Goal: Task Accomplishment & Management: Manage account settings

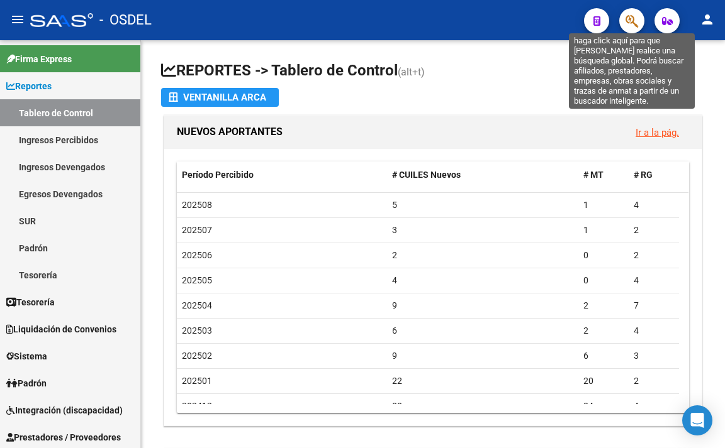
click at [625, 19] on icon "button" at bounding box center [631, 21] width 13 height 14
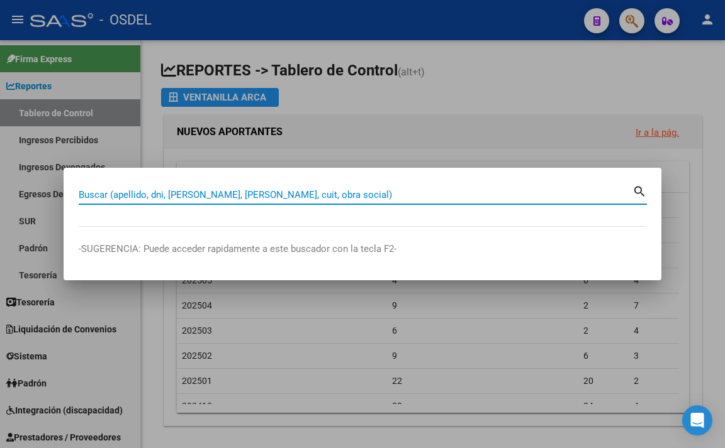
click at [498, 194] on input "Buscar (apellido, dni, [PERSON_NAME], [PERSON_NAME], cuit, obra social)" at bounding box center [355, 194] width 553 height 11
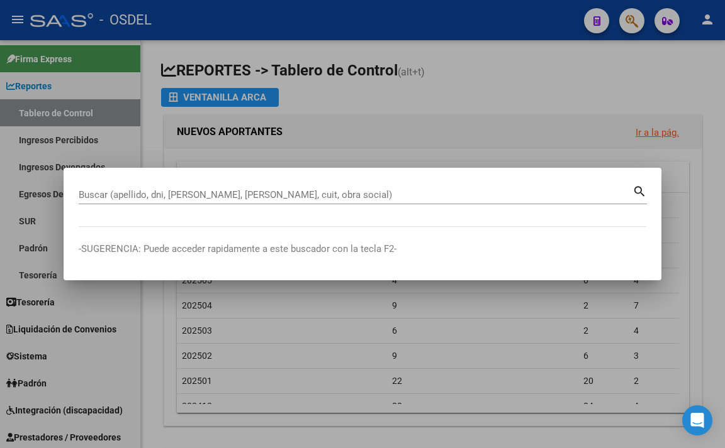
click at [553, 99] on div at bounding box center [362, 224] width 725 height 448
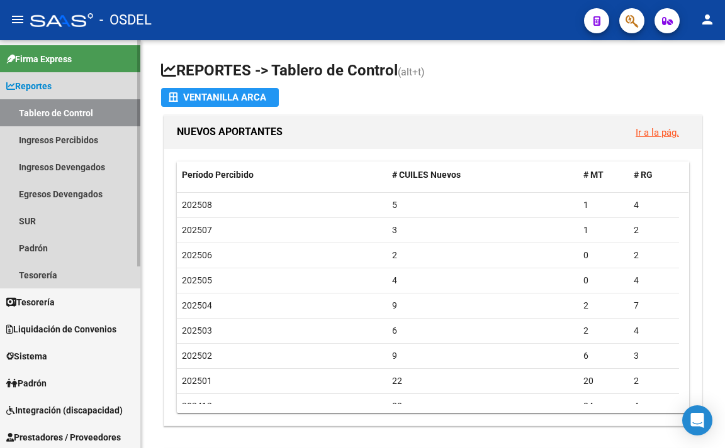
click at [65, 86] on link "Reportes" at bounding box center [70, 85] width 140 height 27
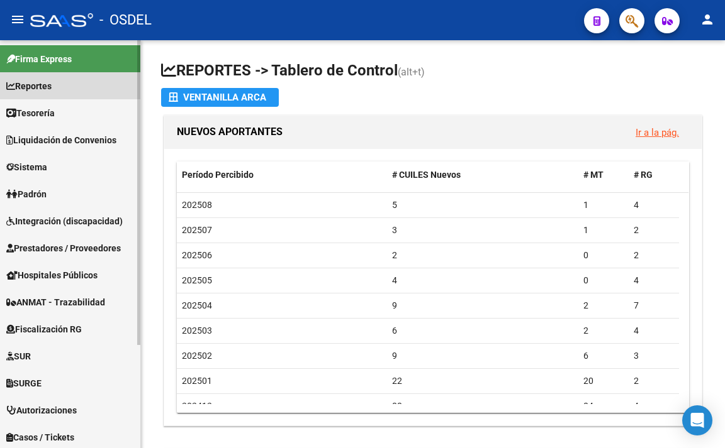
click at [65, 86] on link "Reportes" at bounding box center [70, 85] width 140 height 27
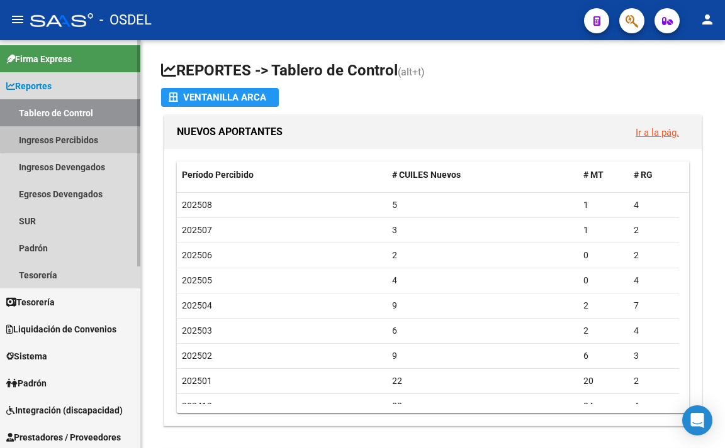
click at [73, 138] on link "Ingresos Percibidos" at bounding box center [70, 139] width 140 height 27
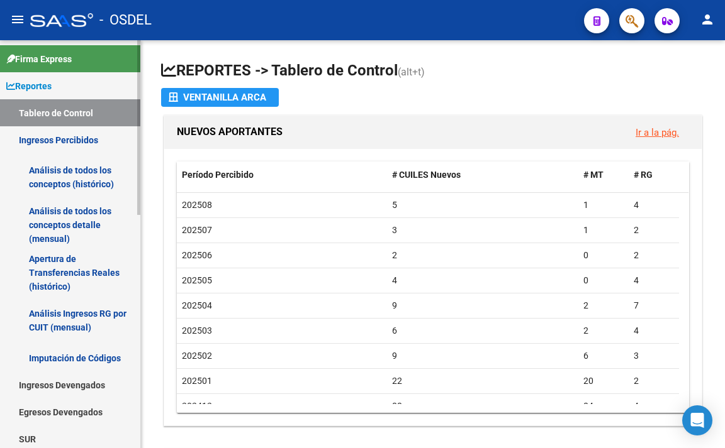
click at [77, 169] on link "Análisis de todos los conceptos (histórico)" at bounding box center [70, 177] width 140 height 48
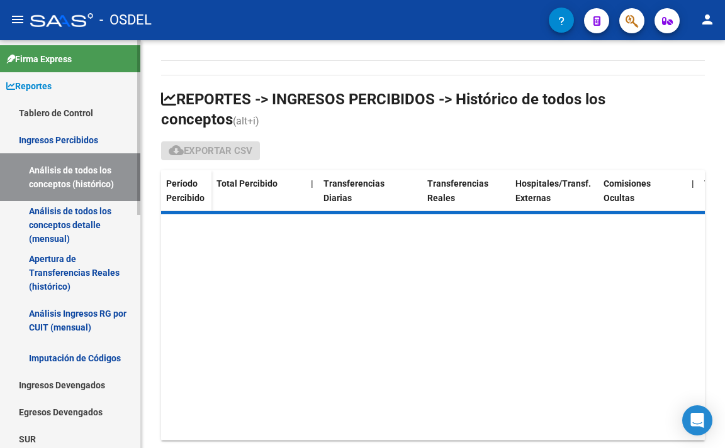
click at [79, 208] on link "Análisis de todos los conceptos detalle (mensual)" at bounding box center [70, 225] width 140 height 48
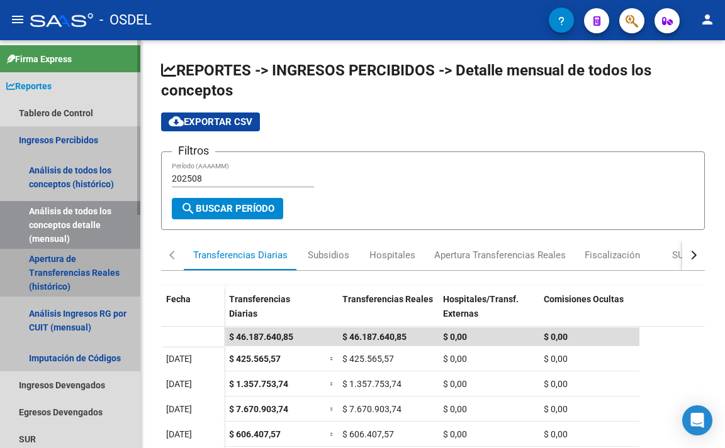
click at [86, 264] on link "Apertura de Transferencias Reales (histórico)" at bounding box center [70, 273] width 140 height 48
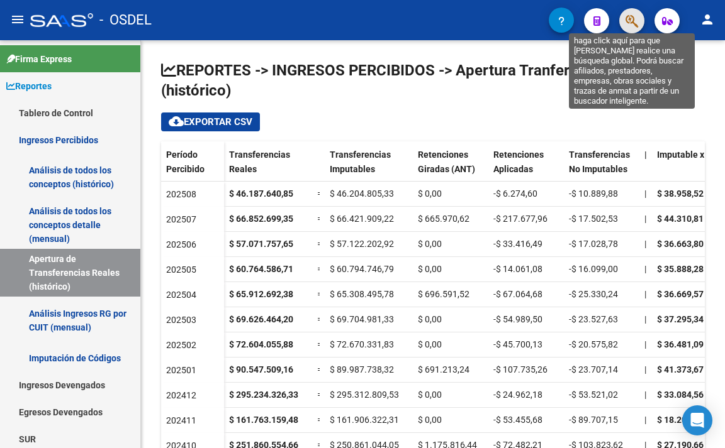
click at [630, 23] on icon "button" at bounding box center [631, 21] width 13 height 14
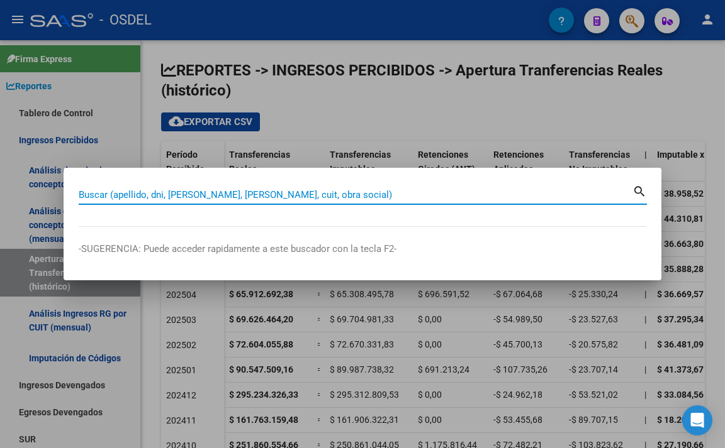
click at [456, 198] on input "Buscar (apellido, dni, [PERSON_NAME], [PERSON_NAME], cuit, obra social)" at bounding box center [355, 194] width 553 height 11
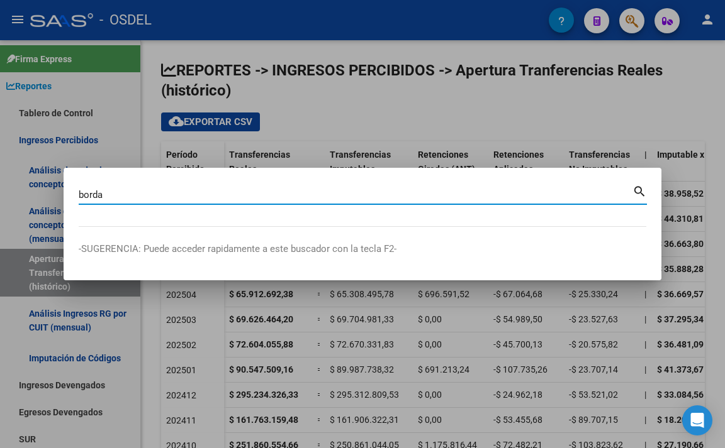
type input "borda"
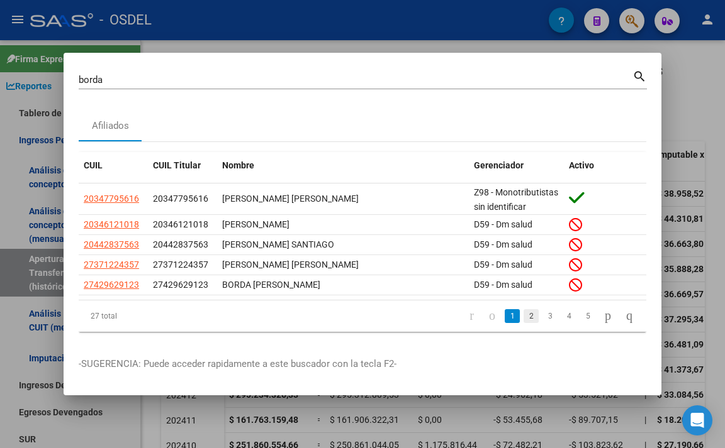
click at [523, 319] on link "2" at bounding box center [530, 316] width 15 height 14
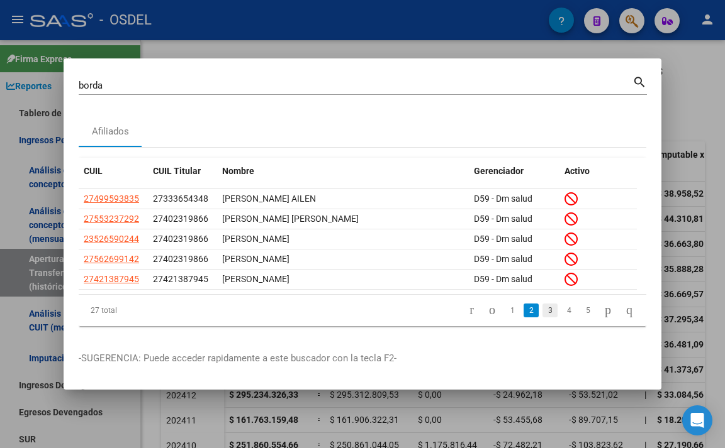
click at [542, 317] on link "3" at bounding box center [549, 311] width 15 height 14
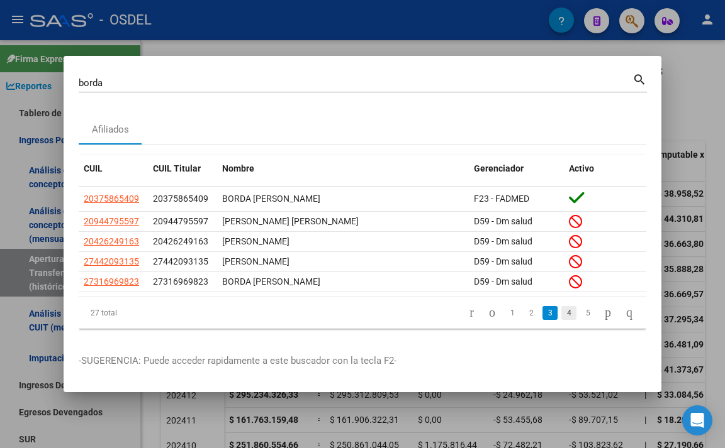
click at [561, 316] on link "4" at bounding box center [568, 313] width 15 height 14
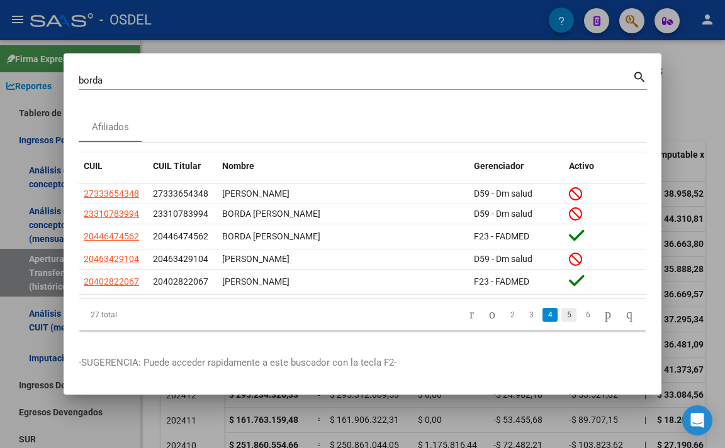
click at [561, 316] on link "5" at bounding box center [568, 315] width 15 height 14
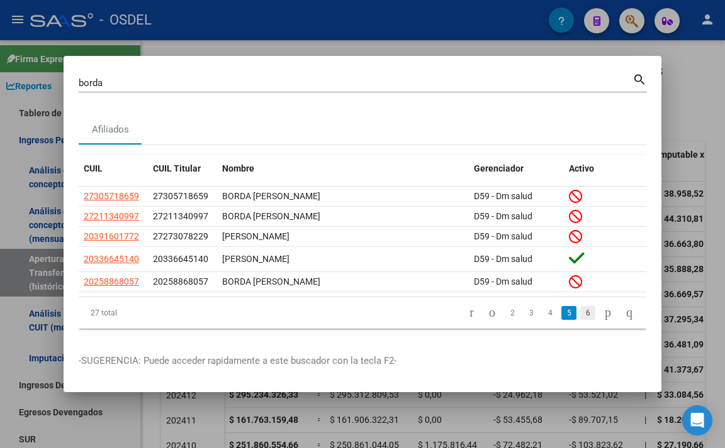
click at [580, 316] on link "6" at bounding box center [587, 313] width 15 height 14
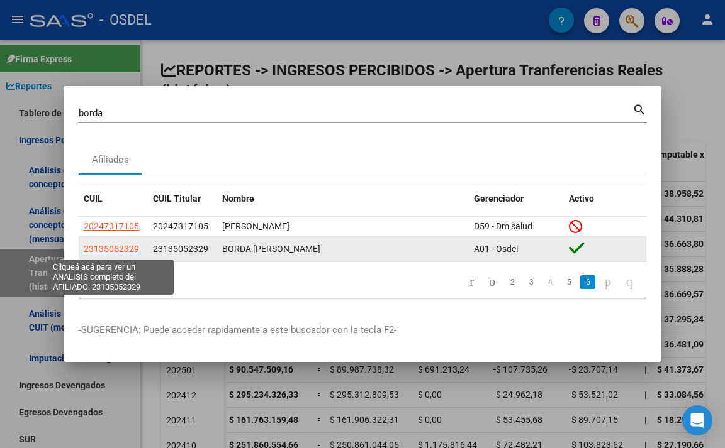
click at [131, 247] on span "23135052329" at bounding box center [111, 249] width 55 height 10
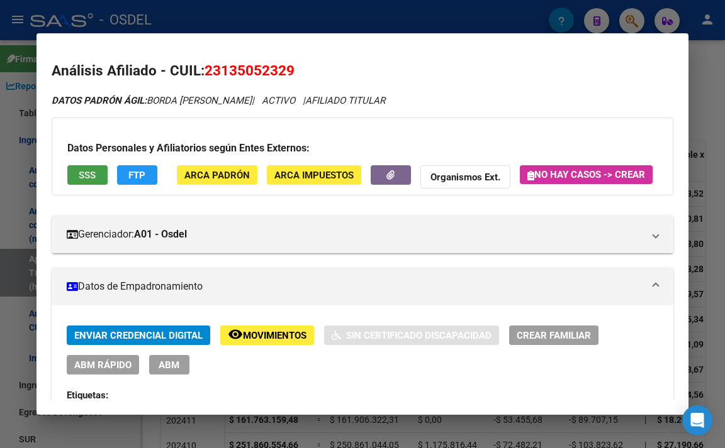
click at [97, 168] on button "SSS" at bounding box center [87, 174] width 40 height 19
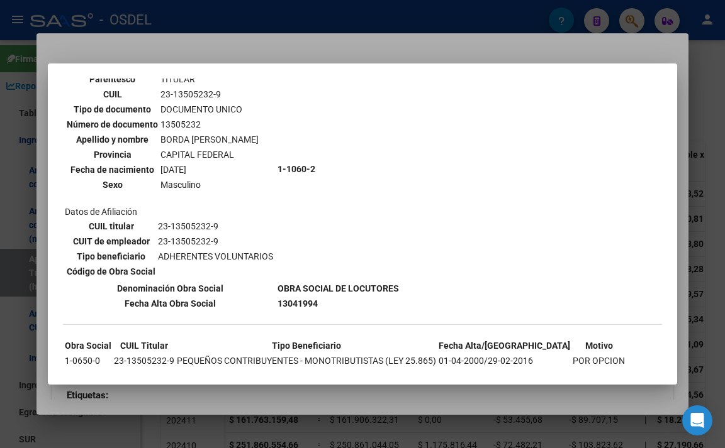
scroll to position [110, 0]
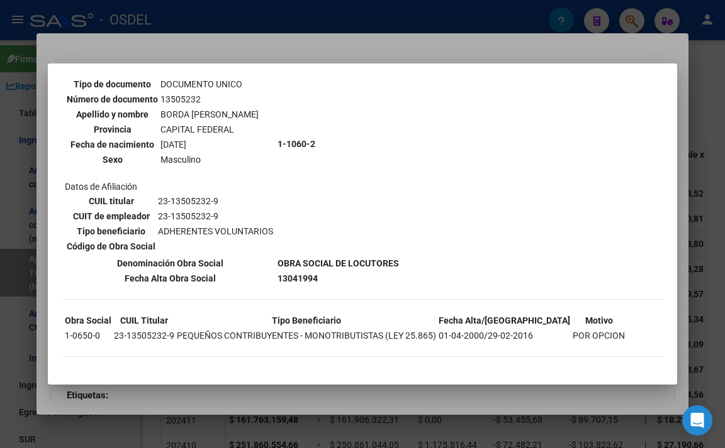
drag, startPoint x: 157, startPoint y: 200, endPoint x: 214, endPoint y: 200, distance: 57.9
click at [214, 200] on td "23-13505232-9" at bounding box center [215, 201] width 116 height 14
copy td "23-13505232-9"
click at [420, 45] on div at bounding box center [362, 224] width 725 height 448
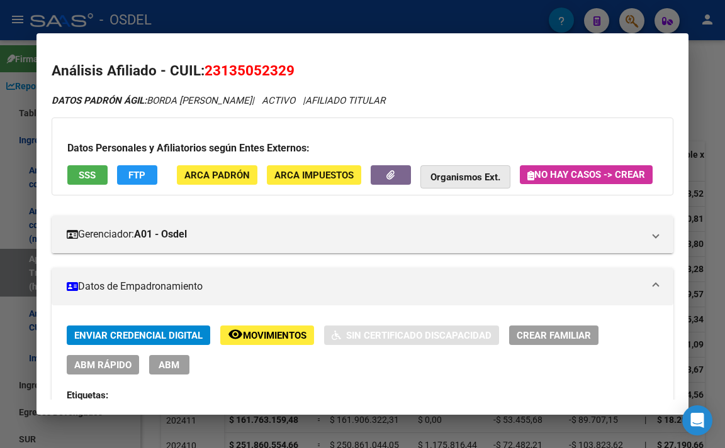
click at [431, 181] on strong "Organismos Ext." at bounding box center [465, 177] width 70 height 11
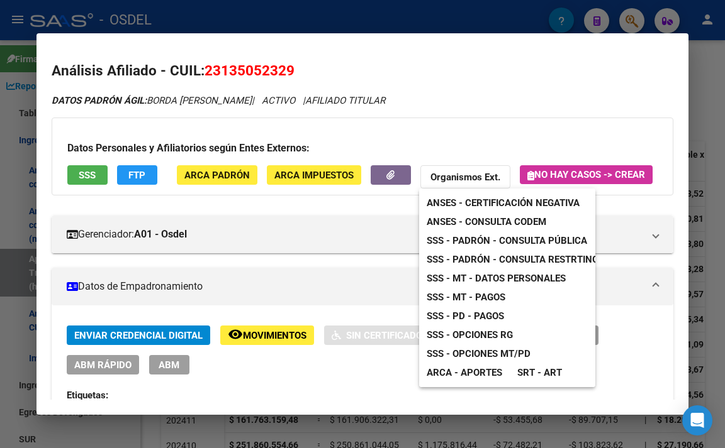
click at [502, 217] on span "ANSES - Consulta CODEM" at bounding box center [486, 221] width 120 height 11
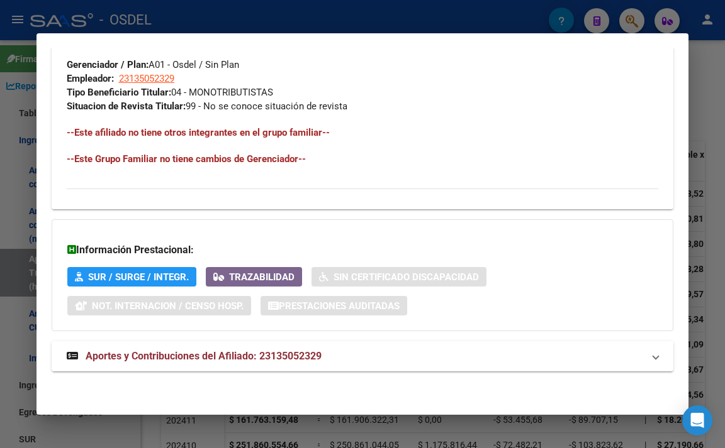
scroll to position [767, 0]
click at [252, 359] on span "Aportes y Contribuciones del Afiliado: 23135052329" at bounding box center [204, 356] width 236 height 12
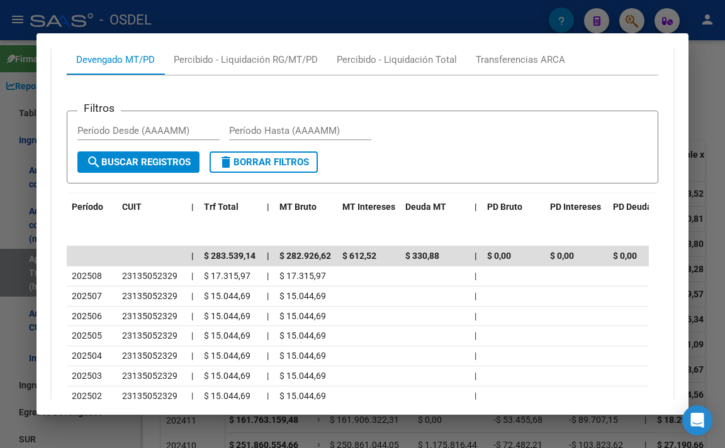
scroll to position [1150, 0]
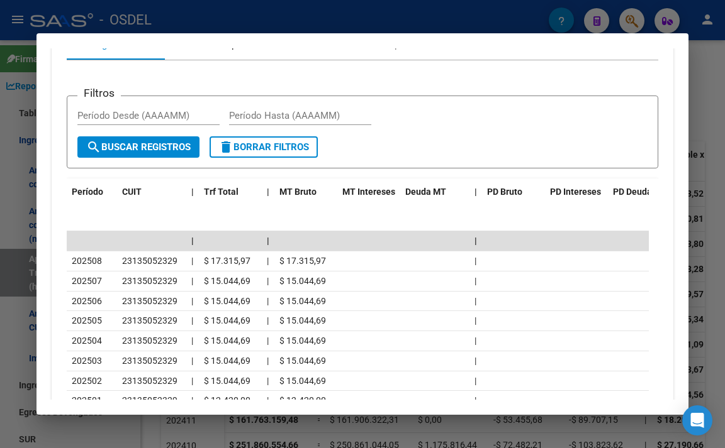
click at [238, 52] on div "Percibido - Liquidación RG/MT/PD" at bounding box center [246, 45] width 144 height 14
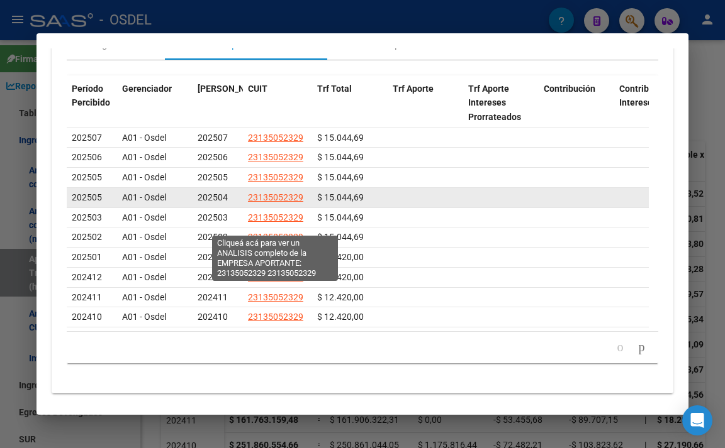
scroll to position [1087, 0]
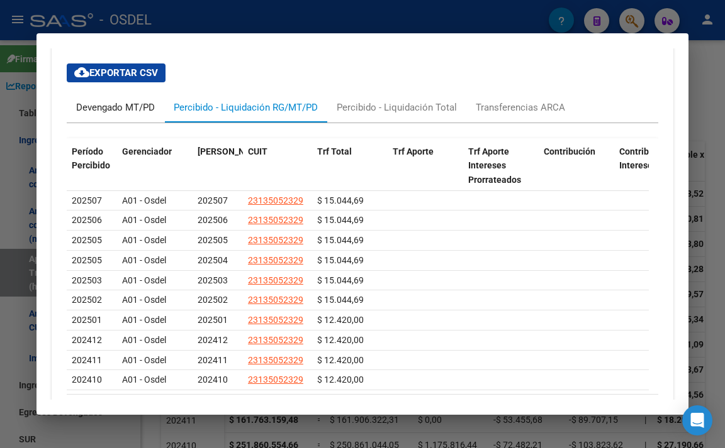
click at [115, 114] on div "Devengado MT/PD" at bounding box center [115, 108] width 79 height 14
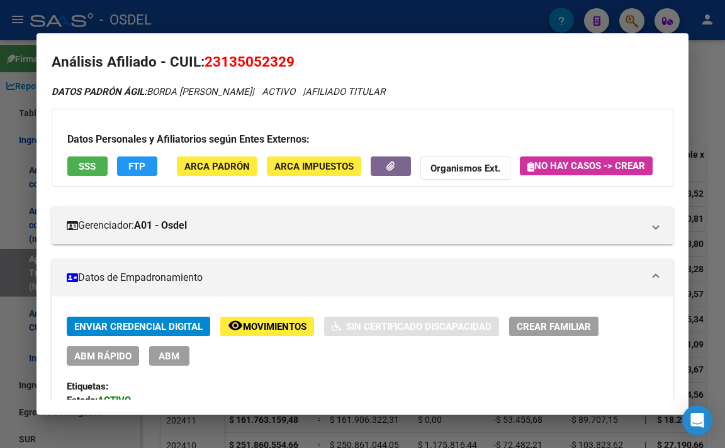
scroll to position [0, 0]
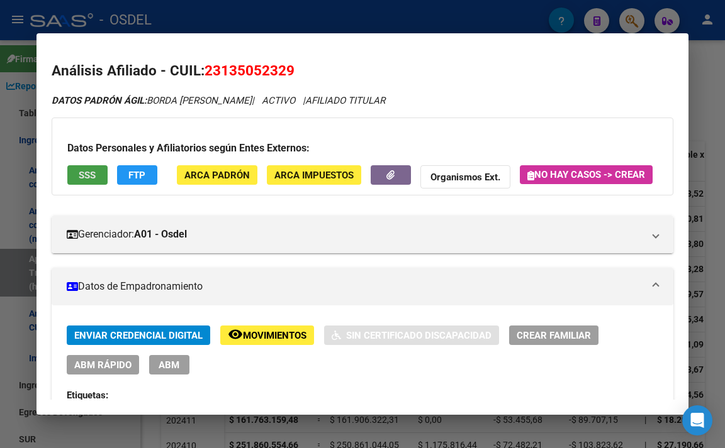
click at [87, 172] on span "SSS" at bounding box center [87, 175] width 17 height 11
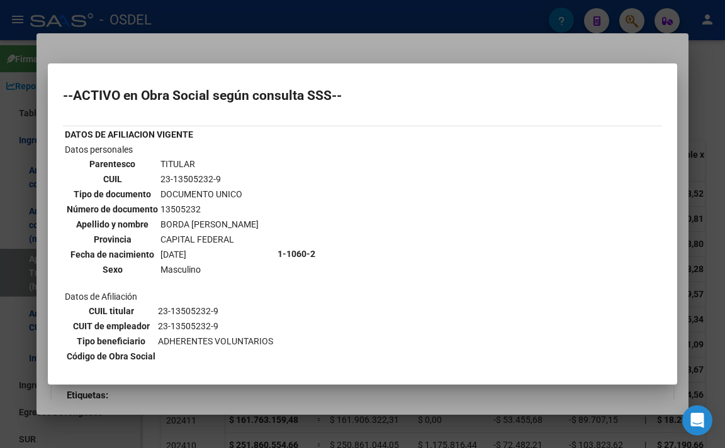
click at [311, 43] on div at bounding box center [362, 224] width 725 height 448
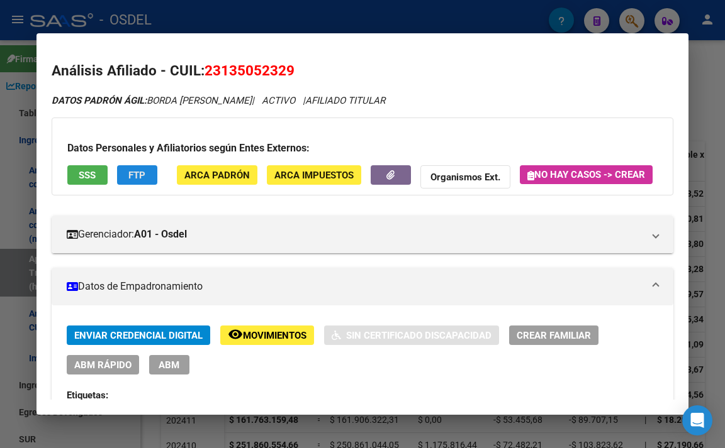
click at [145, 175] on span "FTP" at bounding box center [136, 175] width 17 height 11
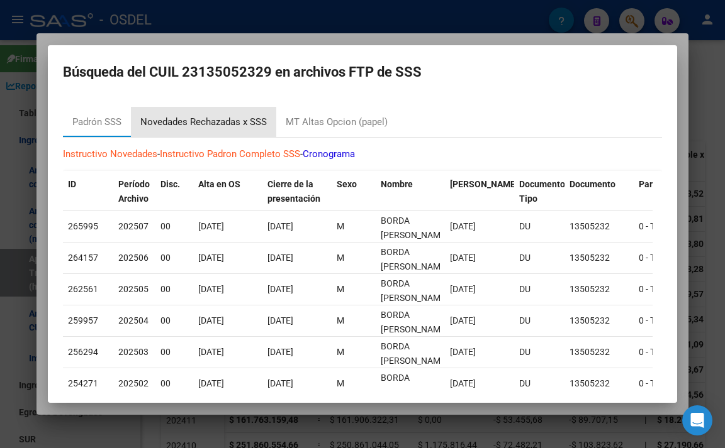
click at [253, 128] on div "Novedades Rechazadas x SSS" at bounding box center [203, 122] width 126 height 14
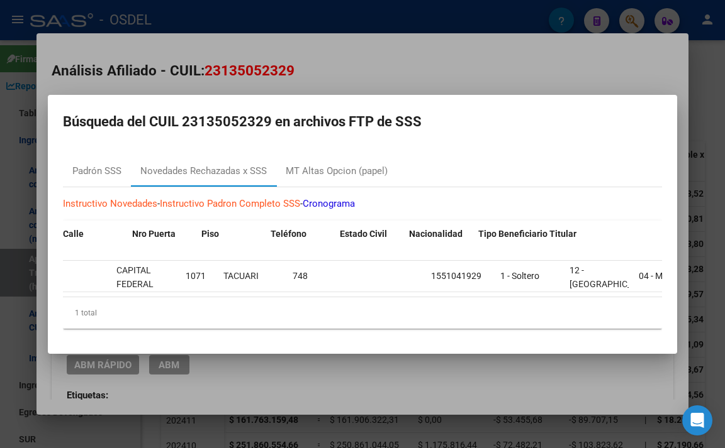
scroll to position [0, 1502]
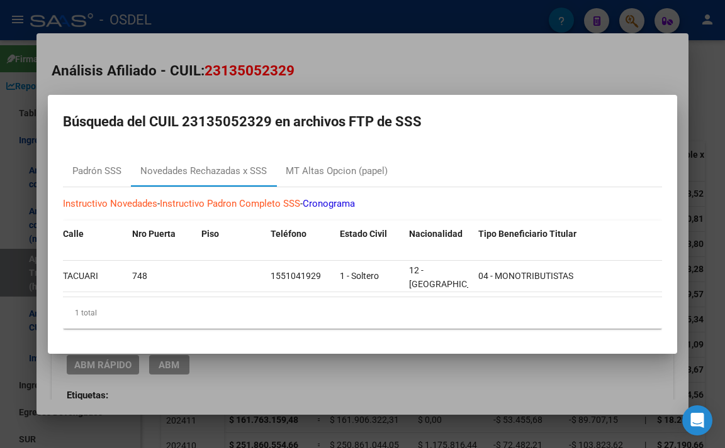
click at [519, 52] on div at bounding box center [362, 224] width 725 height 448
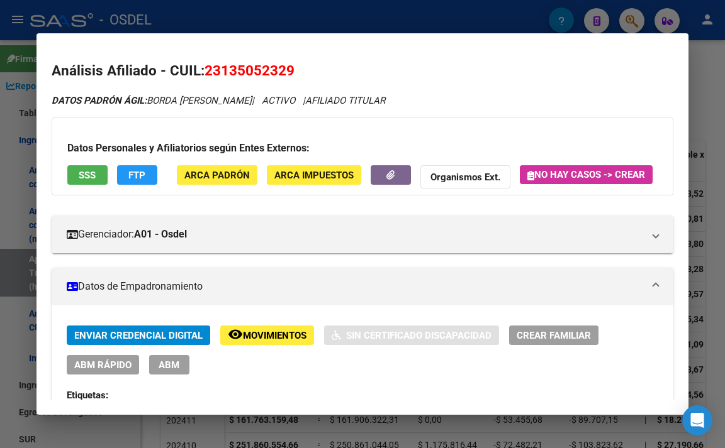
click at [504, 29] on div at bounding box center [362, 224] width 725 height 448
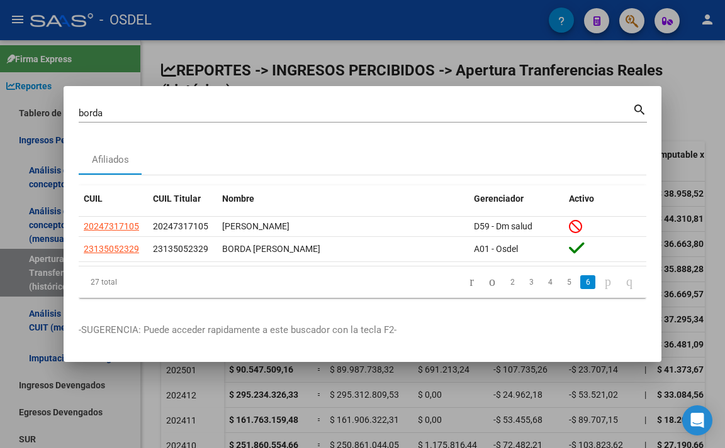
click at [308, 52] on div at bounding box center [362, 224] width 725 height 448
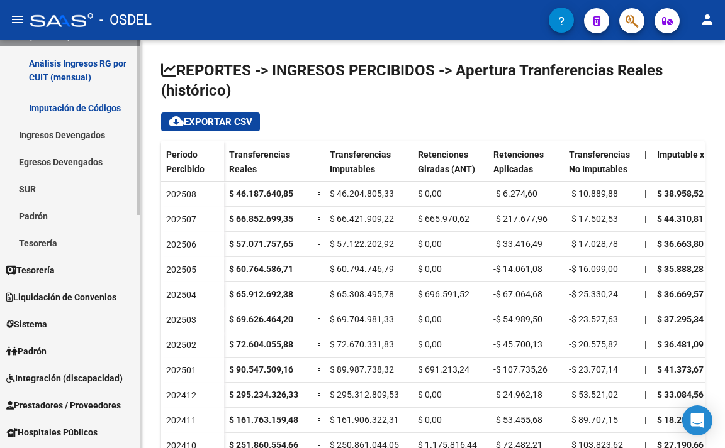
scroll to position [252, 0]
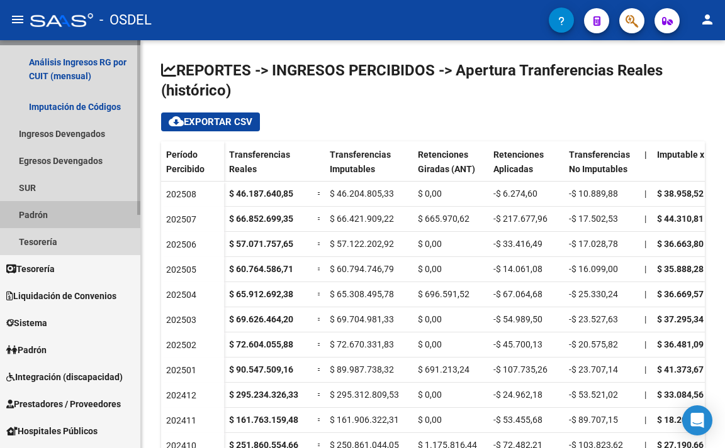
click at [50, 219] on link "Padrón" at bounding box center [70, 214] width 140 height 27
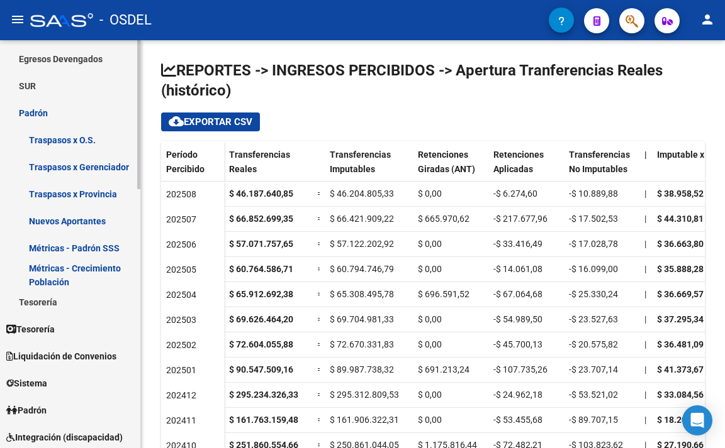
scroll to position [377, 0]
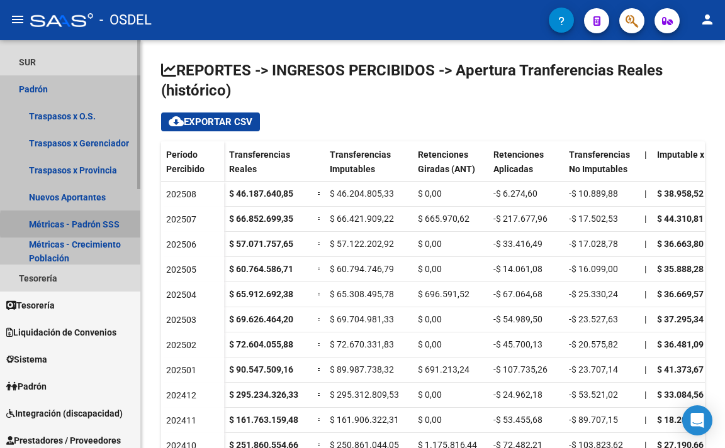
click at [101, 225] on link "Métricas - Padrón SSS" at bounding box center [70, 224] width 140 height 27
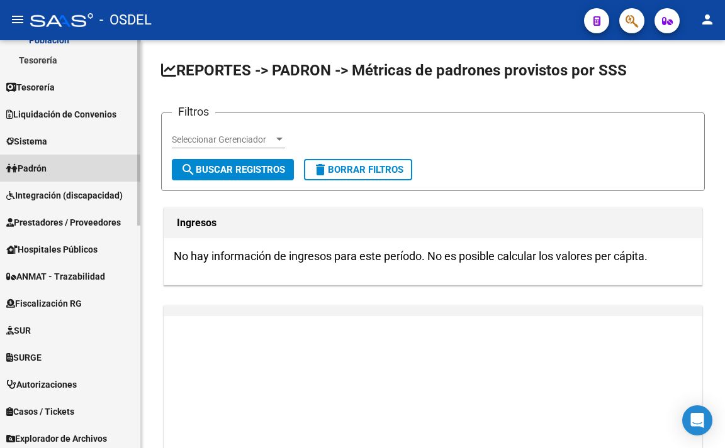
click at [53, 170] on link "Padrón" at bounding box center [70, 168] width 140 height 27
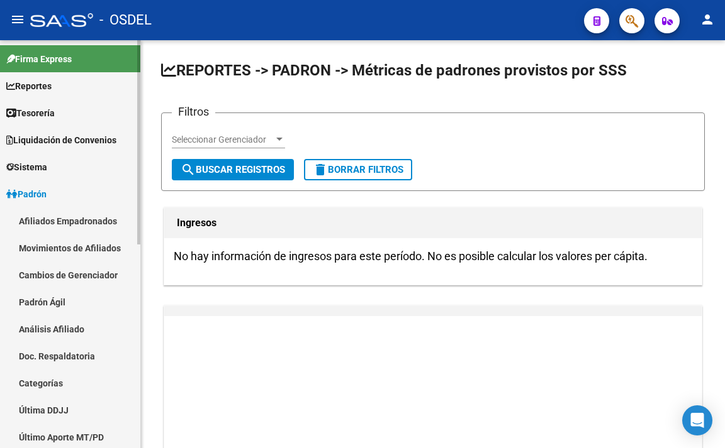
click at [38, 219] on link "Afiliados Empadronados" at bounding box center [70, 221] width 140 height 27
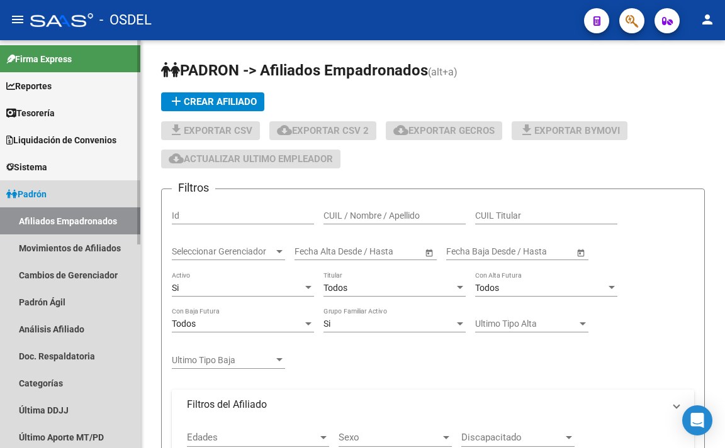
click at [47, 196] on span "Padrón" at bounding box center [26, 194] width 40 height 14
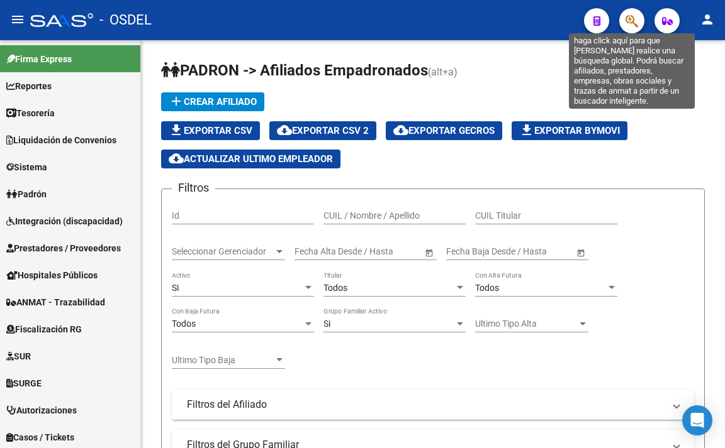
click at [635, 18] on icon "button" at bounding box center [631, 21] width 13 height 14
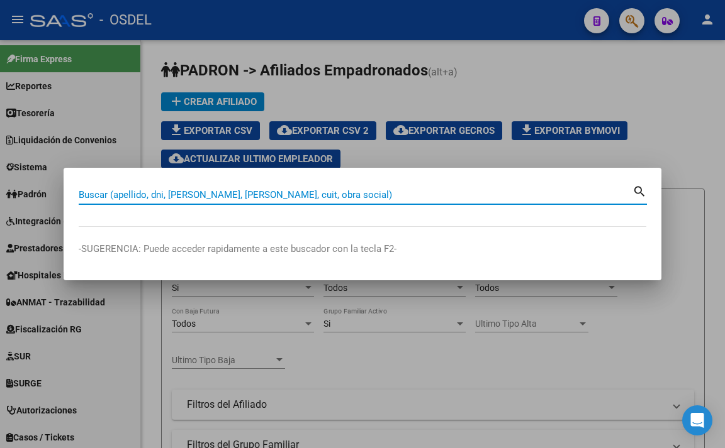
click at [431, 200] on input "Buscar (apellido, dni, [PERSON_NAME], [PERSON_NAME], cuit, obra social)" at bounding box center [355, 194] width 553 height 11
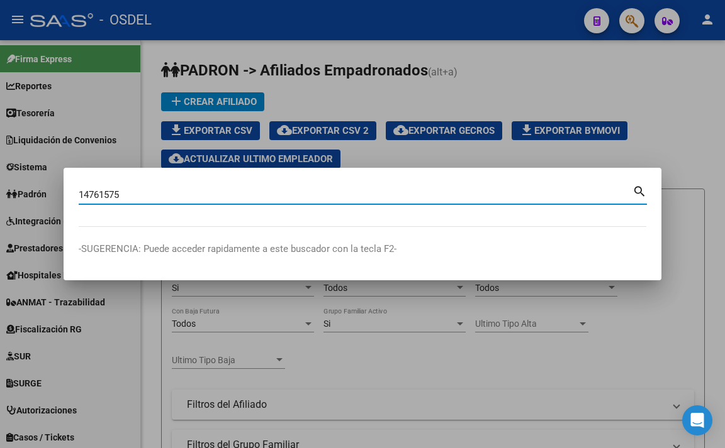
type input "14761575"
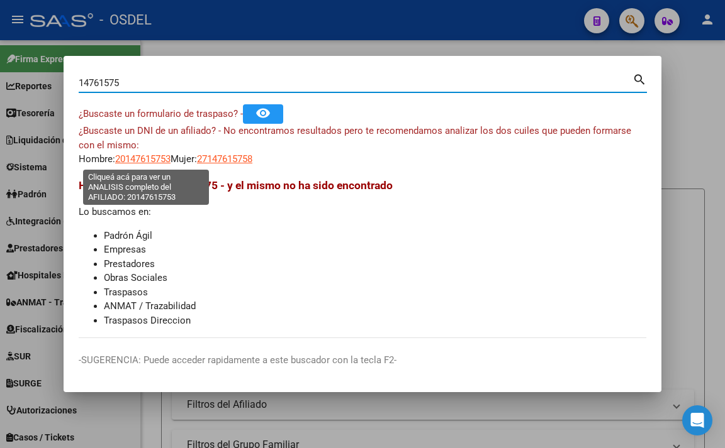
click at [156, 154] on span "20147615753" at bounding box center [142, 158] width 55 height 11
type textarea "20147615753"
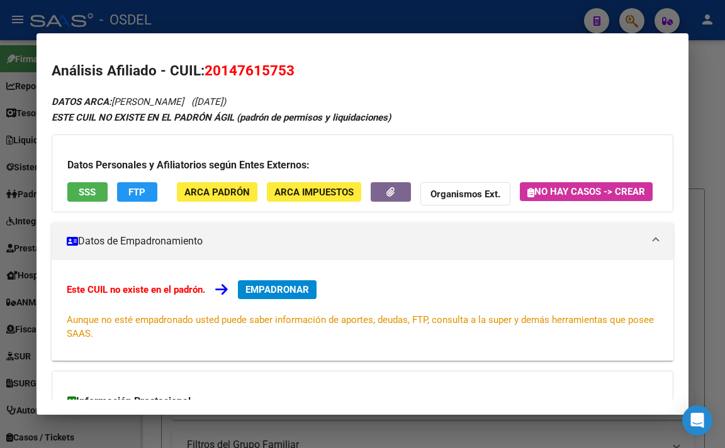
click at [98, 190] on button "SSS" at bounding box center [87, 191] width 40 height 19
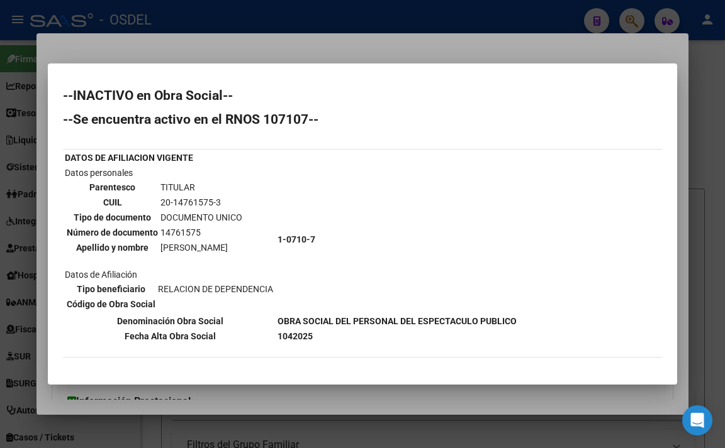
click at [364, 45] on div at bounding box center [362, 224] width 725 height 448
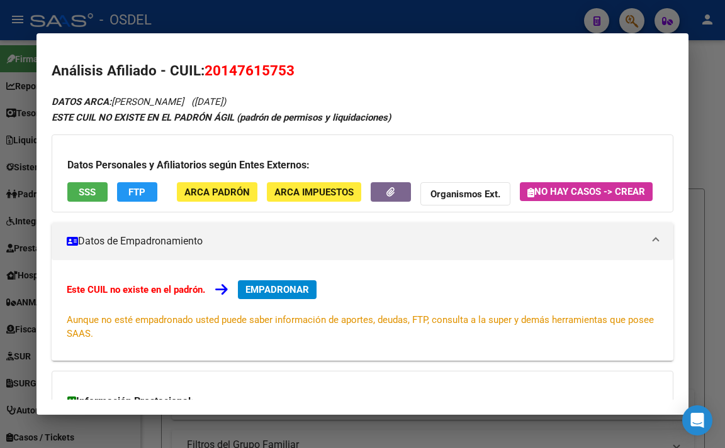
click at [388, 20] on div at bounding box center [362, 224] width 725 height 448
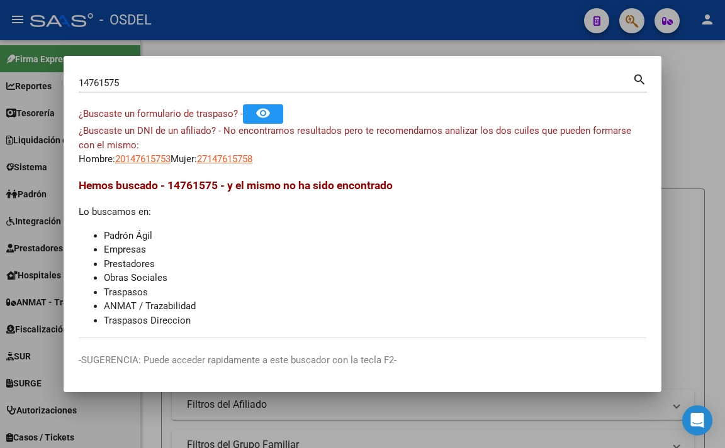
click at [270, 120] on mat-icon "remove_red_eye" at bounding box center [262, 113] width 15 height 15
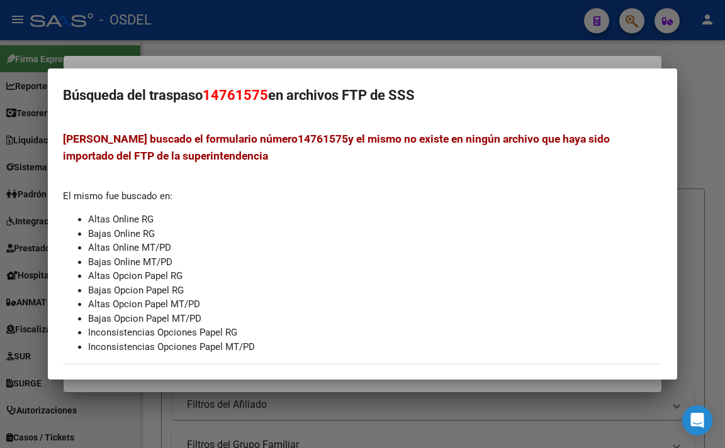
click at [289, 52] on div at bounding box center [362, 224] width 725 height 448
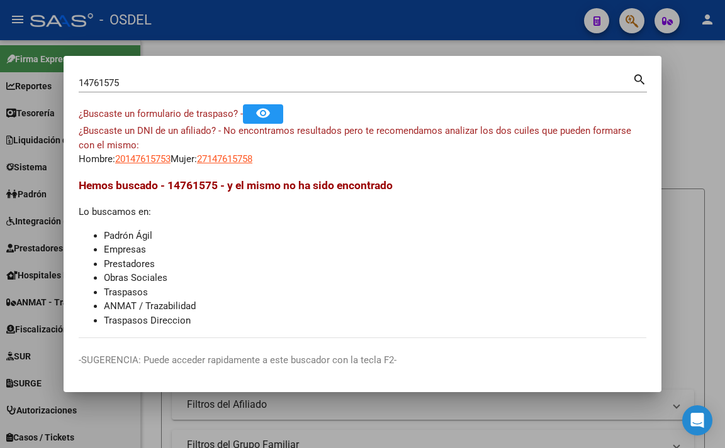
click at [276, 107] on button "remove_red_eye" at bounding box center [263, 113] width 40 height 19
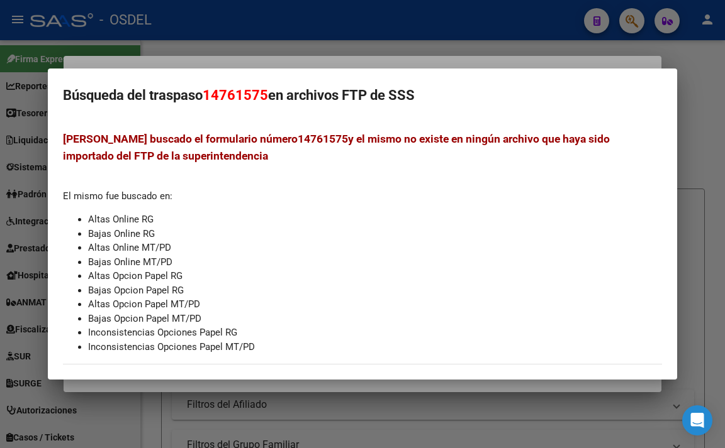
click at [428, 48] on div at bounding box center [362, 224] width 725 height 448
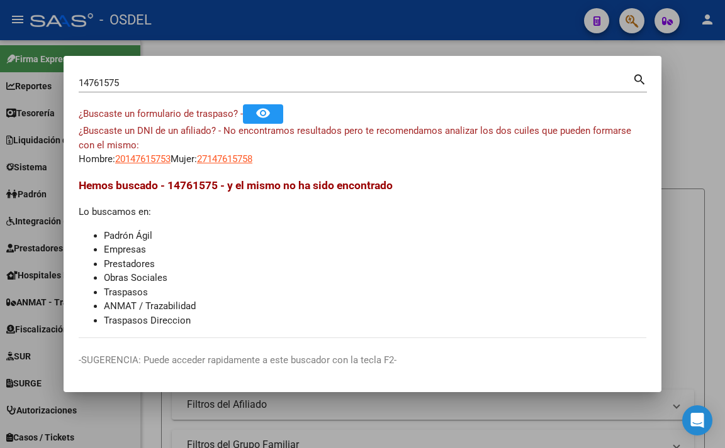
click at [243, 104] on button "remove_red_eye" at bounding box center [263, 113] width 40 height 19
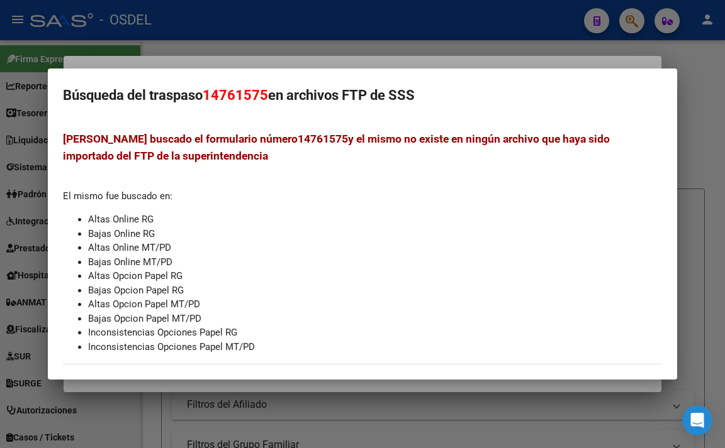
click at [430, 42] on div at bounding box center [362, 224] width 725 height 448
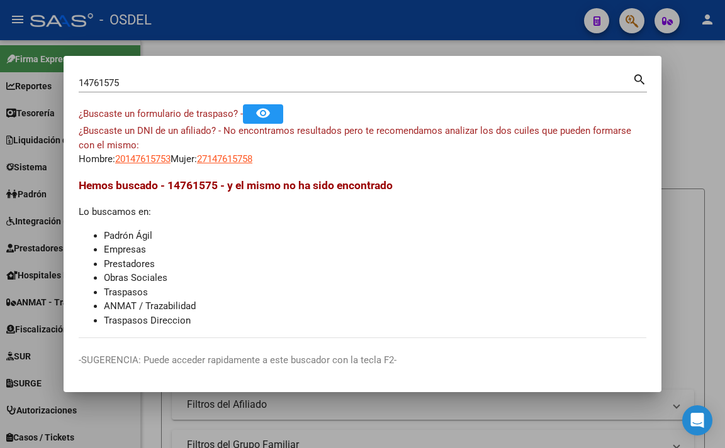
click at [302, 46] on div at bounding box center [362, 224] width 725 height 448
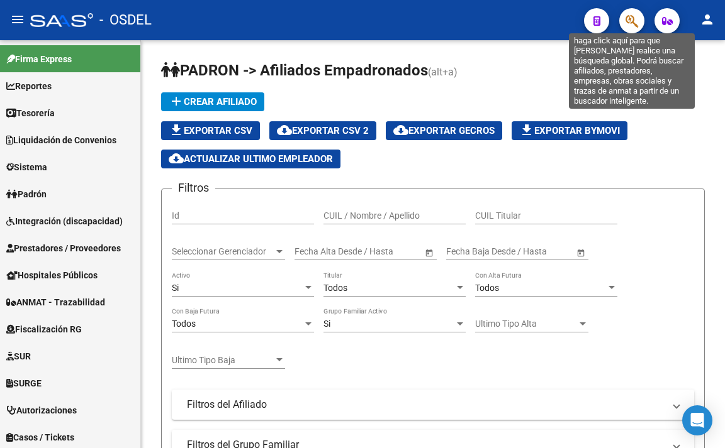
click at [628, 25] on icon "button" at bounding box center [631, 21] width 13 height 14
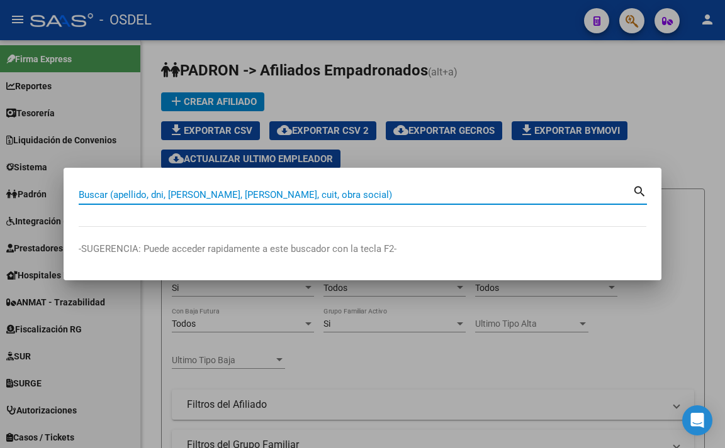
click at [363, 194] on input "Buscar (apellido, dni, [PERSON_NAME], [PERSON_NAME], cuit, obra social)" at bounding box center [355, 194] width 553 height 11
paste input "20147615753"
type input "20147615753"
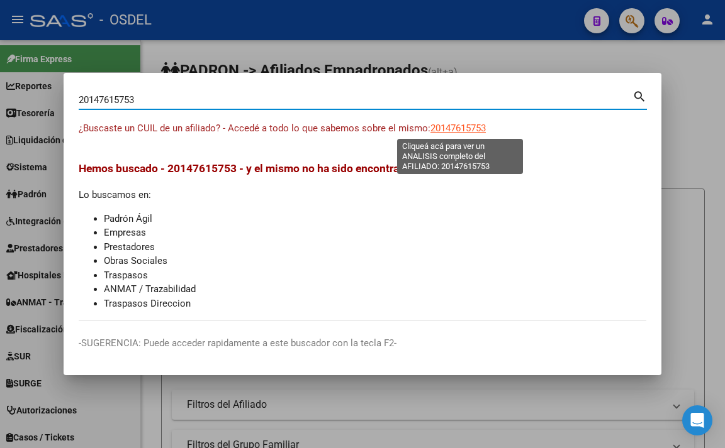
click at [467, 129] on span "20147615753" at bounding box center [457, 128] width 55 height 11
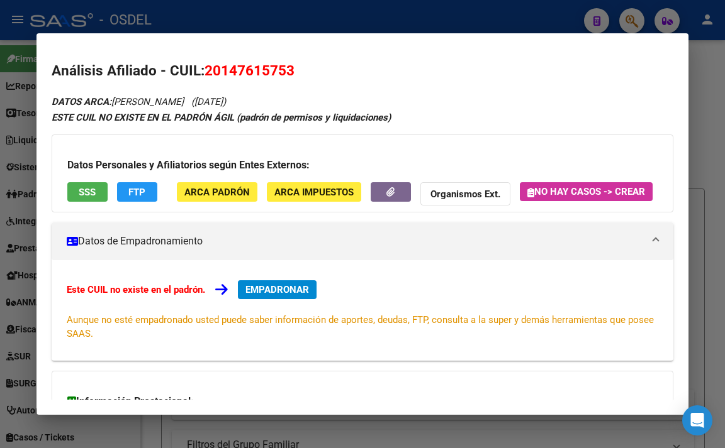
click at [97, 199] on button "SSS" at bounding box center [87, 191] width 40 height 19
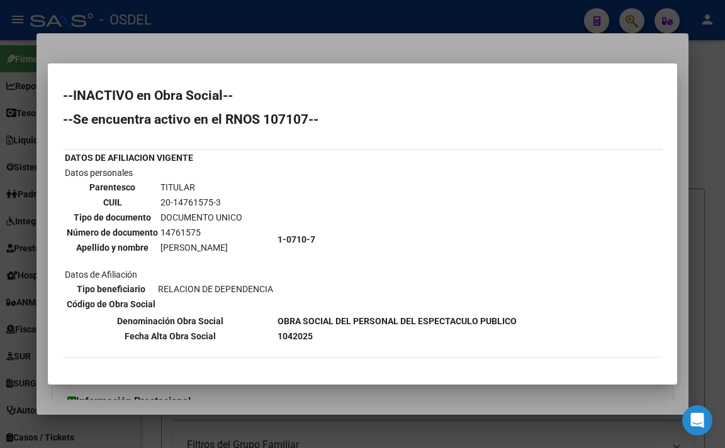
drag, startPoint x: 161, startPoint y: 203, endPoint x: 227, endPoint y: 203, distance: 66.0
click at [227, 203] on td "20-14761575-3" at bounding box center [201, 203] width 83 height 14
copy td "20-14761575-3"
click at [299, 54] on div at bounding box center [362, 224] width 725 height 448
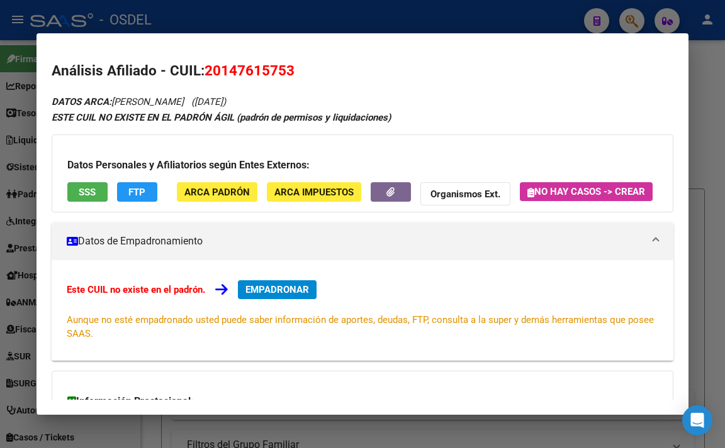
click at [433, 191] on strong "Organismos Ext." at bounding box center [465, 194] width 70 height 11
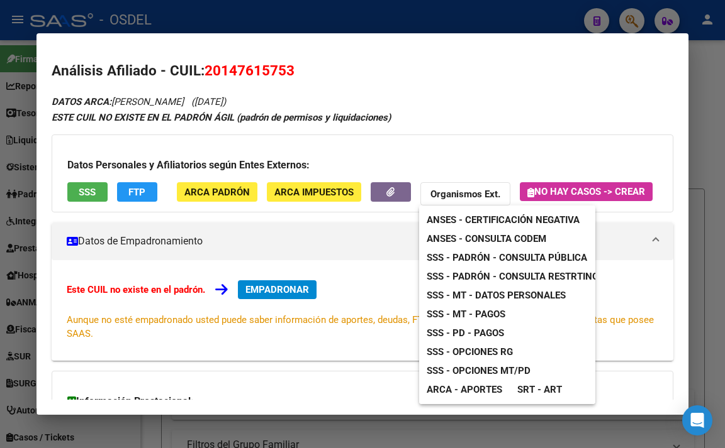
click at [495, 239] on span "ANSES - Consulta CODEM" at bounding box center [486, 238] width 120 height 11
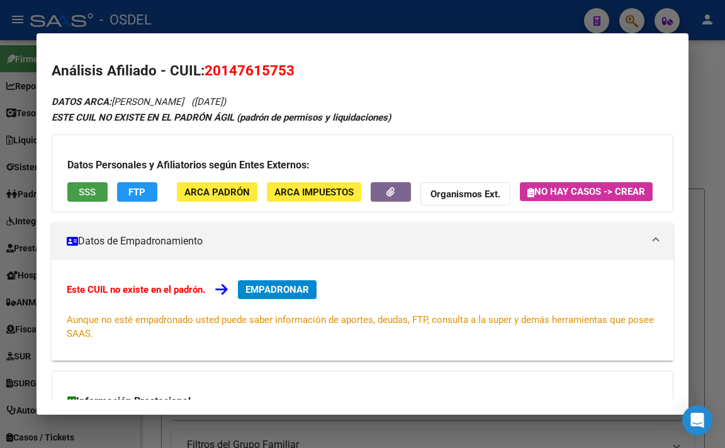
click at [95, 188] on span "SSS" at bounding box center [87, 192] width 17 height 11
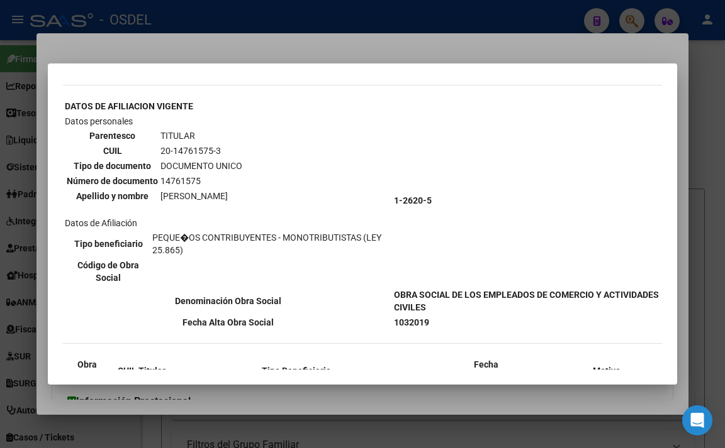
scroll to position [137, 0]
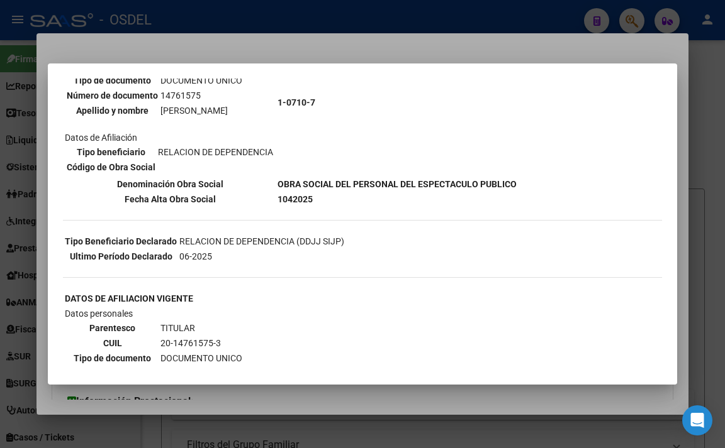
click at [233, 50] on div at bounding box center [362, 224] width 725 height 448
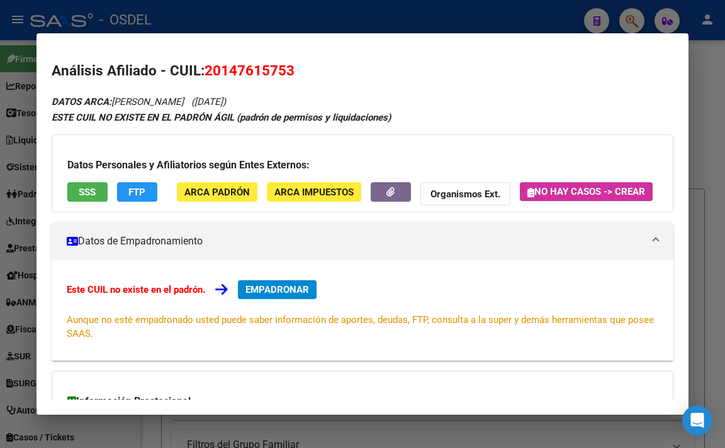
click at [257, 23] on div at bounding box center [362, 224] width 725 height 448
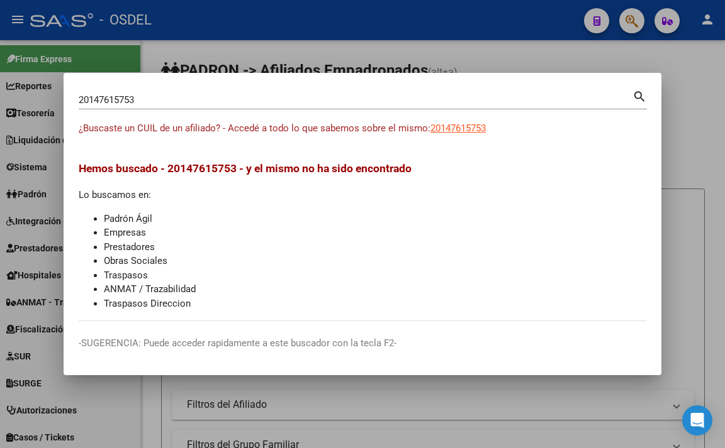
click at [257, 23] on div at bounding box center [362, 224] width 725 height 448
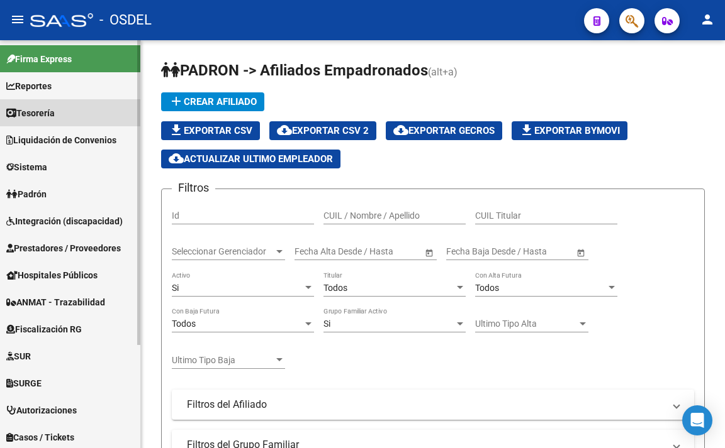
click at [39, 121] on link "Tesorería" at bounding box center [70, 112] width 140 height 27
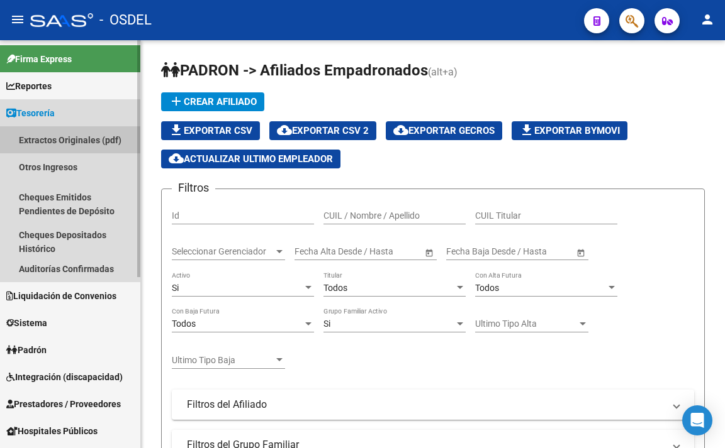
click at [55, 143] on link "Extractos Originales (pdf)" at bounding box center [70, 139] width 140 height 27
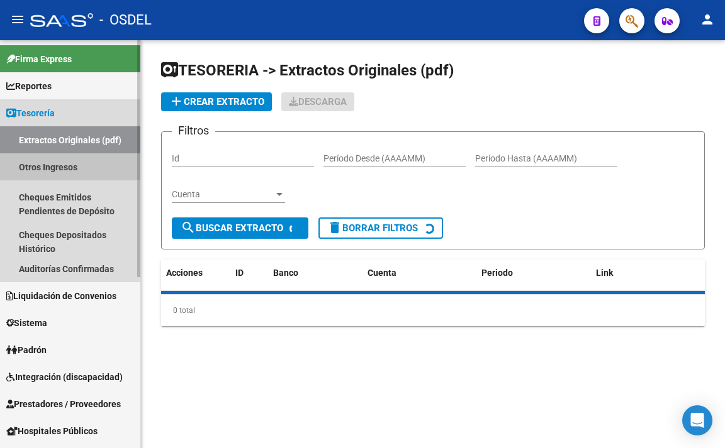
click at [60, 167] on link "Otros Ingresos" at bounding box center [70, 166] width 140 height 27
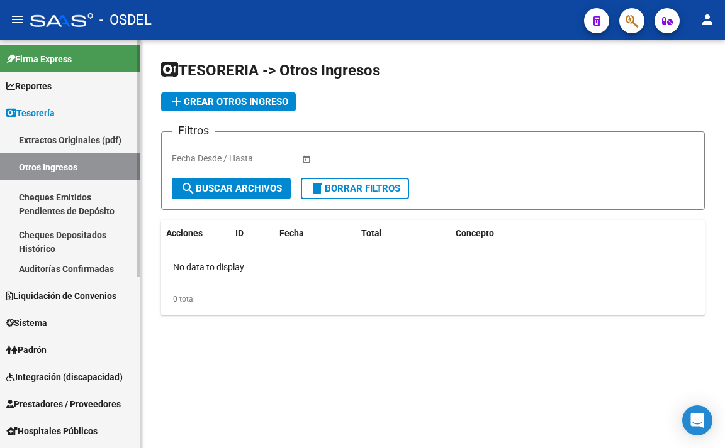
click at [96, 208] on link "Cheques Emitidos Pendientes de Depósito" at bounding box center [70, 205] width 140 height 48
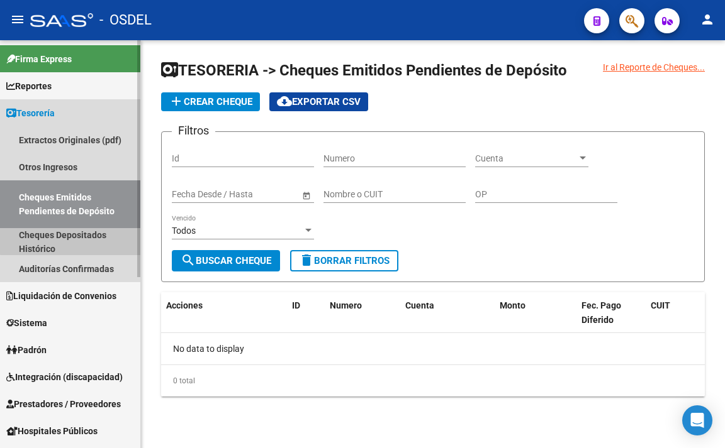
click at [96, 233] on link "Cheques Depositados Histórico" at bounding box center [70, 241] width 140 height 27
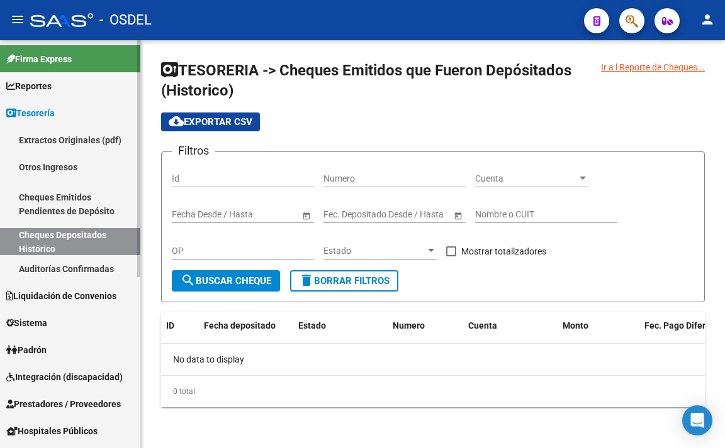
click at [96, 261] on link "Auditorías Confirmadas" at bounding box center [70, 268] width 140 height 27
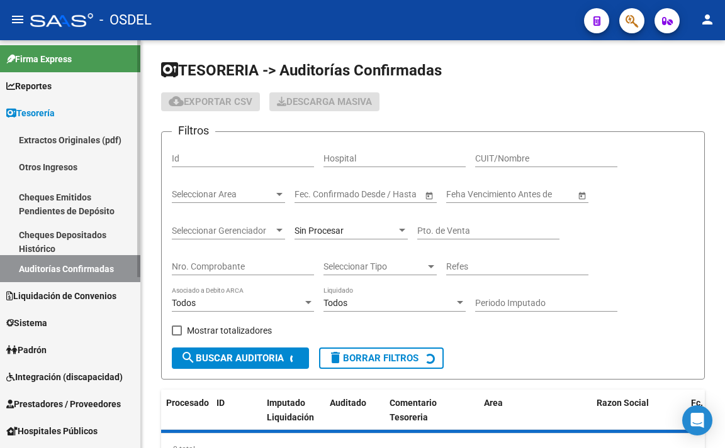
click at [116, 299] on span "Liquidación de Convenios" at bounding box center [61, 296] width 110 height 14
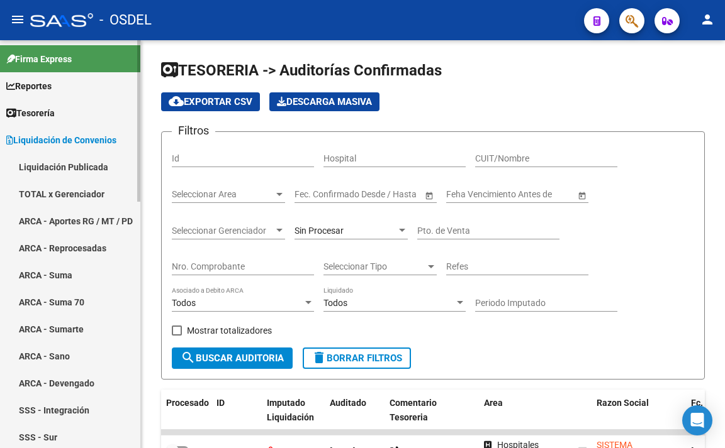
click at [76, 166] on link "Liquidación Publicada" at bounding box center [70, 166] width 140 height 27
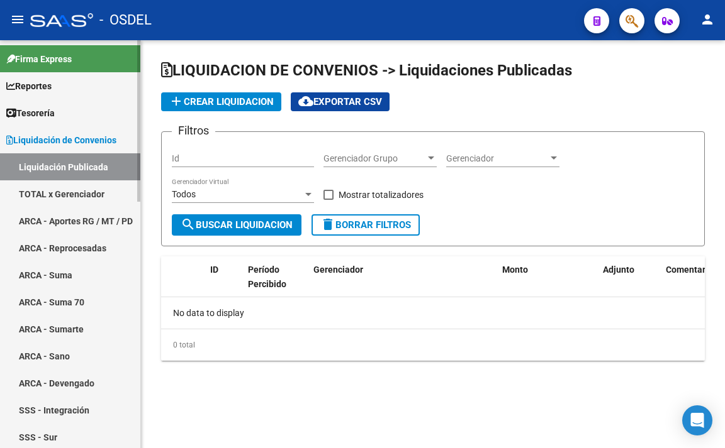
checkbox input "true"
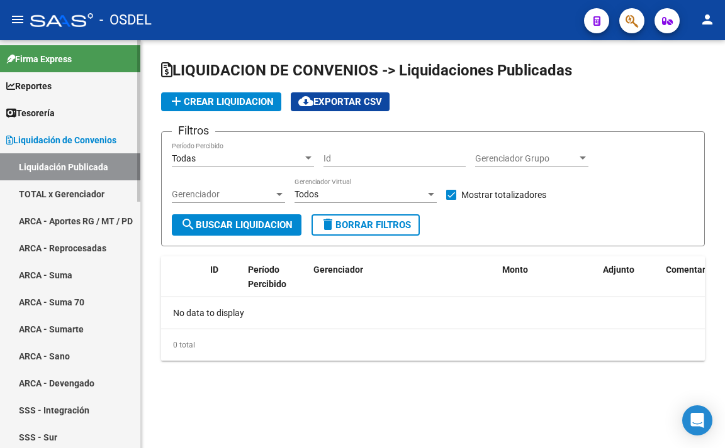
click at [79, 194] on link "TOTAL x Gerenciador" at bounding box center [70, 194] width 140 height 27
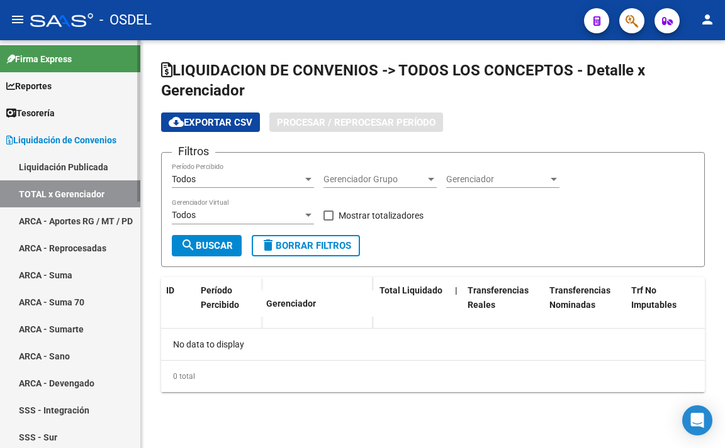
checkbox input "true"
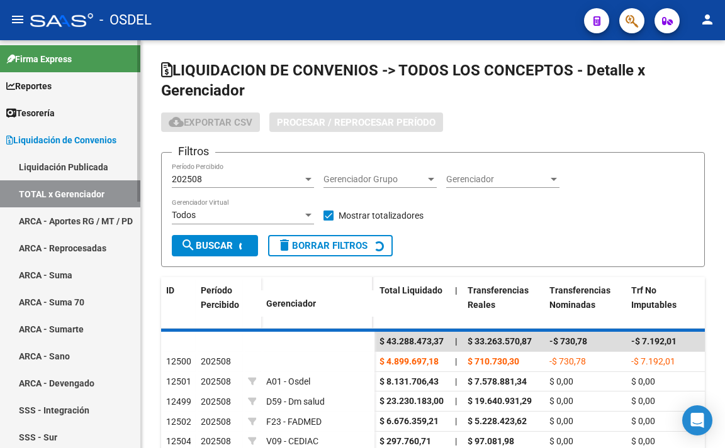
click at [87, 211] on link "ARCA - Aportes RG / MT / PD" at bounding box center [70, 221] width 140 height 27
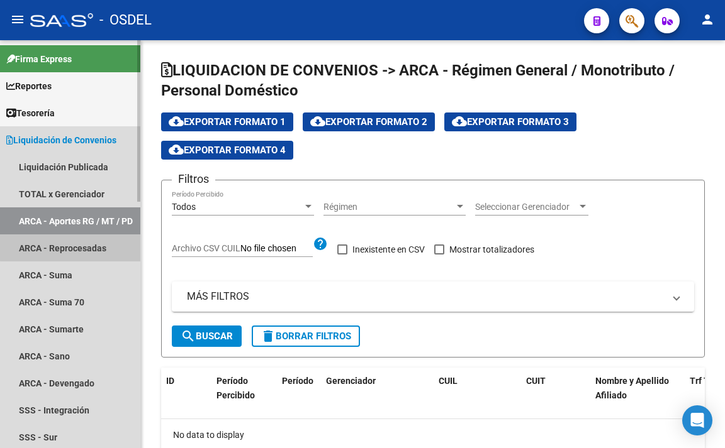
click at [87, 247] on link "ARCA - Reprocesadas" at bounding box center [70, 248] width 140 height 27
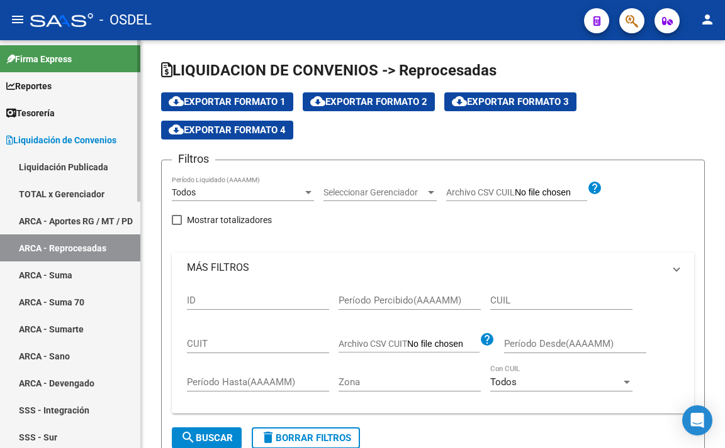
checkbox input "true"
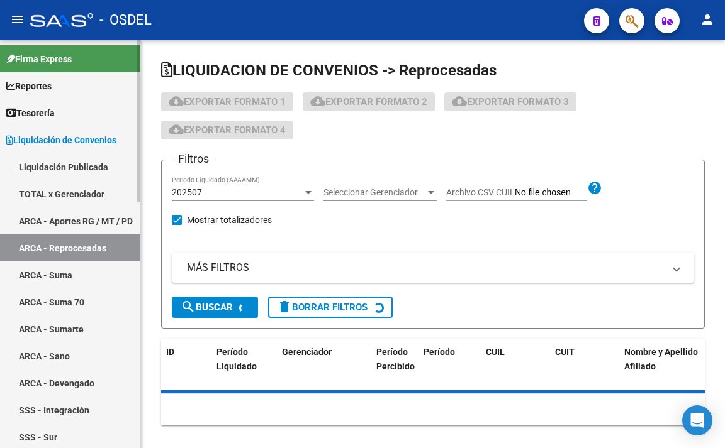
click at [76, 274] on link "ARCA - Suma" at bounding box center [70, 275] width 140 height 27
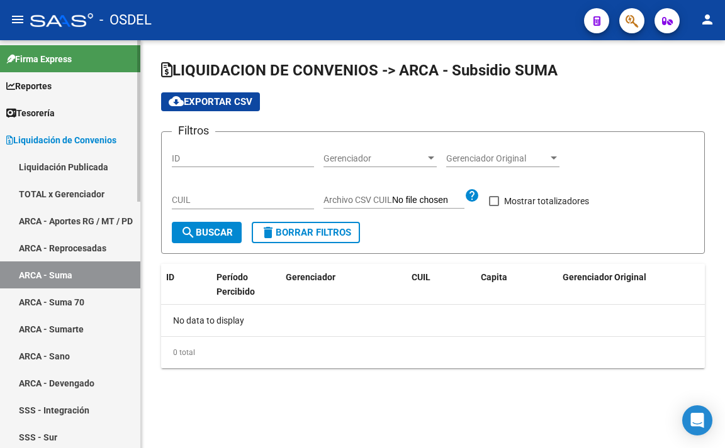
checkbox input "true"
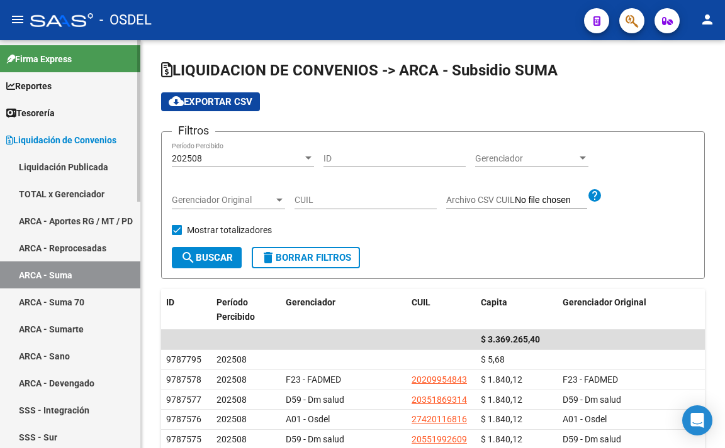
click at [94, 301] on link "ARCA - Suma 70" at bounding box center [70, 302] width 140 height 27
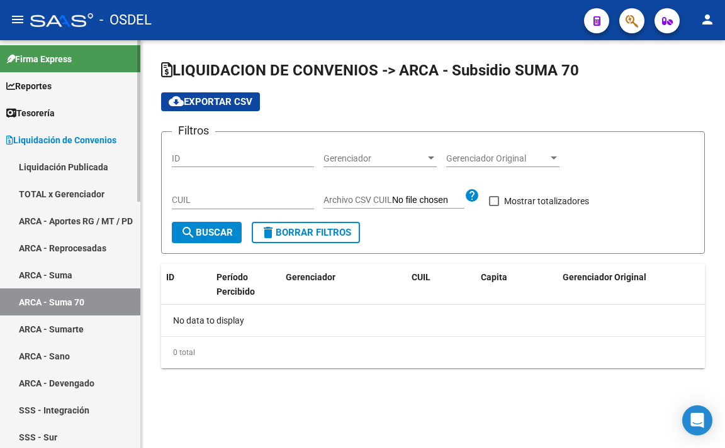
checkbox input "true"
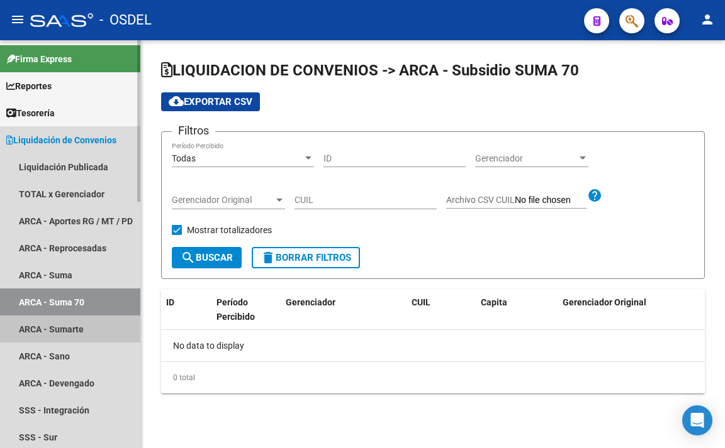
click at [86, 328] on link "ARCA - Sumarte" at bounding box center [70, 329] width 140 height 27
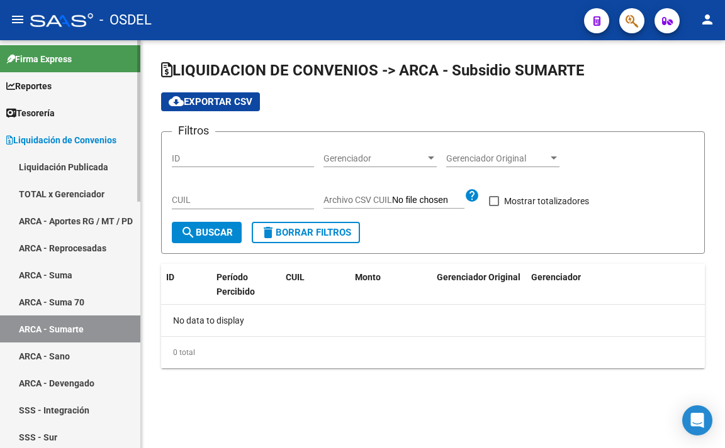
checkbox input "true"
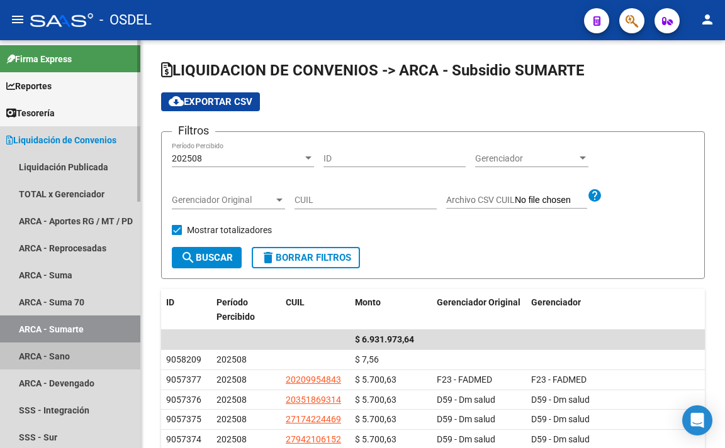
click at [72, 345] on link "ARCA - Sano" at bounding box center [70, 356] width 140 height 27
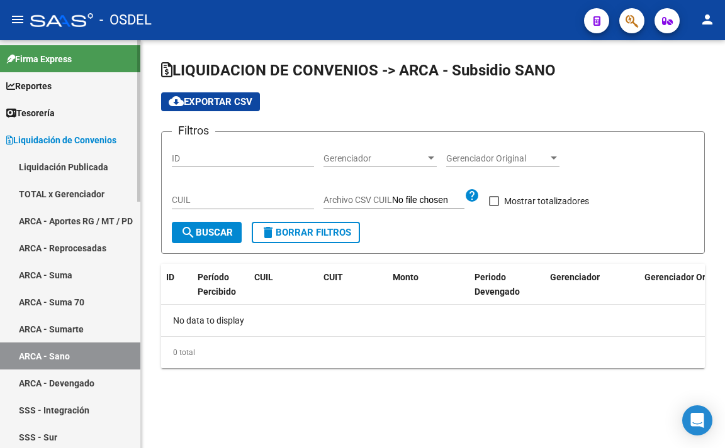
checkbox input "true"
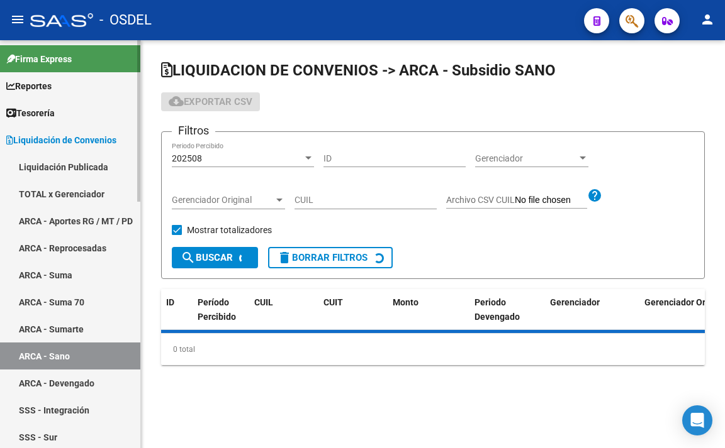
click at [86, 376] on link "ARCA - Devengado" at bounding box center [70, 383] width 140 height 27
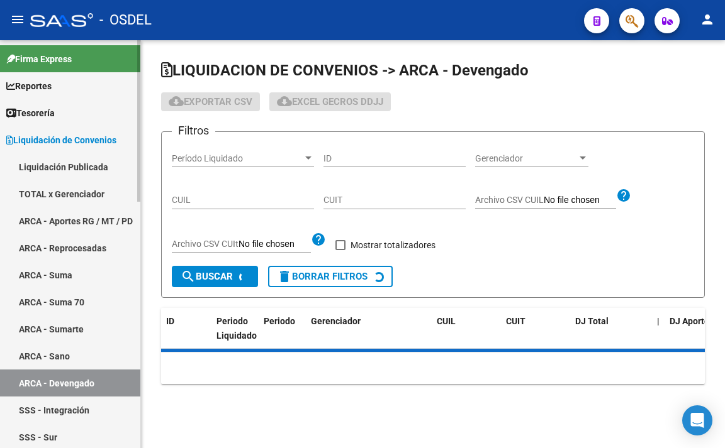
click at [86, 414] on link "SSS - Integración" at bounding box center [70, 410] width 140 height 27
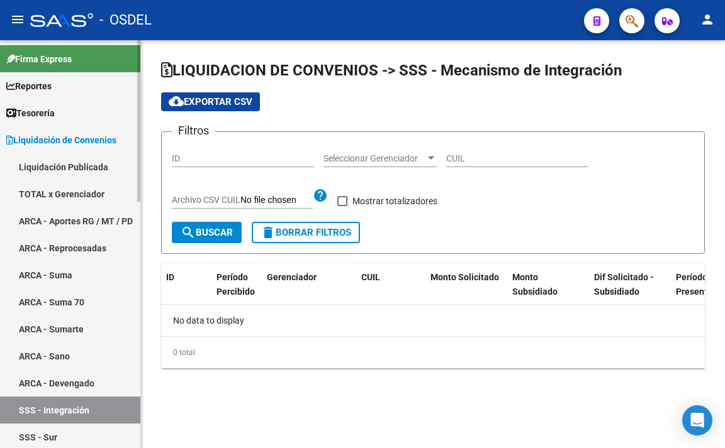
checkbox input "true"
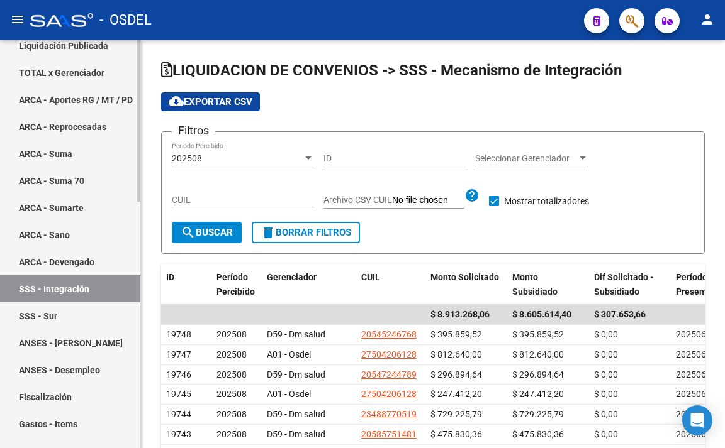
scroll to position [126, 0]
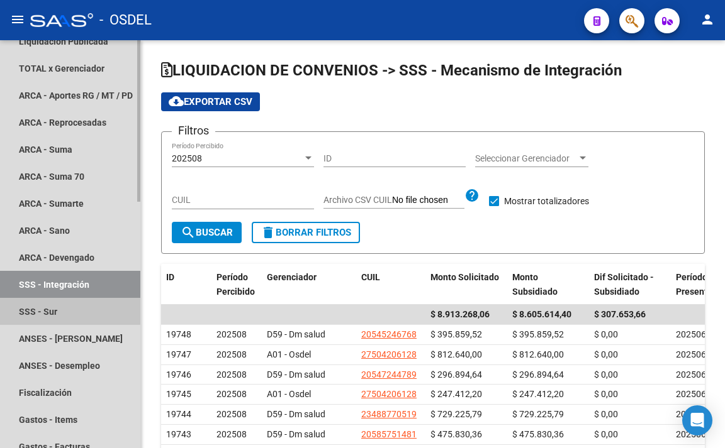
click at [64, 311] on link "SSS - Sur" at bounding box center [70, 311] width 140 height 27
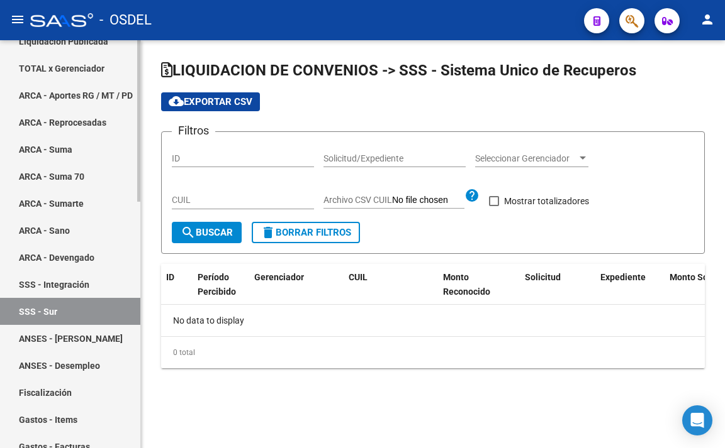
checkbox input "true"
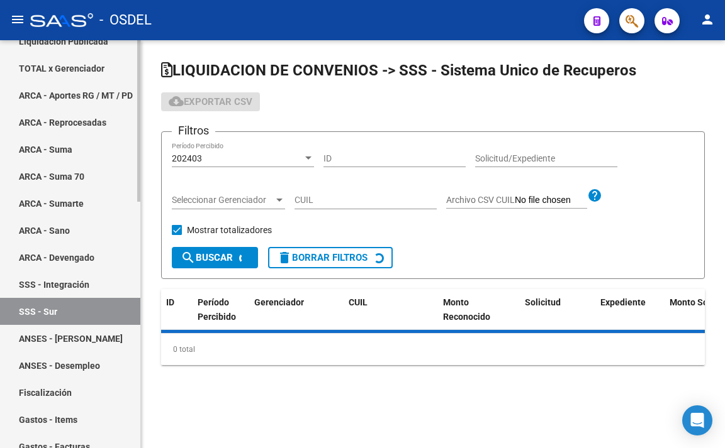
click at [87, 336] on link "ANSES - [PERSON_NAME]" at bounding box center [70, 338] width 140 height 27
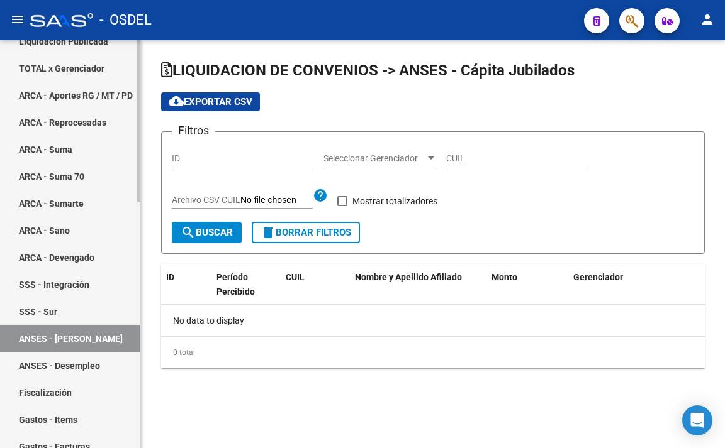
checkbox input "true"
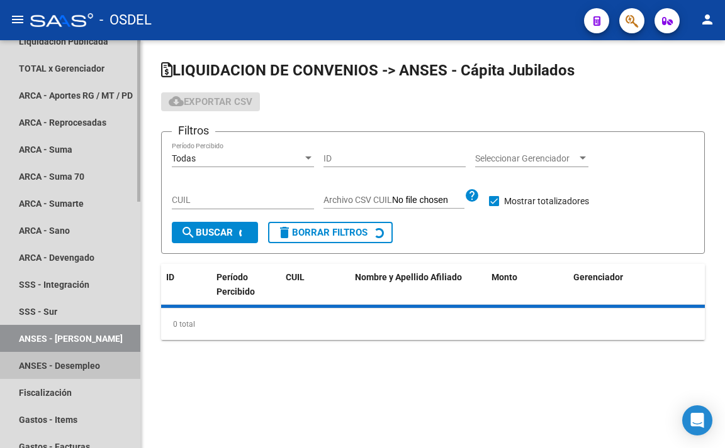
click at [83, 367] on link "ANSES - Desempleo" at bounding box center [70, 365] width 140 height 27
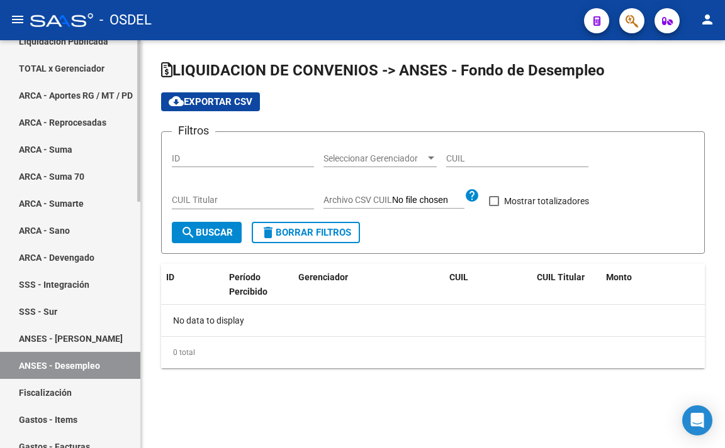
checkbox input "true"
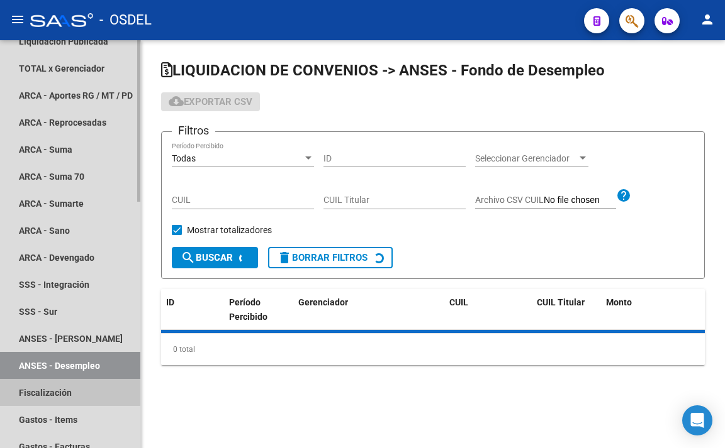
click at [67, 384] on link "Fiscalización" at bounding box center [70, 392] width 140 height 27
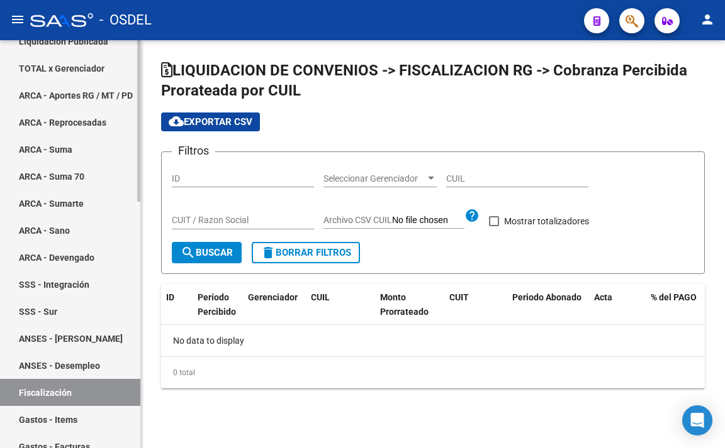
checkbox input "true"
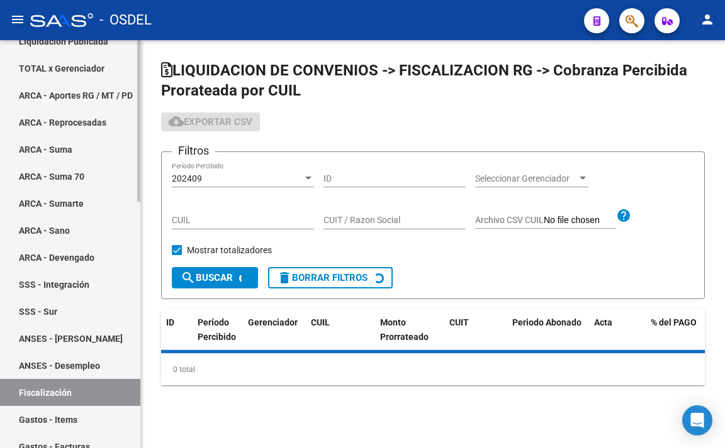
click at [67, 415] on link "Gastos - Items" at bounding box center [70, 419] width 140 height 27
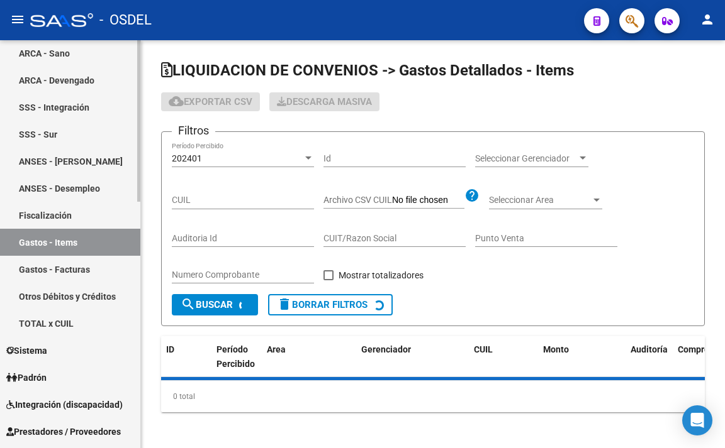
scroll to position [314, 0]
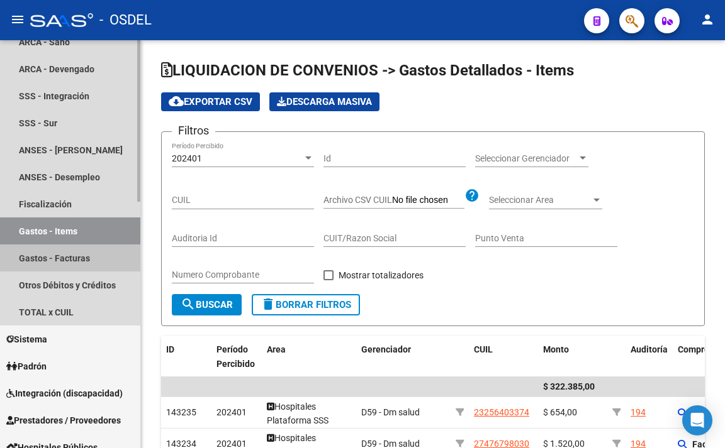
click at [72, 254] on link "Gastos - Facturas" at bounding box center [70, 258] width 140 height 27
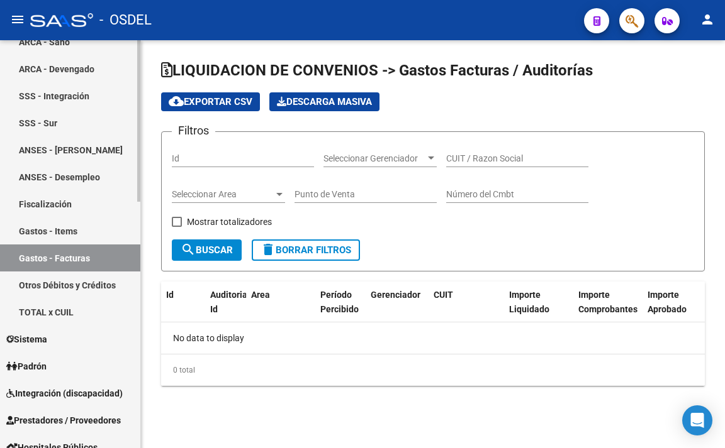
checkbox input "true"
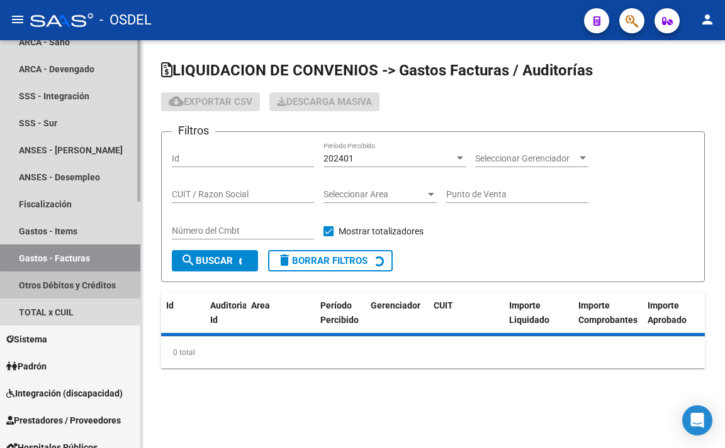
click at [74, 289] on link "Otros Débitos y Créditos" at bounding box center [70, 285] width 140 height 27
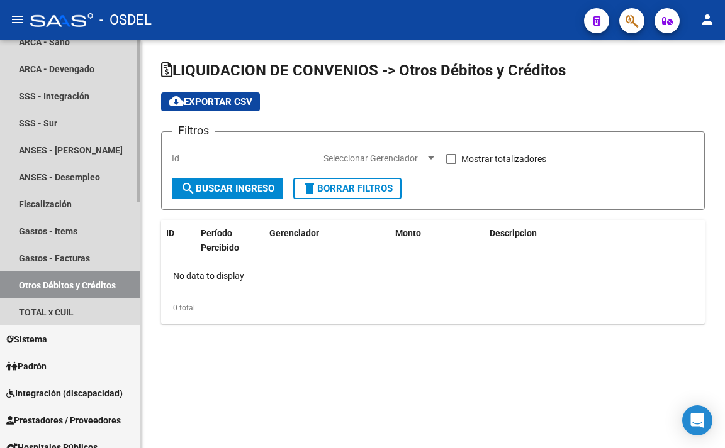
checkbox input "true"
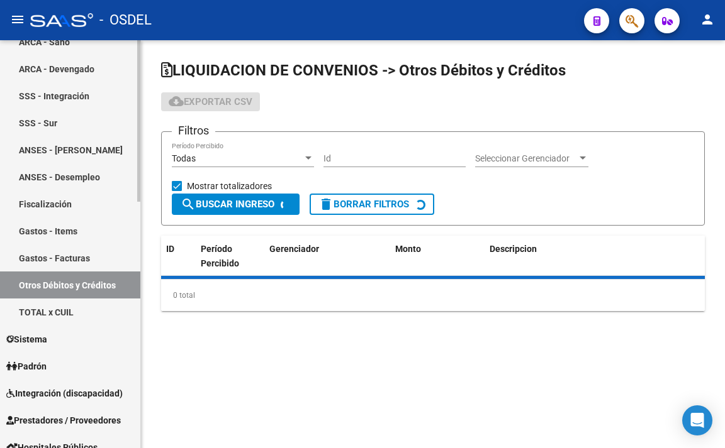
click at [70, 311] on link "TOTAL x CUIL" at bounding box center [70, 312] width 140 height 27
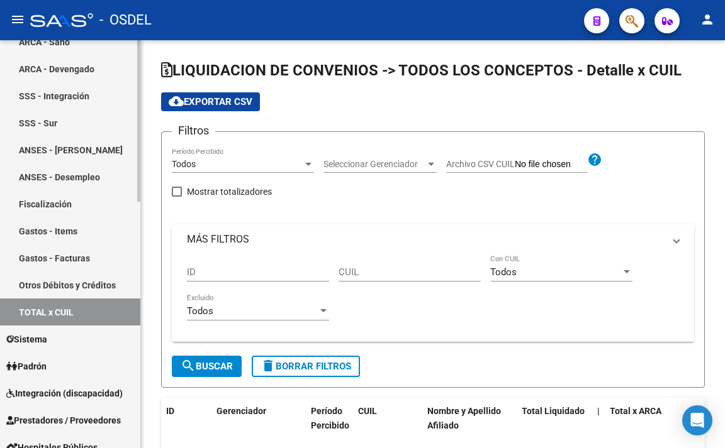
click at [64, 338] on link "Sistema" at bounding box center [70, 339] width 140 height 27
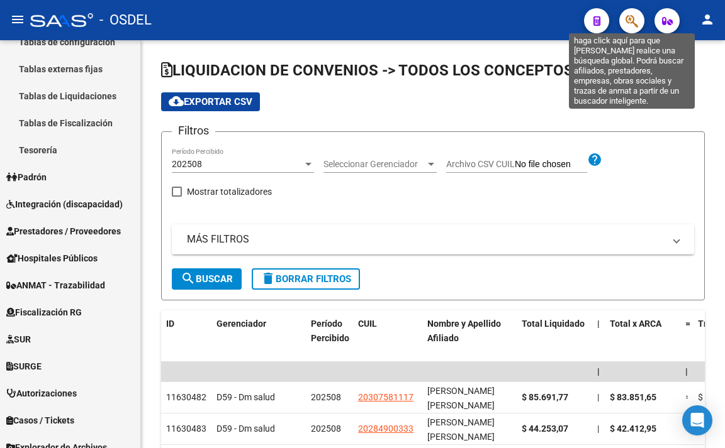
click at [630, 26] on icon "button" at bounding box center [631, 21] width 13 height 14
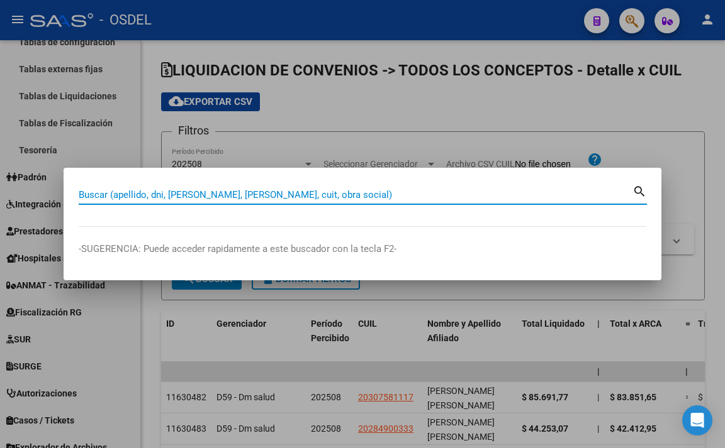
click at [347, 192] on input "Buscar (apellido, dni, [PERSON_NAME], [PERSON_NAME], cuit, obra social)" at bounding box center [355, 194] width 553 height 11
paste input "20-14761575-3"
type input "20147615753"
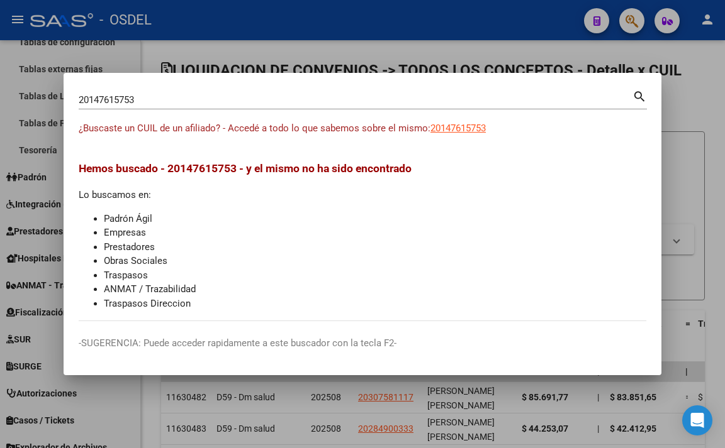
click at [396, 37] on div at bounding box center [362, 224] width 725 height 448
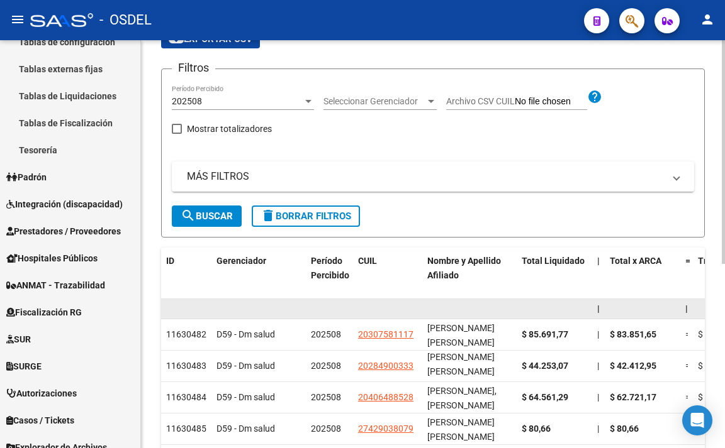
scroll to position [126, 0]
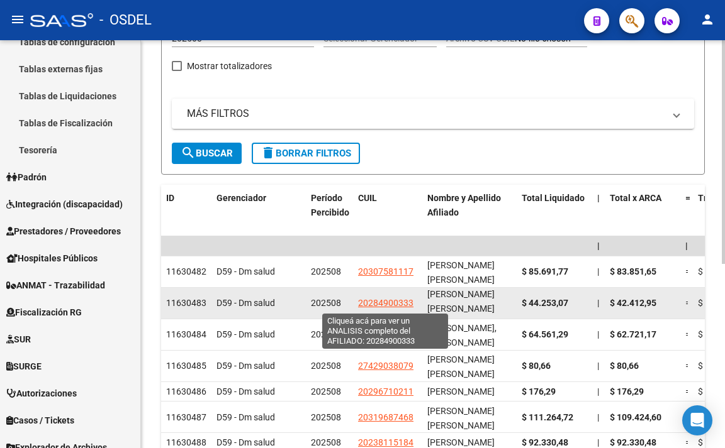
click at [391, 305] on span "20284900333" at bounding box center [385, 303] width 55 height 10
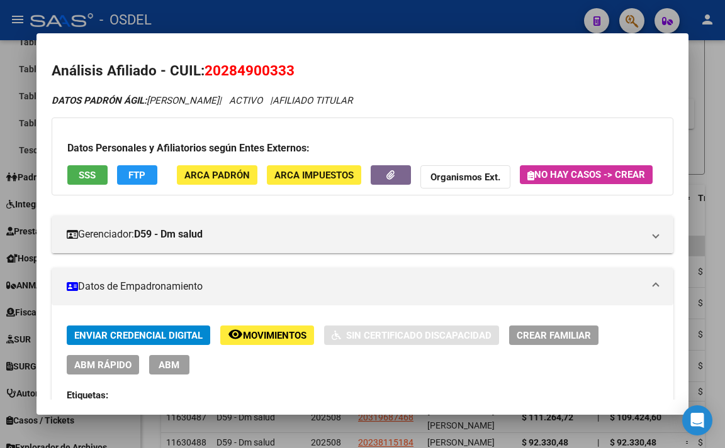
click at [86, 175] on span "SSS" at bounding box center [87, 175] width 17 height 11
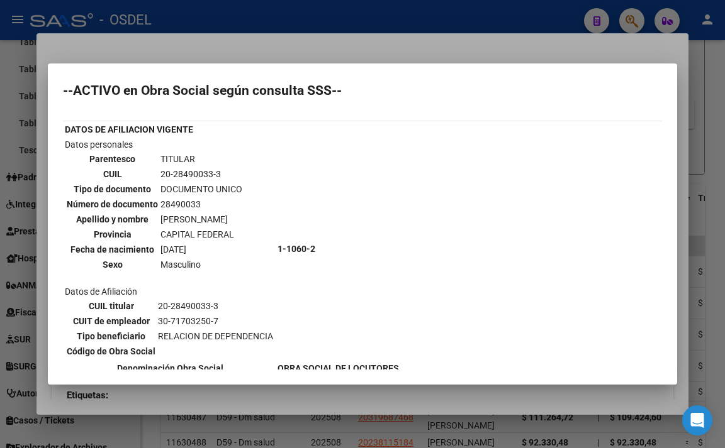
scroll to position [0, 0]
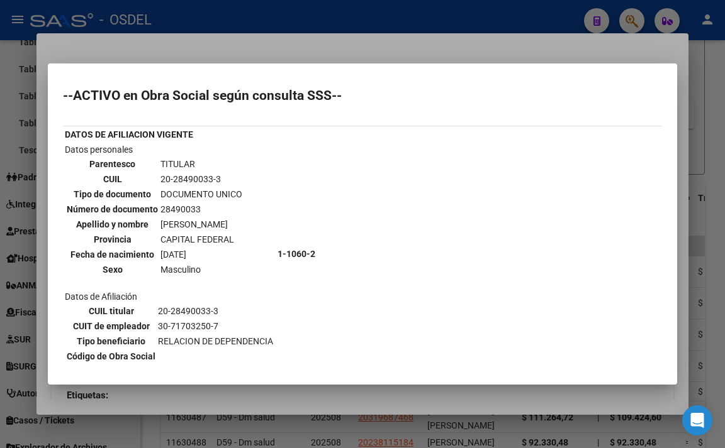
click at [363, 52] on div at bounding box center [362, 224] width 725 height 448
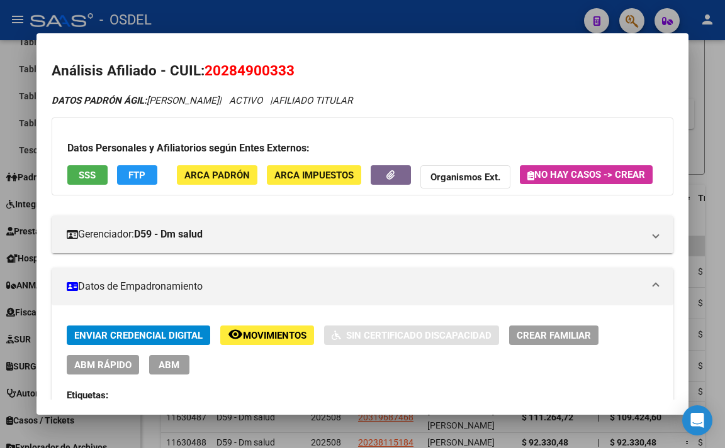
click at [460, 12] on div at bounding box center [362, 224] width 725 height 448
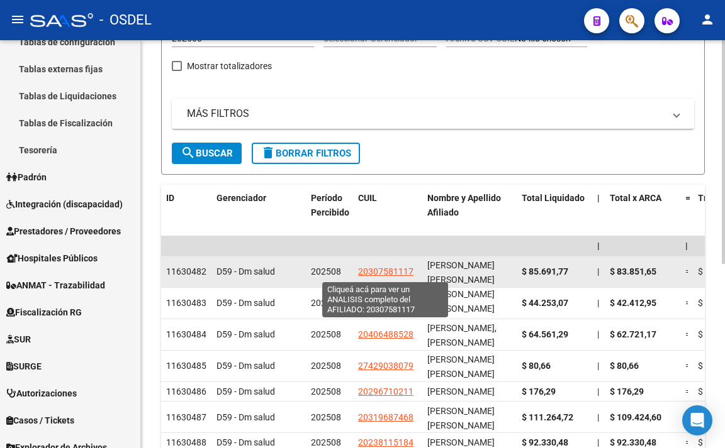
click at [384, 272] on span "20307581117" at bounding box center [385, 272] width 55 height 10
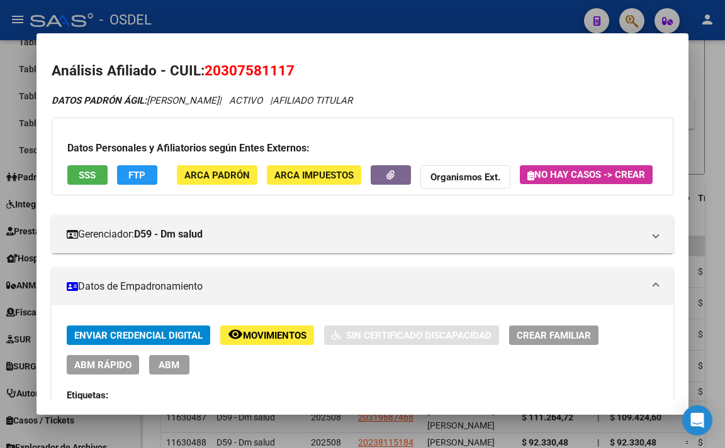
click at [150, 177] on button "FTP" at bounding box center [137, 174] width 40 height 19
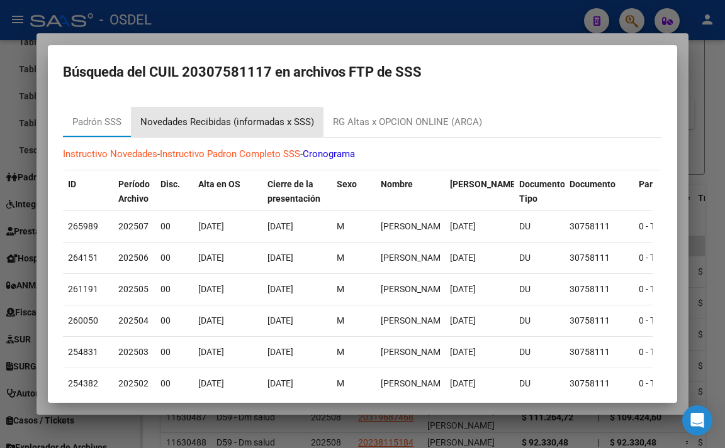
click at [280, 125] on div "Novedades Recibidas (informadas x SSS)" at bounding box center [227, 122] width 174 height 14
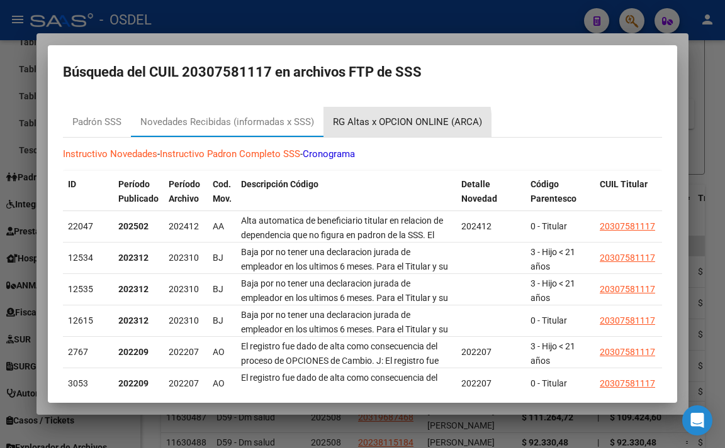
click at [364, 127] on div "RG Altas x OPCION ONLINE (ARCA)" at bounding box center [407, 122] width 149 height 14
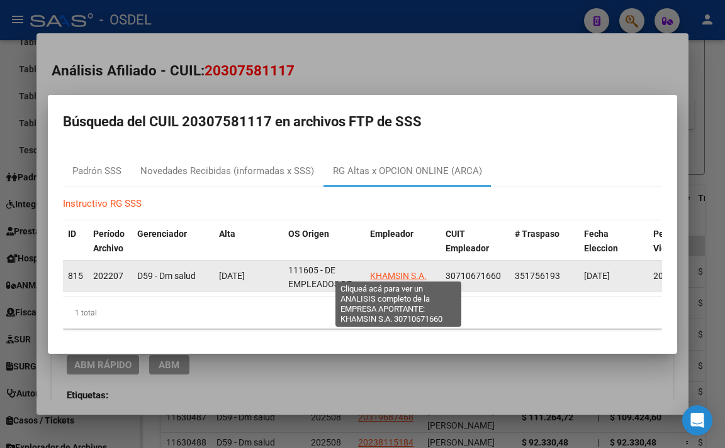
click at [382, 271] on span "KHAMSIN S.A." at bounding box center [398, 276] width 57 height 10
type textarea "30710671660"
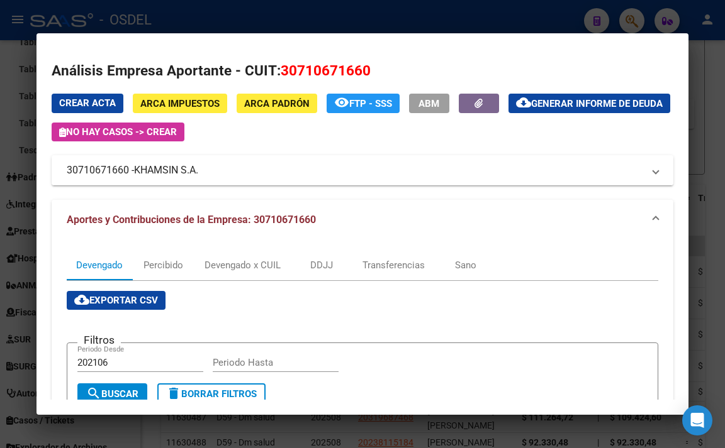
click at [187, 165] on span "KHAMSIN S.A." at bounding box center [166, 170] width 64 height 15
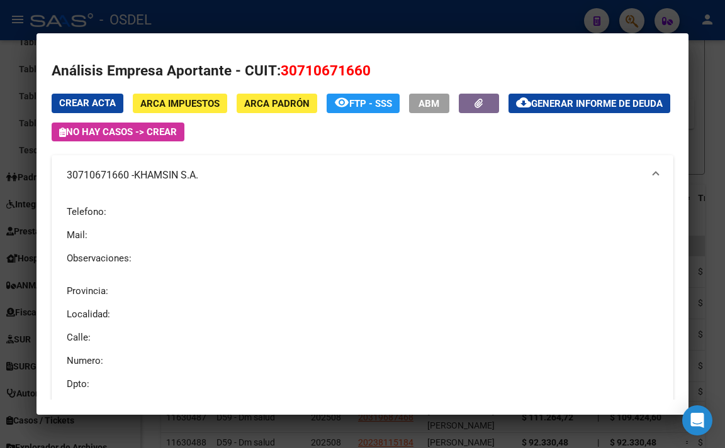
click at [275, 17] on div at bounding box center [362, 224] width 725 height 448
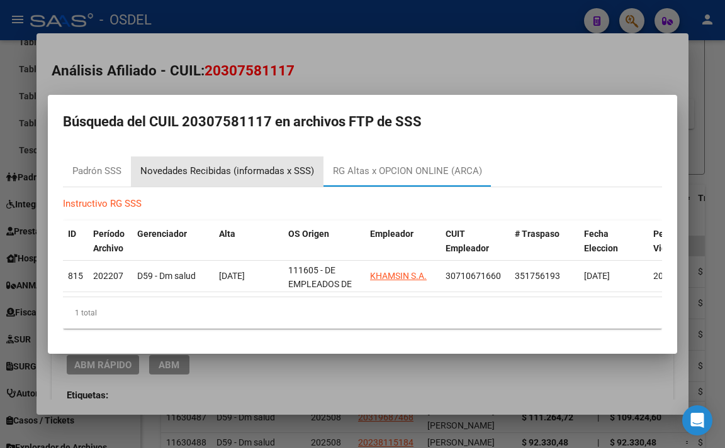
click at [227, 158] on div "Novedades Recibidas (informadas x SSS)" at bounding box center [227, 172] width 192 height 30
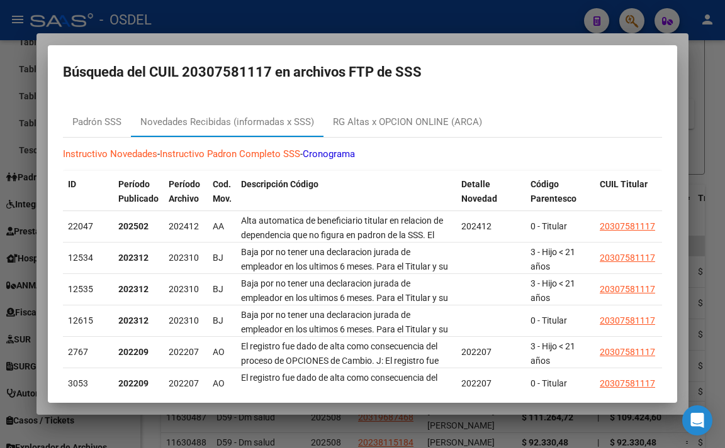
click at [366, 35] on div at bounding box center [362, 224] width 725 height 448
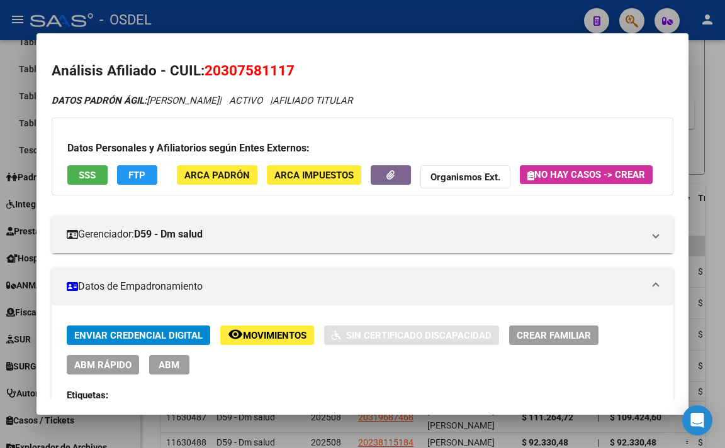
click at [386, 3] on div at bounding box center [362, 224] width 725 height 448
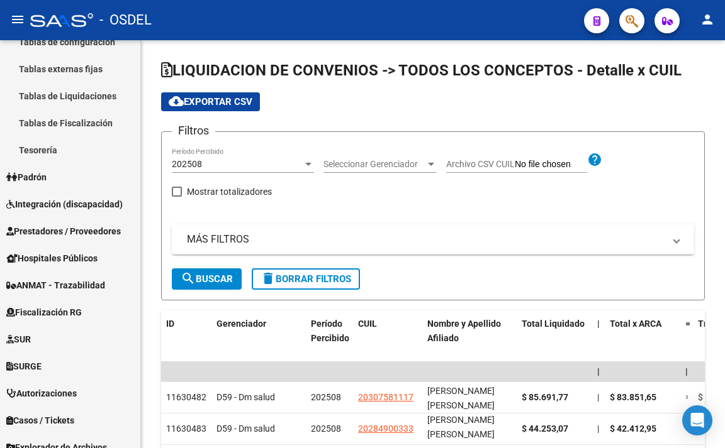
click at [628, 27] on icon "button" at bounding box center [631, 21] width 13 height 14
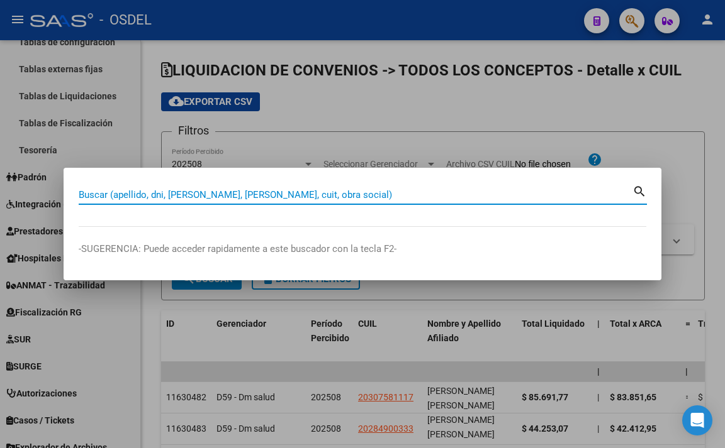
click at [341, 197] on input "Buscar (apellido, dni, [PERSON_NAME], [PERSON_NAME], cuit, obra social)" at bounding box center [355, 194] width 553 height 11
paste input "30710671660"
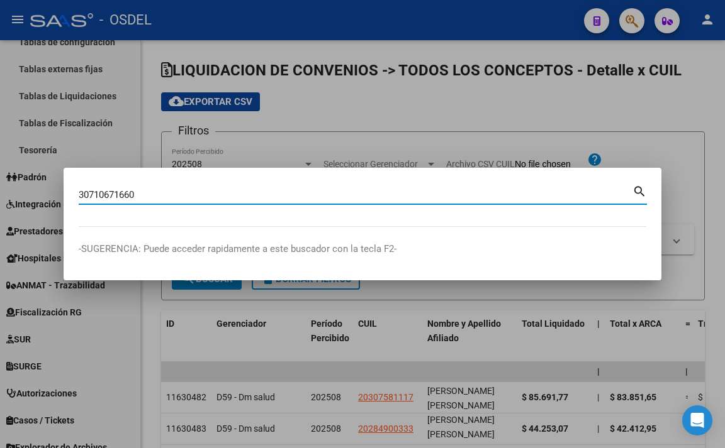
click at [626, 196] on input "30710671660" at bounding box center [355, 194] width 553 height 11
type input "3"
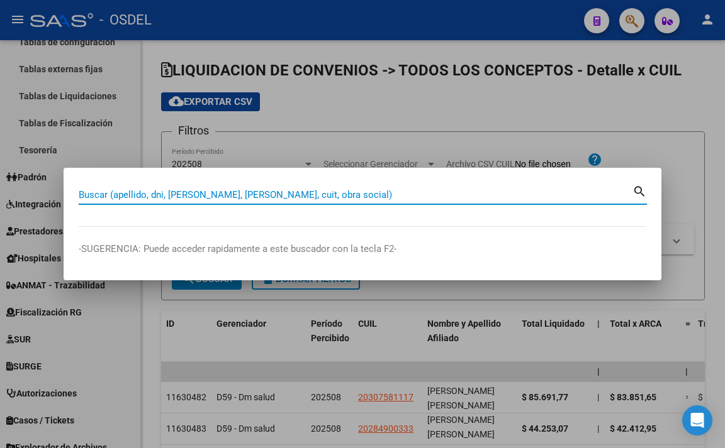
click at [585, 128] on div at bounding box center [362, 224] width 725 height 448
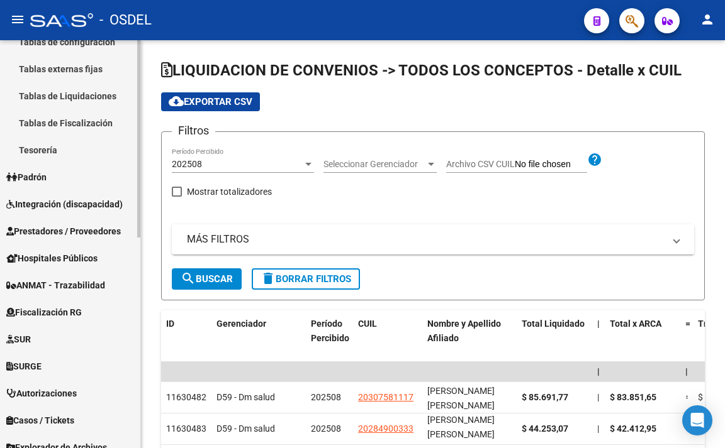
click at [75, 175] on link "Padrón" at bounding box center [70, 177] width 140 height 27
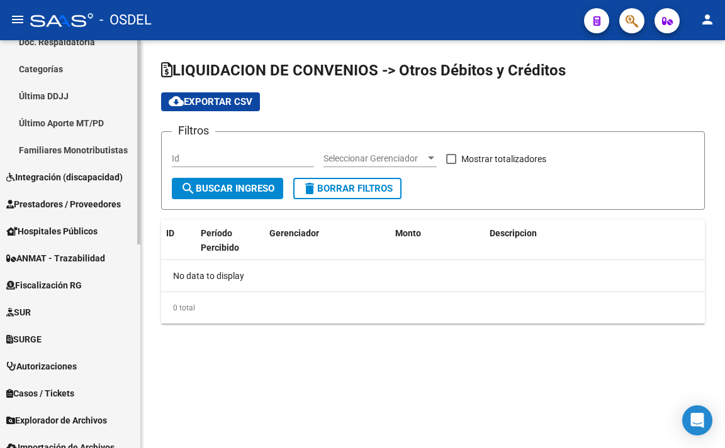
checkbox input "true"
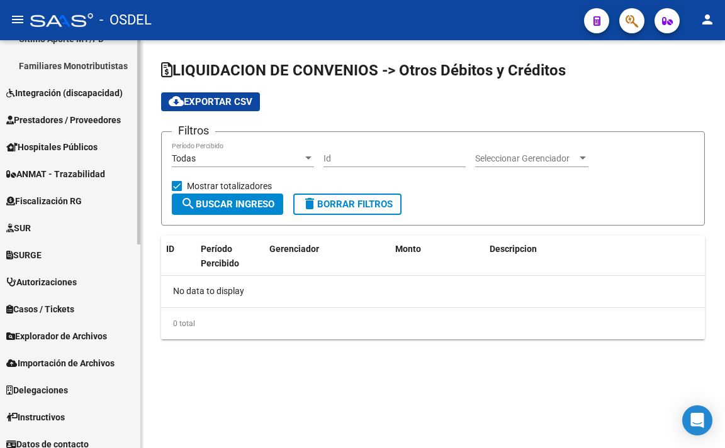
scroll to position [408, 0]
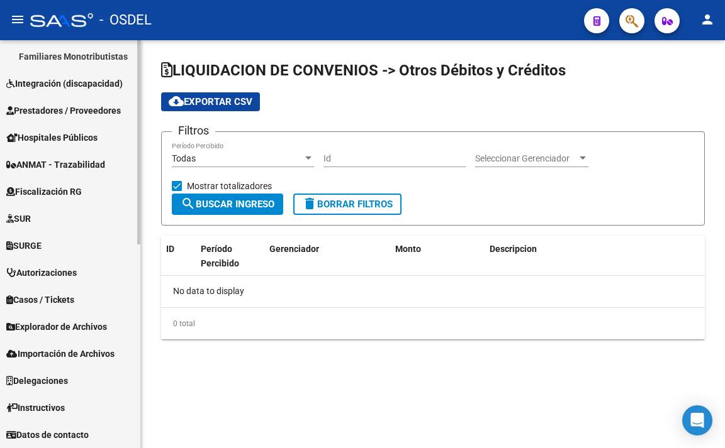
click at [81, 325] on span "Explorador de Archivos" at bounding box center [56, 327] width 101 height 14
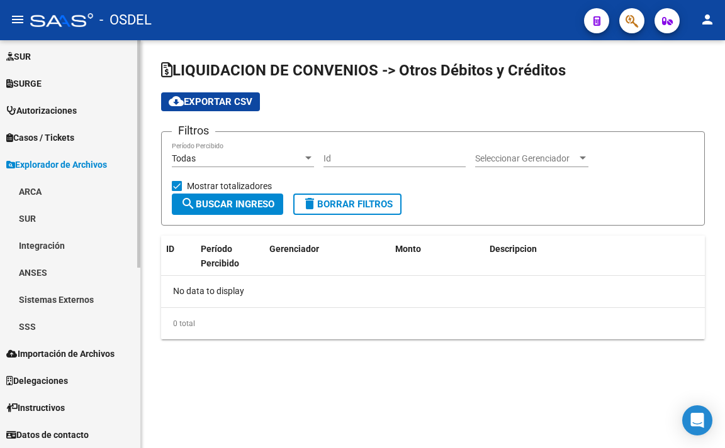
scroll to position [300, 0]
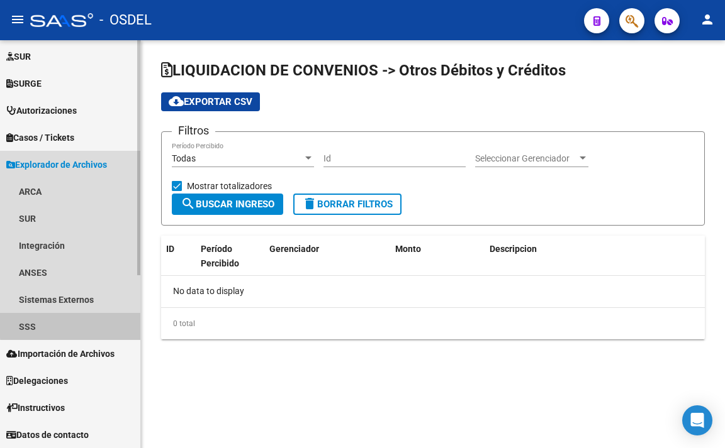
click at [81, 325] on link "SSS" at bounding box center [70, 326] width 140 height 27
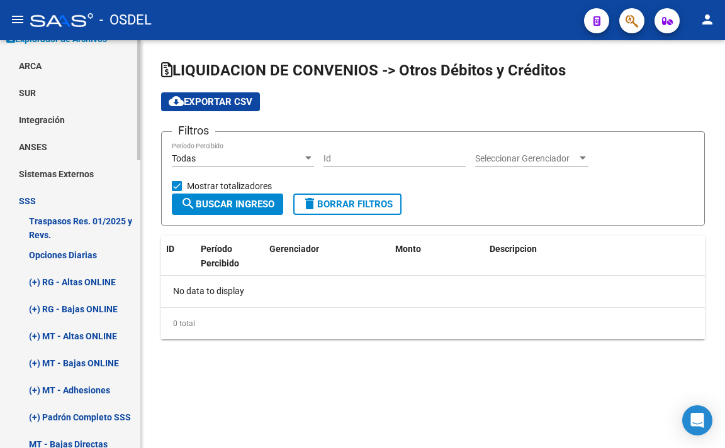
scroll to position [489, 0]
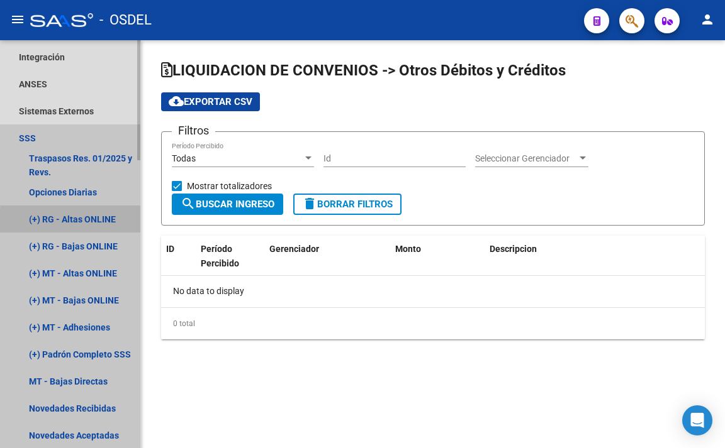
click at [106, 220] on link "(+) RG - Altas ONLINE" at bounding box center [70, 219] width 140 height 27
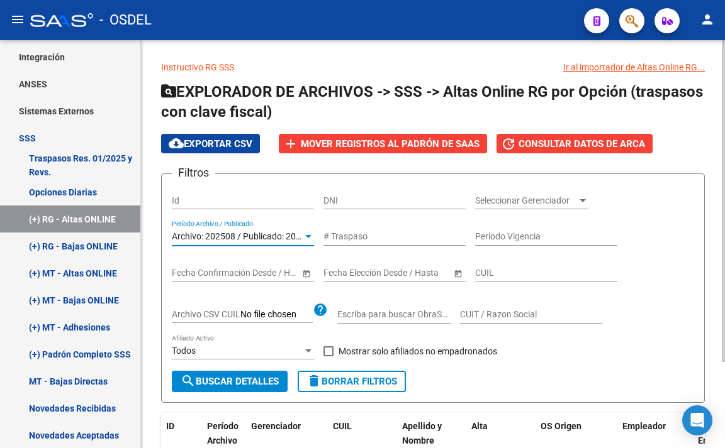
click at [305, 234] on div at bounding box center [308, 237] width 11 height 10
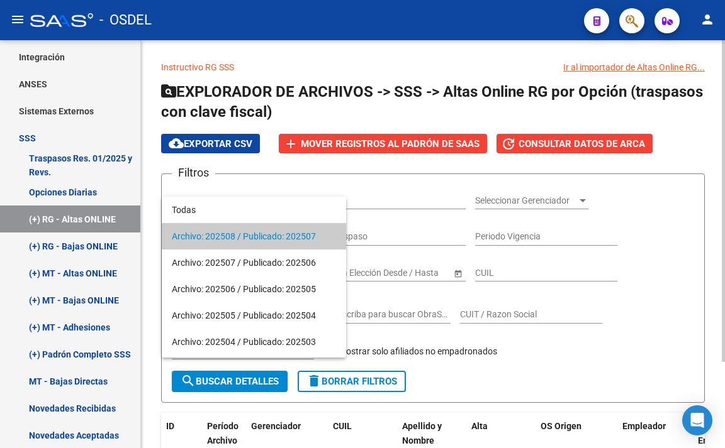
click at [305, 234] on span "Archivo: 202508 / Publicado: 202507" at bounding box center [254, 236] width 164 height 26
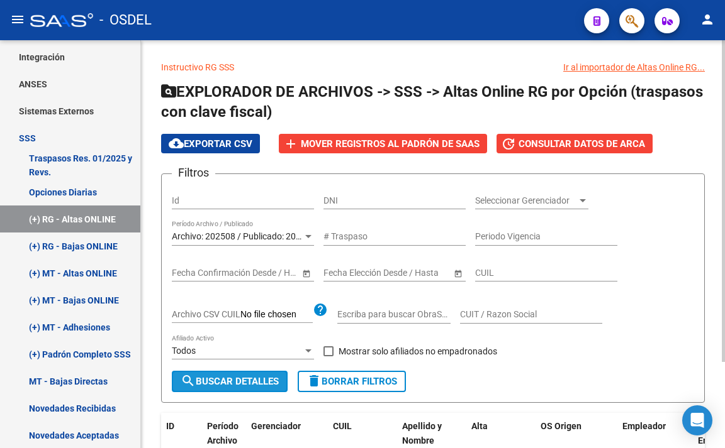
click at [242, 378] on span "search Buscar Detalles" at bounding box center [230, 381] width 98 height 11
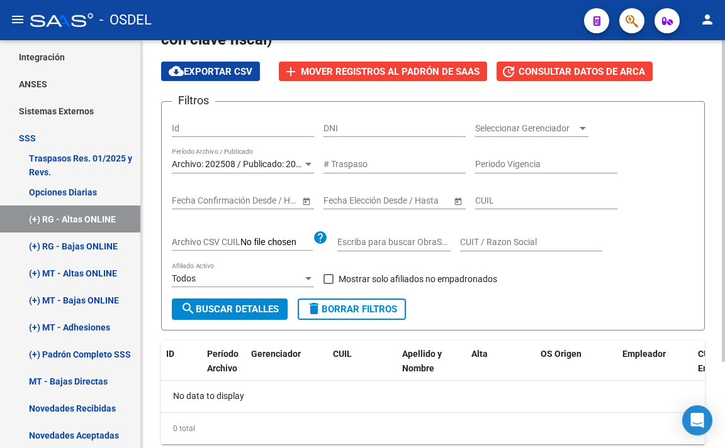
scroll to position [47, 0]
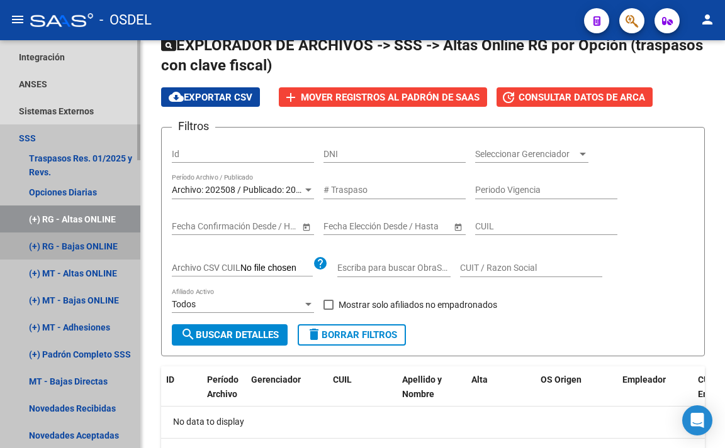
click at [89, 250] on link "(+) RG - Bajas ONLINE" at bounding box center [70, 246] width 140 height 27
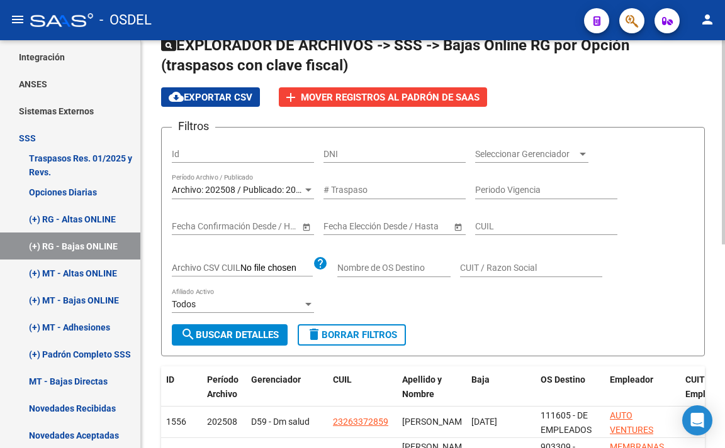
click at [249, 335] on span "search Buscar Detalles" at bounding box center [230, 335] width 98 height 11
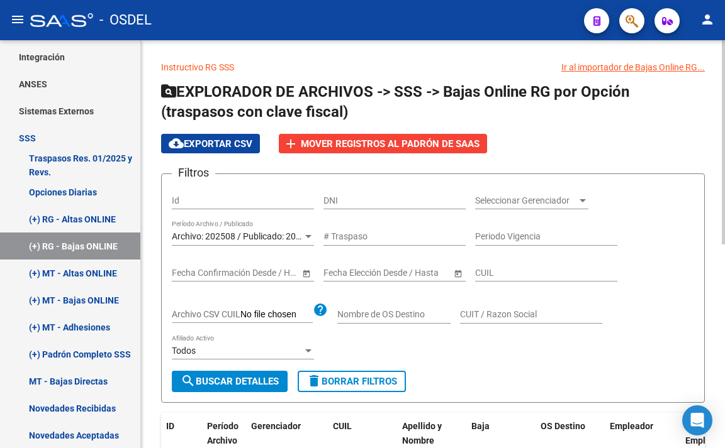
click at [454, 132] on app-list-header "EXPLORADOR DE ARCHIVOS -> SSS -> Bajas Online RG por Opción (traspasos con clav…" at bounding box center [432, 242] width 543 height 321
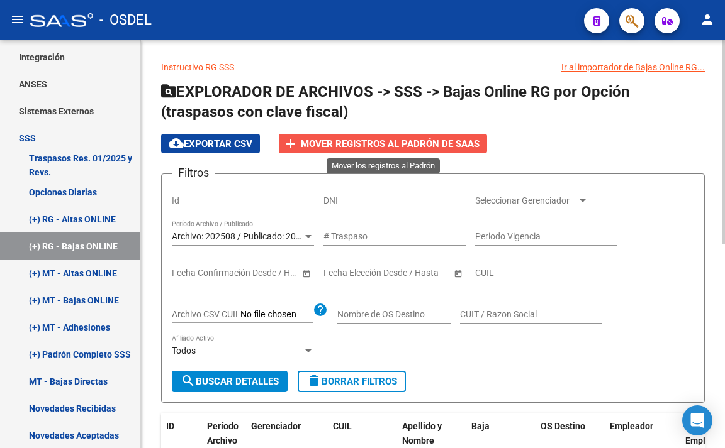
click at [452, 142] on span "Mover registros al PADRÓN de SAAS" at bounding box center [390, 143] width 179 height 11
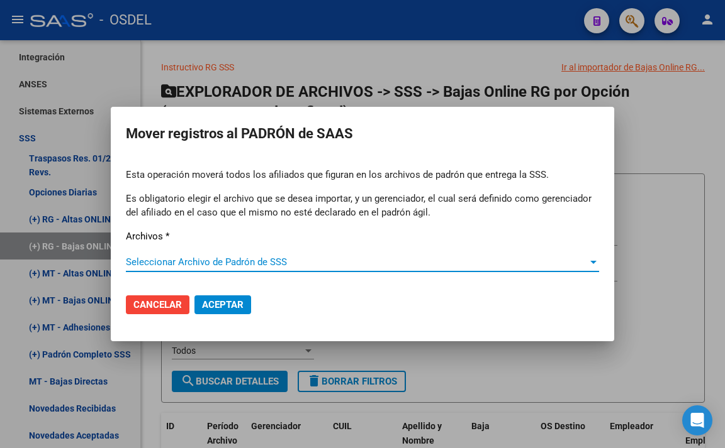
click at [277, 264] on span "Seleccionar Archivo de Padrón de SSS" at bounding box center [357, 262] width 462 height 11
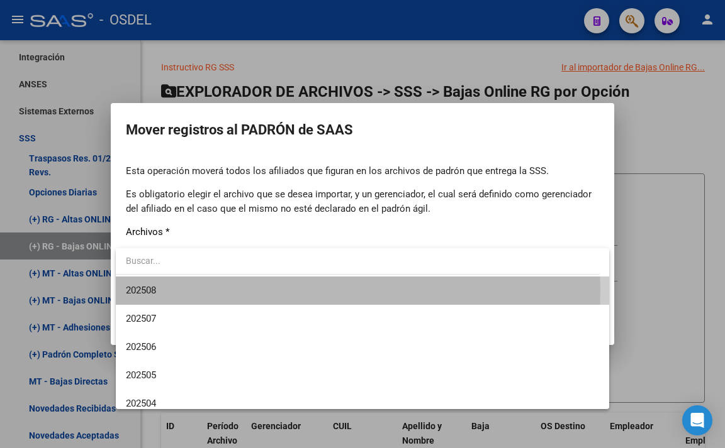
click at [277, 290] on span "202508" at bounding box center [362, 291] width 473 height 28
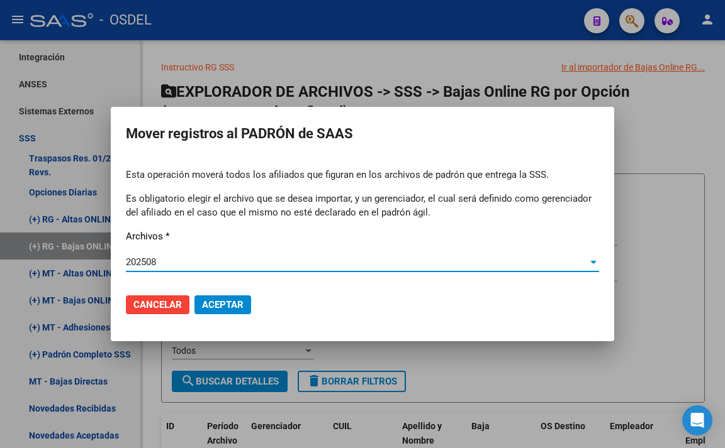
click at [217, 303] on span "Aceptar" at bounding box center [223, 304] width 42 height 11
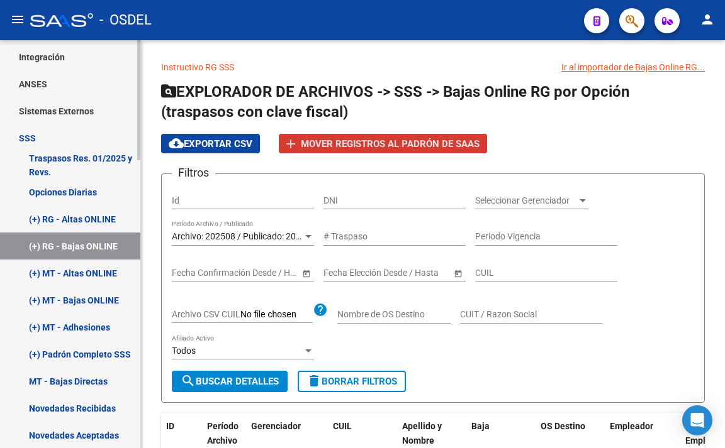
click at [65, 281] on link "(+) MT - Altas ONLINE" at bounding box center [70, 273] width 140 height 27
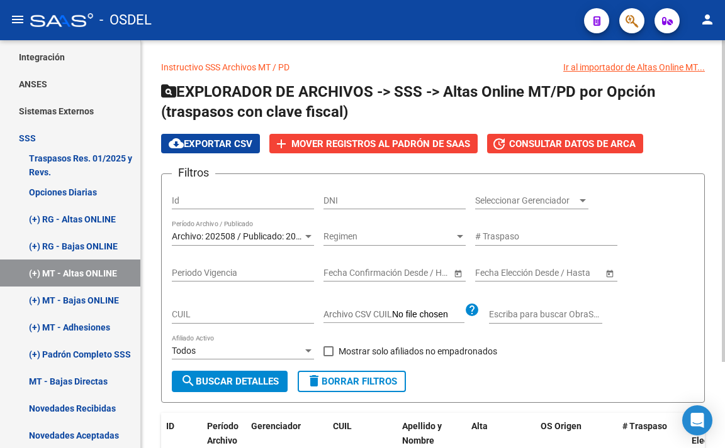
click at [487, 206] on span "Seleccionar Gerenciador" at bounding box center [526, 201] width 102 height 11
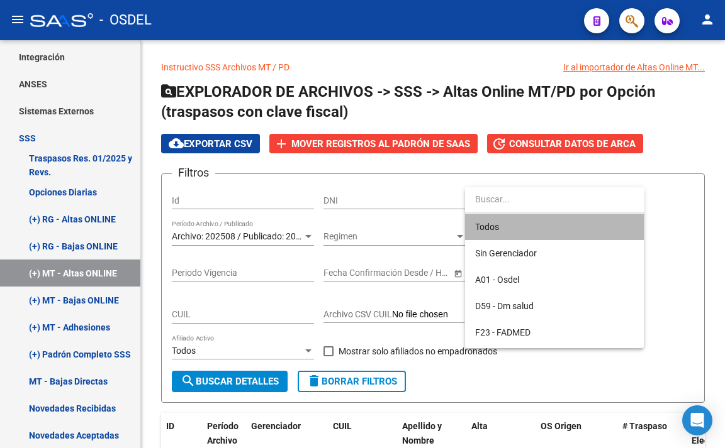
click at [491, 221] on span "Todos" at bounding box center [554, 227] width 158 height 26
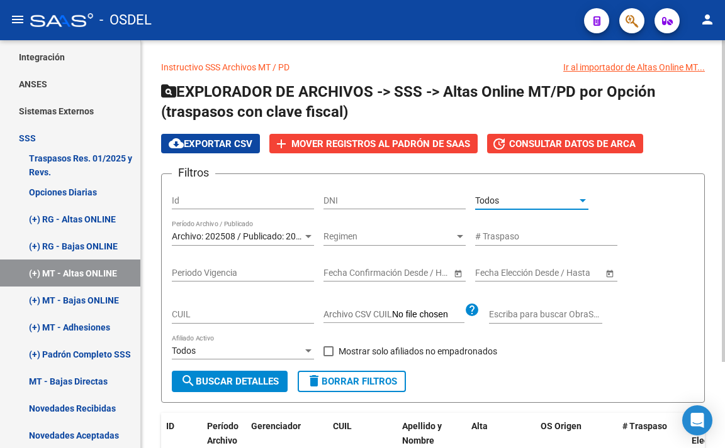
click at [244, 375] on button "search Buscar Detalles" at bounding box center [230, 381] width 116 height 21
click at [98, 304] on link "(+) MT - Bajas ONLINE" at bounding box center [70, 300] width 140 height 27
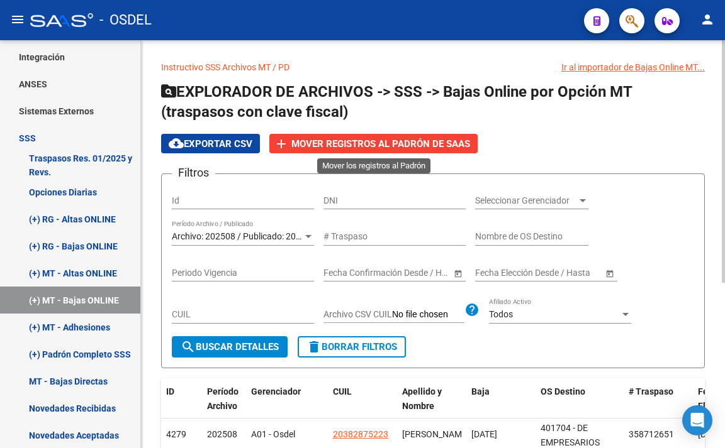
click at [395, 149] on span "Mover registros al PADRÓN de SAAS" at bounding box center [380, 143] width 179 height 11
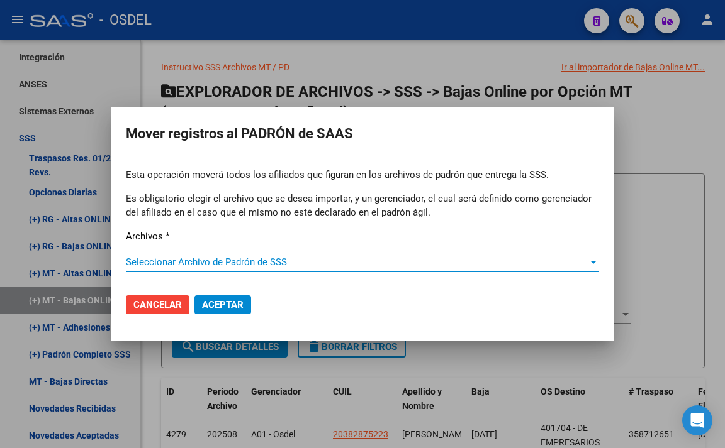
click at [244, 265] on span "Seleccionar Archivo de Padrón de SSS" at bounding box center [357, 262] width 462 height 11
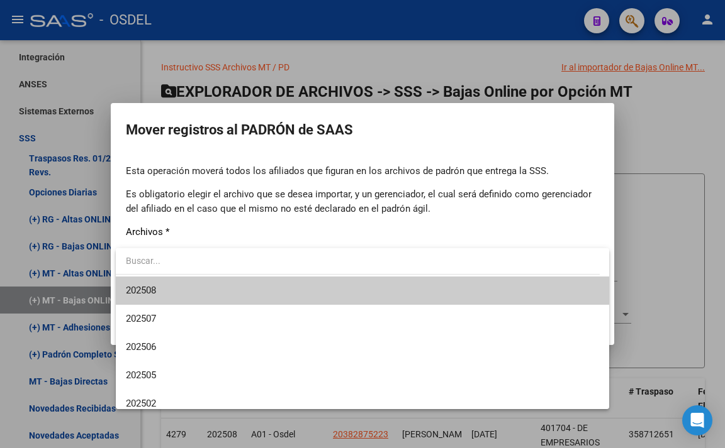
click at [242, 295] on span "202508" at bounding box center [362, 291] width 473 height 28
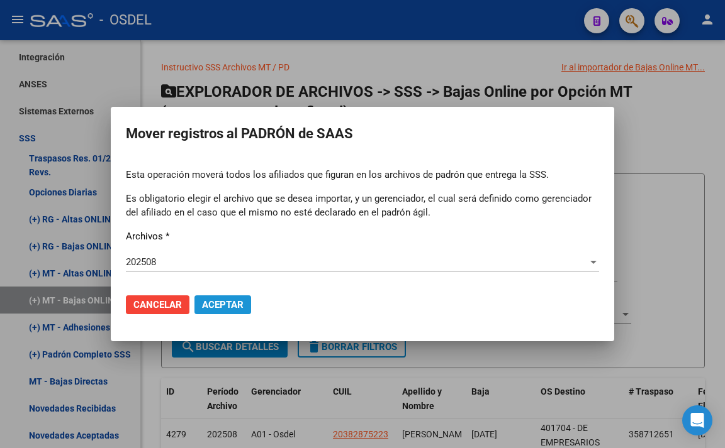
click at [235, 309] on span "Aceptar" at bounding box center [223, 304] width 42 height 11
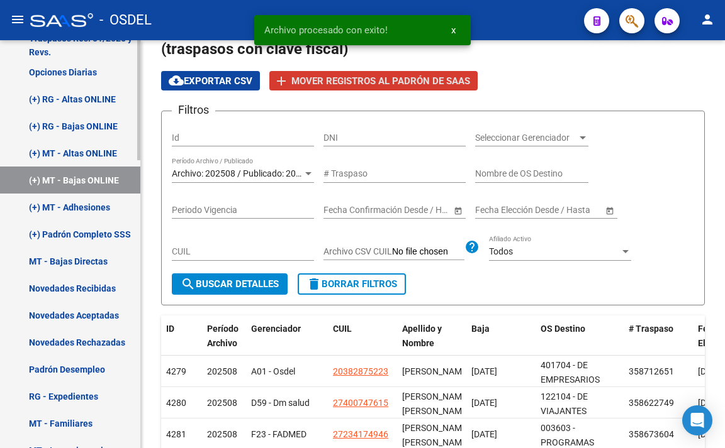
scroll to position [614, 0]
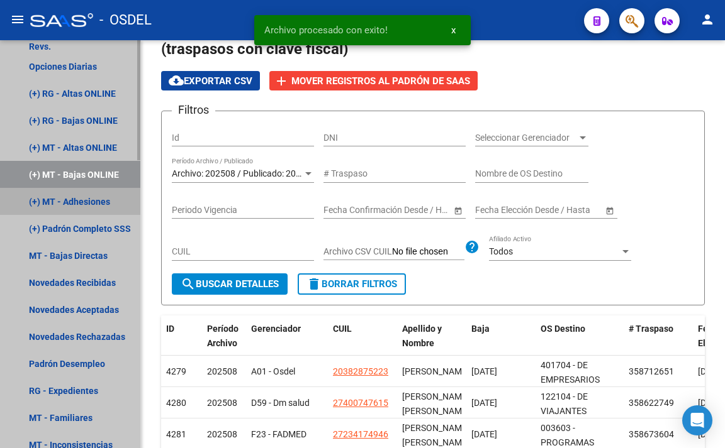
click at [95, 202] on link "(+) MT - Adhesiones" at bounding box center [70, 201] width 140 height 27
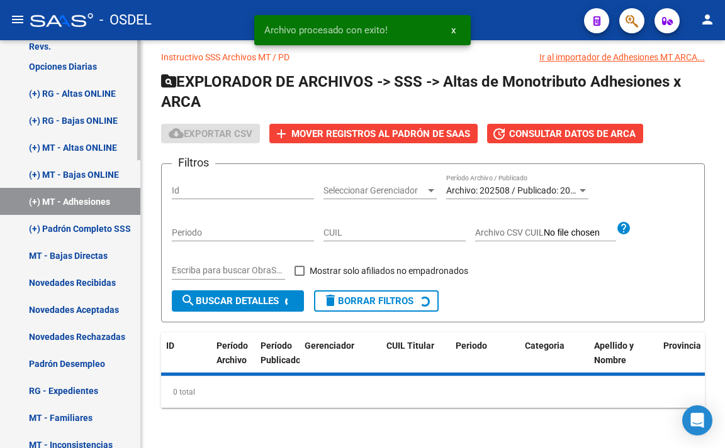
scroll to position [39, 0]
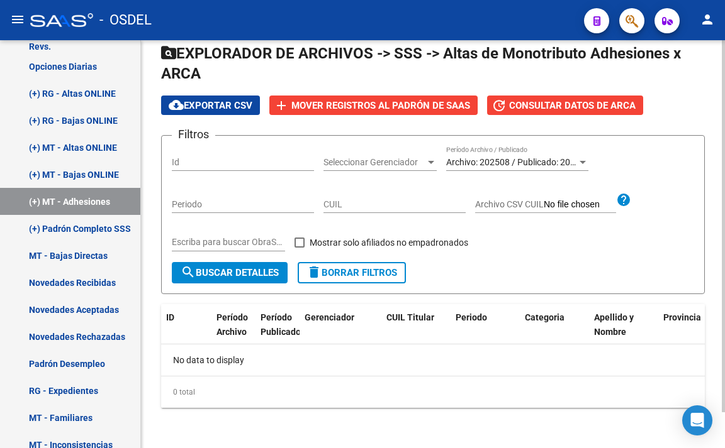
click at [392, 157] on span "Seleccionar Gerenciador" at bounding box center [374, 162] width 102 height 11
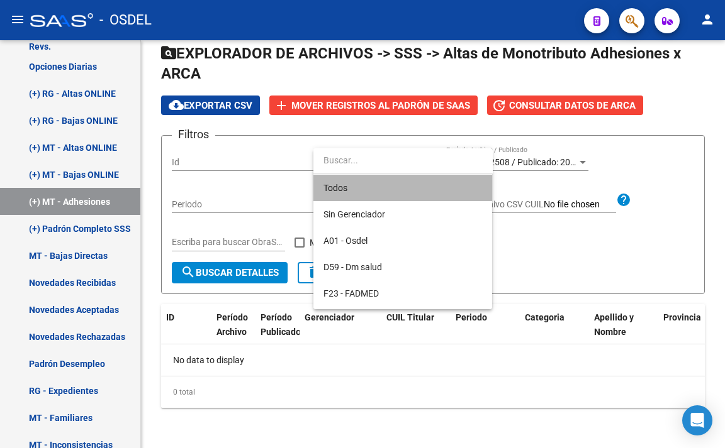
click at [392, 182] on span "Todos" at bounding box center [402, 188] width 158 height 26
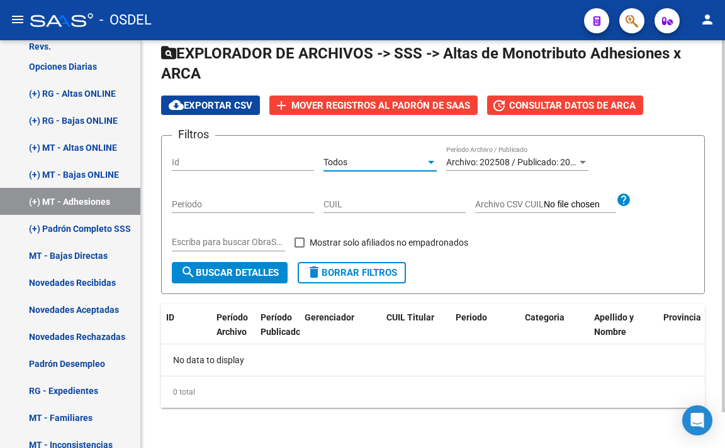
click at [223, 273] on span "search Buscar Detalles" at bounding box center [230, 272] width 98 height 11
click at [110, 231] on link "(+) Padrón Completo SSS" at bounding box center [70, 228] width 140 height 27
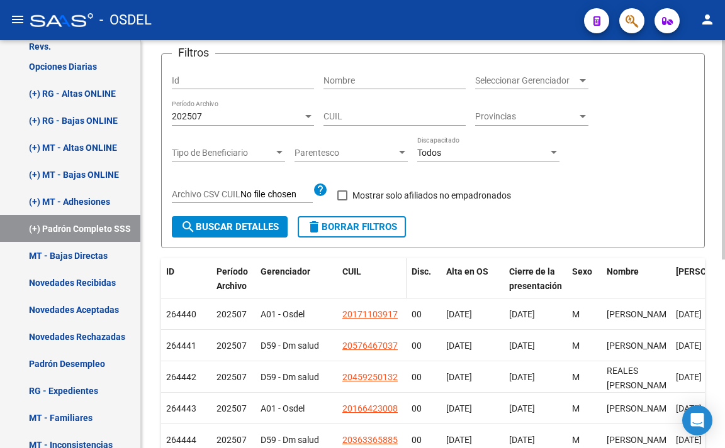
scroll to position [37, 0]
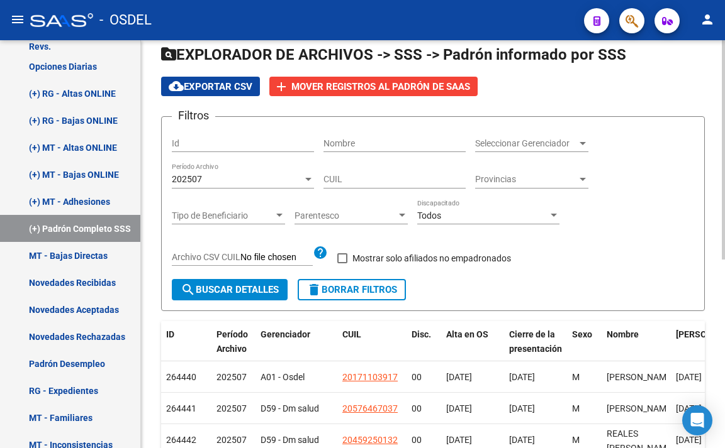
click at [289, 184] on div "202507" at bounding box center [237, 179] width 131 height 11
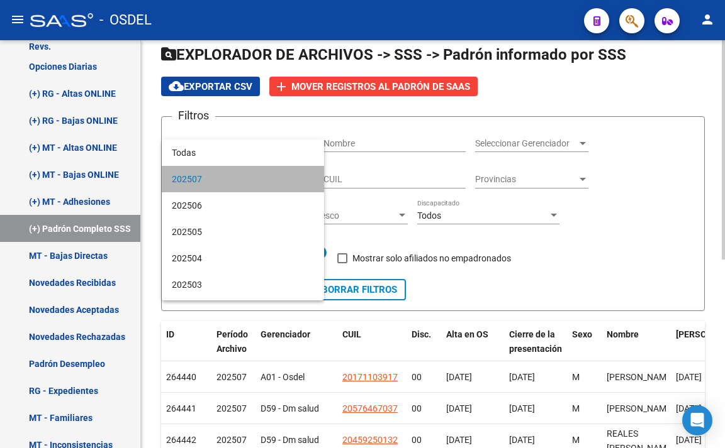
click at [289, 184] on span "202507" at bounding box center [243, 179] width 142 height 26
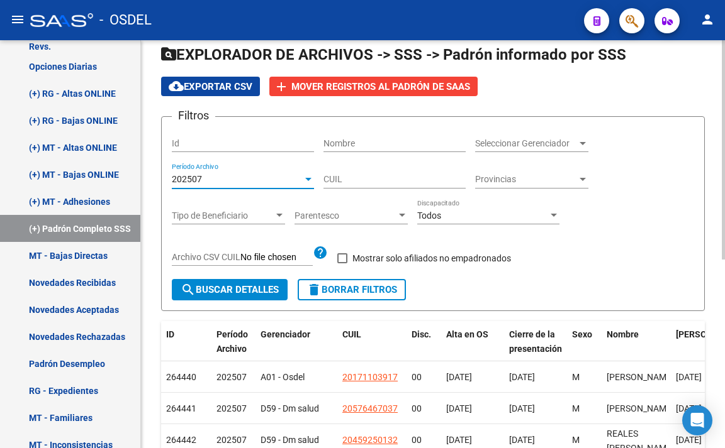
click at [220, 295] on span "search Buscar Detalles" at bounding box center [230, 289] width 98 height 11
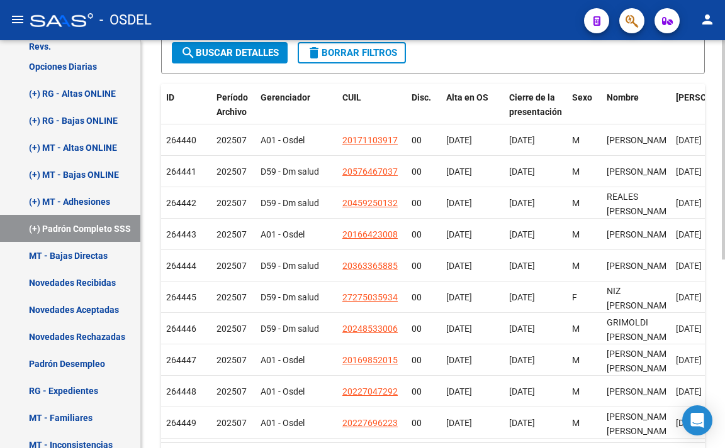
scroll to position [352, 0]
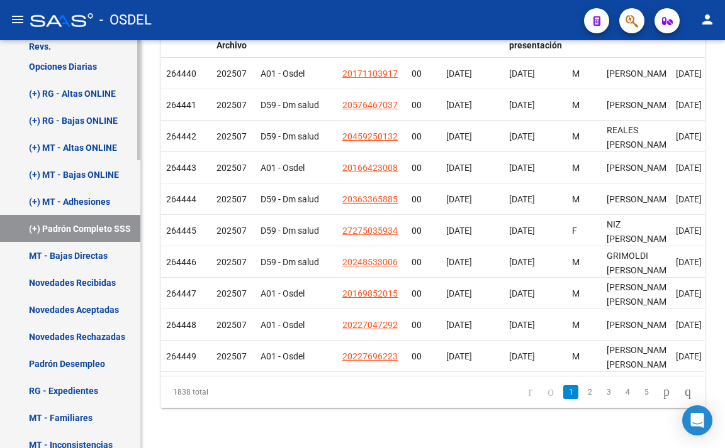
click at [62, 254] on link "MT - Bajas Directas" at bounding box center [70, 255] width 140 height 27
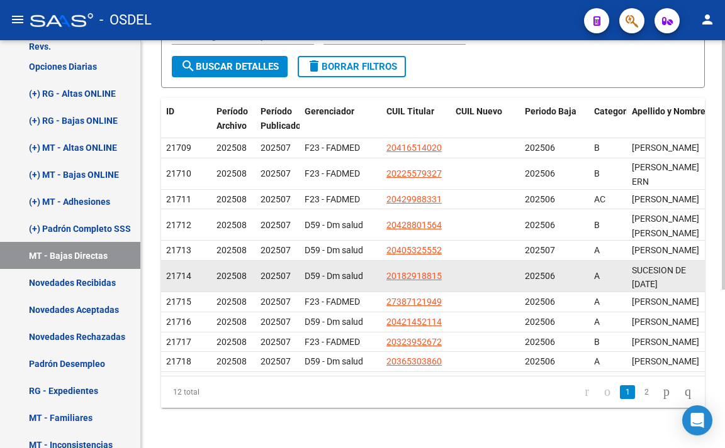
scroll to position [259, 0]
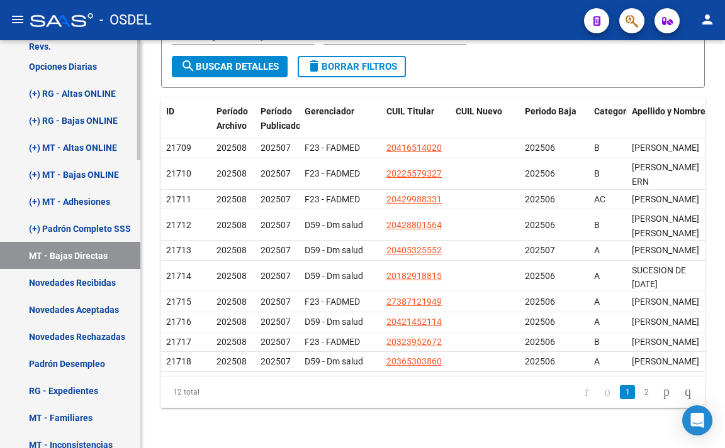
click at [104, 287] on link "Novedades Recibidas" at bounding box center [70, 282] width 140 height 27
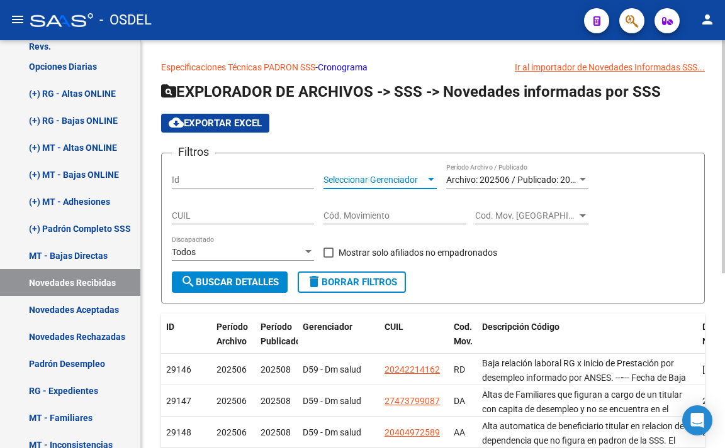
click at [394, 182] on span "Seleccionar Gerenciador" at bounding box center [374, 180] width 102 height 11
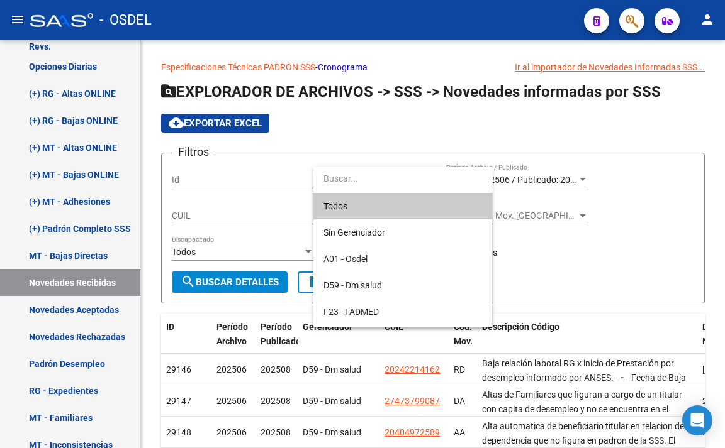
click at [397, 201] on span "Todos" at bounding box center [402, 206] width 158 height 26
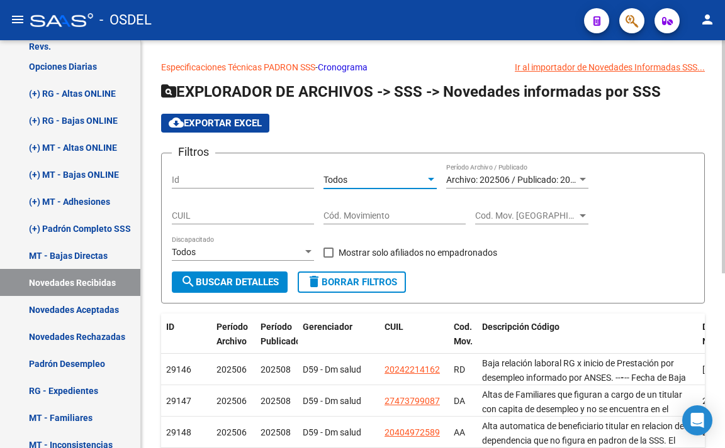
click at [260, 277] on span "search Buscar Detalles" at bounding box center [230, 282] width 98 height 11
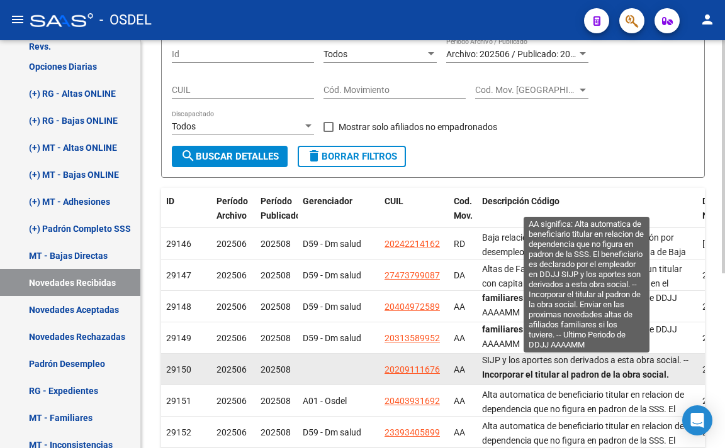
scroll to position [88, 0]
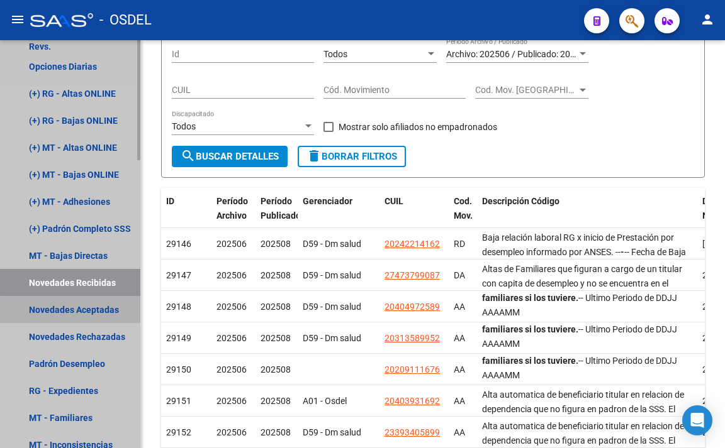
click at [102, 320] on link "Novedades Aceptadas" at bounding box center [70, 309] width 140 height 27
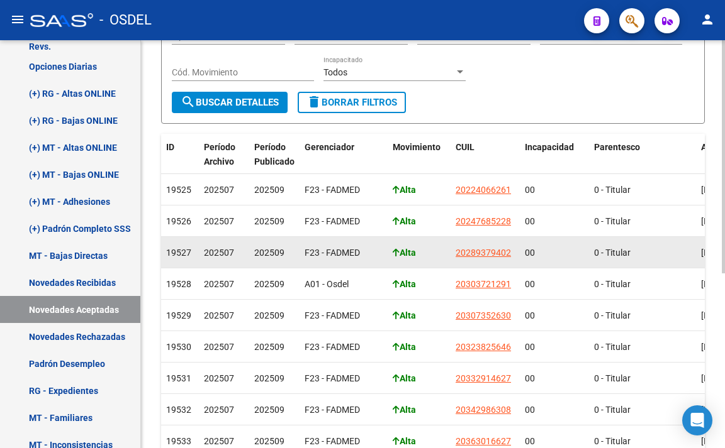
scroll to position [306, 0]
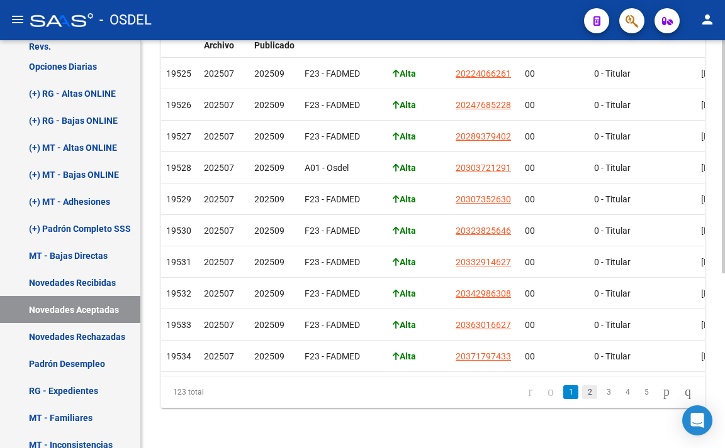
click at [582, 399] on link "2" at bounding box center [589, 393] width 15 height 14
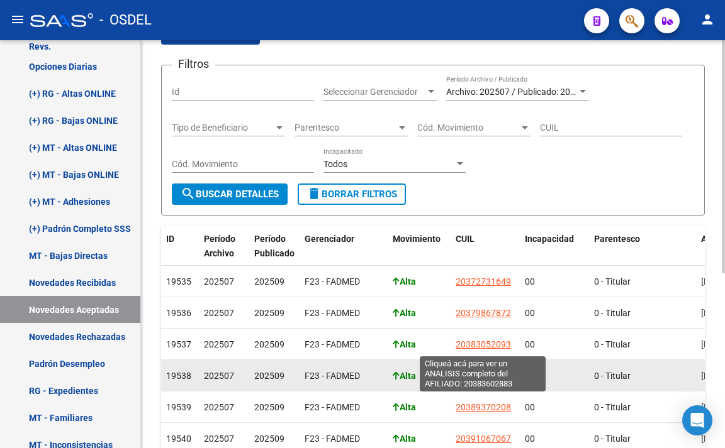
scroll to position [0, 0]
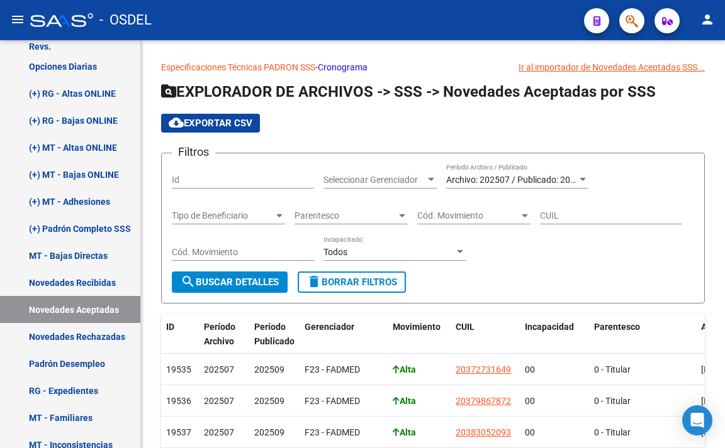
click at [621, 20] on button "button" at bounding box center [631, 20] width 25 height 25
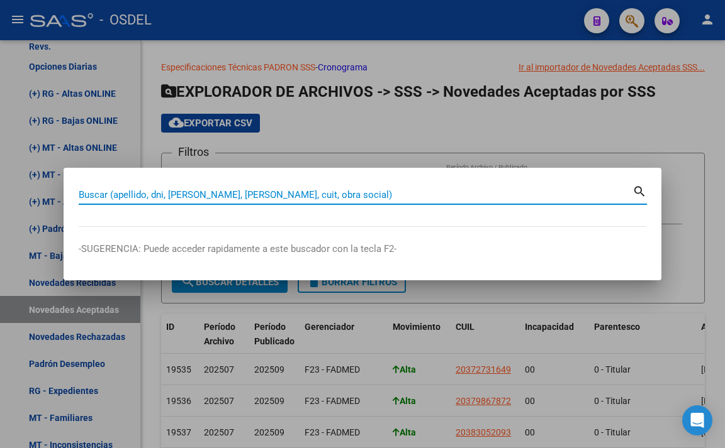
click at [479, 191] on input "Buscar (apellido, dni, [PERSON_NAME], [PERSON_NAME], cuit, obra social)" at bounding box center [355, 194] width 553 height 11
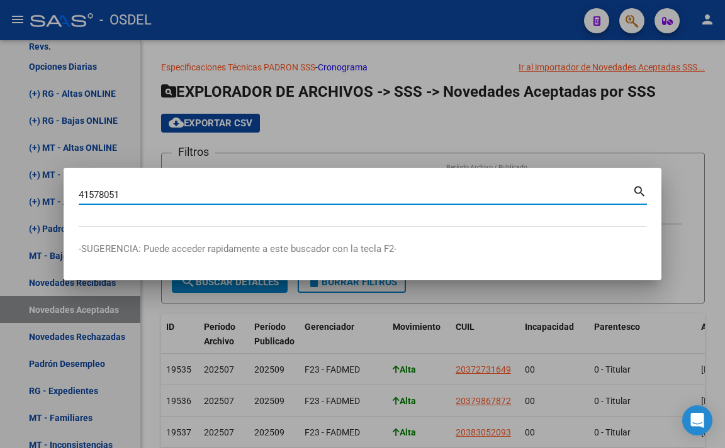
type input "41578051"
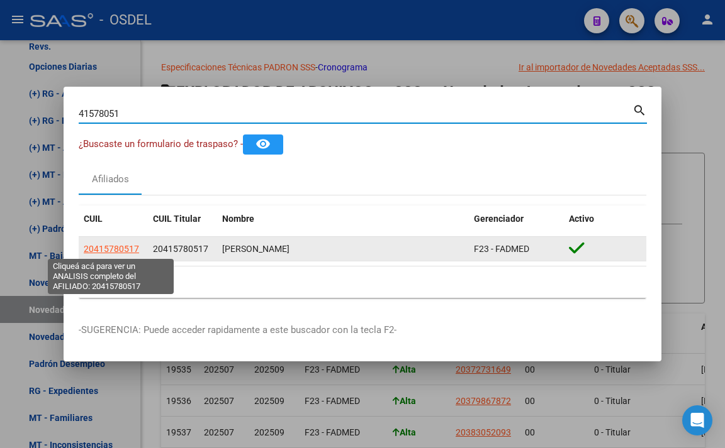
click at [123, 252] on span "20415780517" at bounding box center [111, 249] width 55 height 10
type textarea "20415780517"
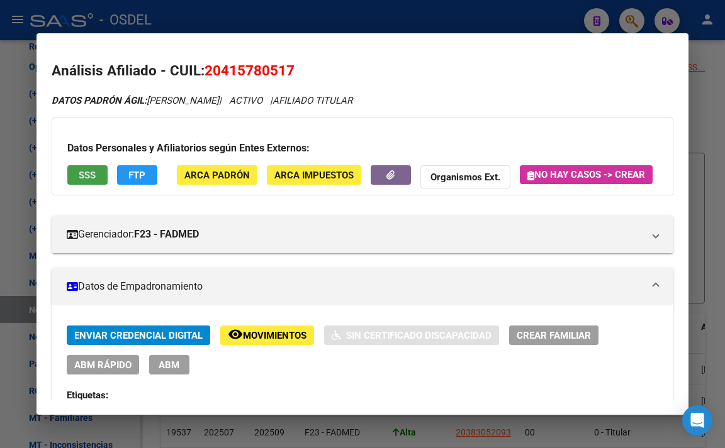
click at [94, 177] on span "SSS" at bounding box center [87, 175] width 17 height 11
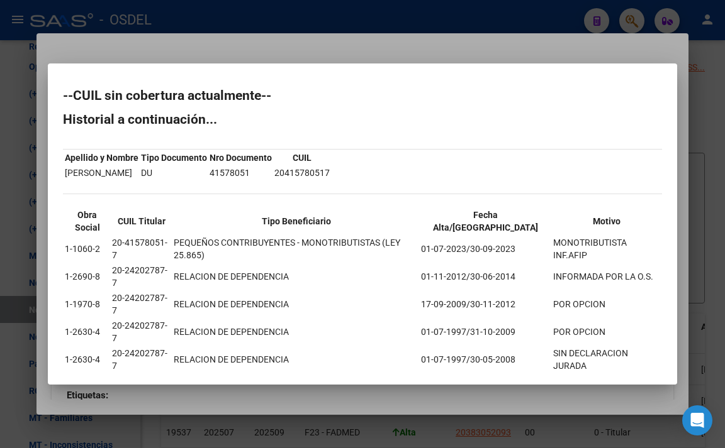
click at [518, 76] on div at bounding box center [362, 224] width 725 height 448
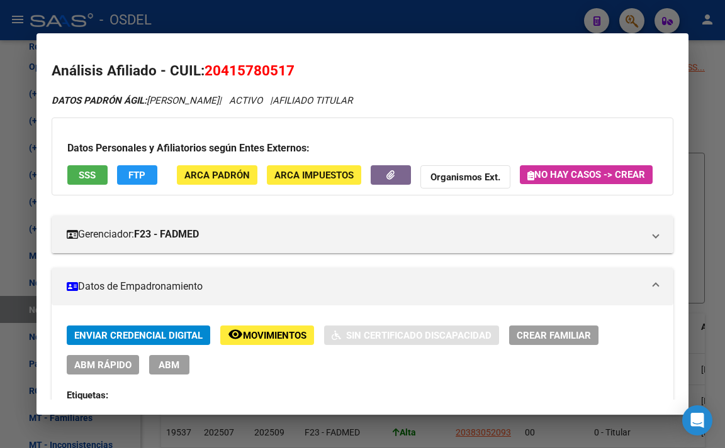
click at [441, 19] on div at bounding box center [362, 224] width 725 height 448
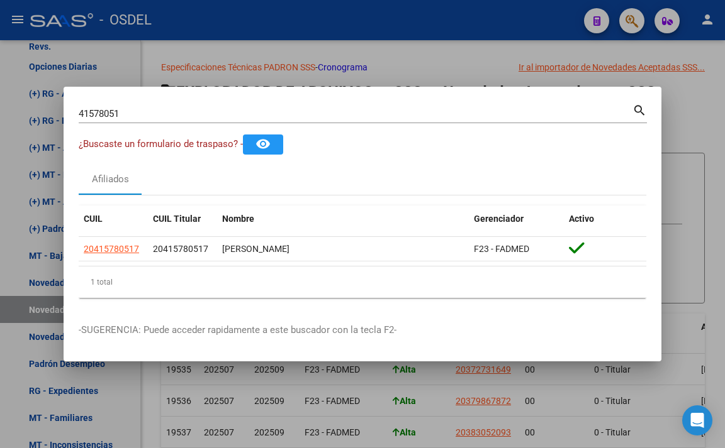
click at [363, 118] on input "41578051" at bounding box center [355, 113] width 553 height 11
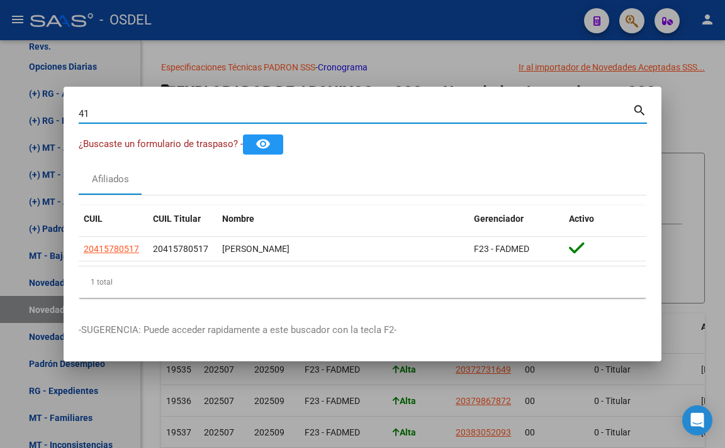
type input "4"
type input "38024935"
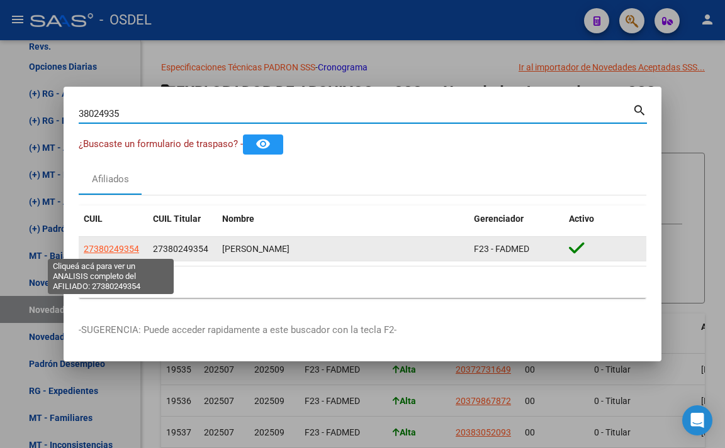
click at [114, 246] on span "27380249354" at bounding box center [111, 249] width 55 height 10
type textarea "27380249354"
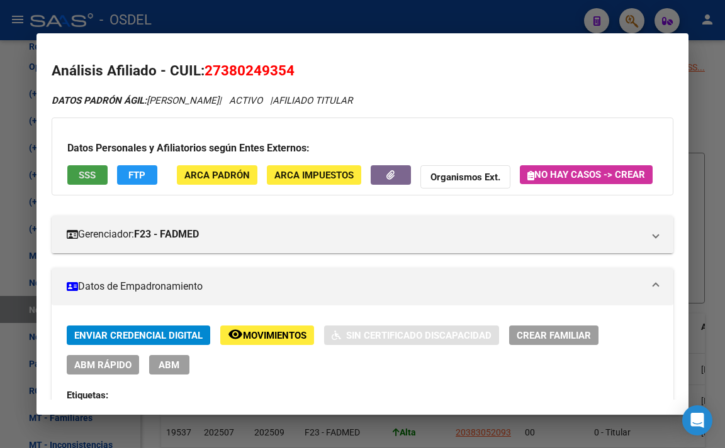
click at [93, 178] on span "SSS" at bounding box center [87, 175] width 17 height 11
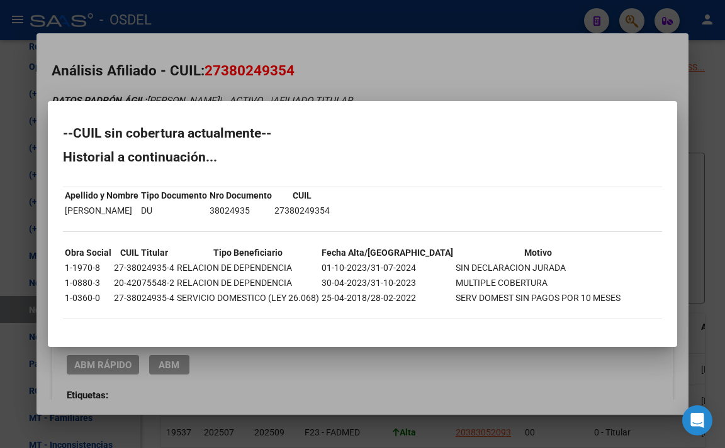
drag, startPoint x: 65, startPoint y: 266, endPoint x: 528, endPoint y: 269, distance: 462.3
click at [528, 269] on tr "1-1970-8 27-38024935-4 RELACION DE DEPENDENCIA 01-10-2023/31-07-2024 SIN DECLAR…" at bounding box center [342, 268] width 557 height 14
click at [570, 261] on td "SIN DECLARACION JURADA" at bounding box center [538, 268] width 166 height 14
click at [462, 77] on div at bounding box center [362, 224] width 725 height 448
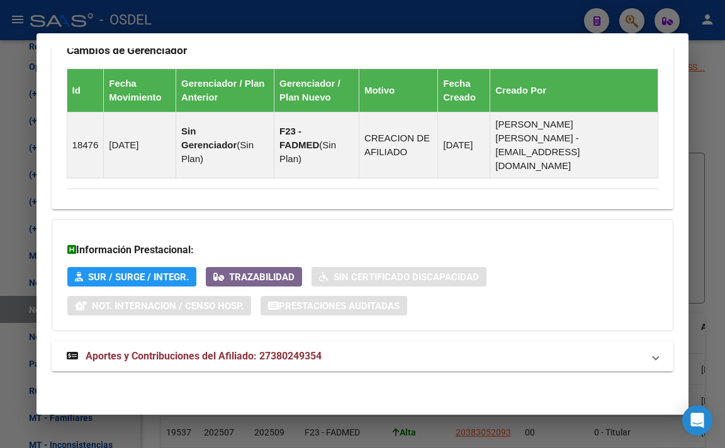
scroll to position [821, 0]
click at [325, 354] on mat-panel-title "Aportes y Contribuciones del Afiliado: 27380249354" at bounding box center [355, 356] width 577 height 15
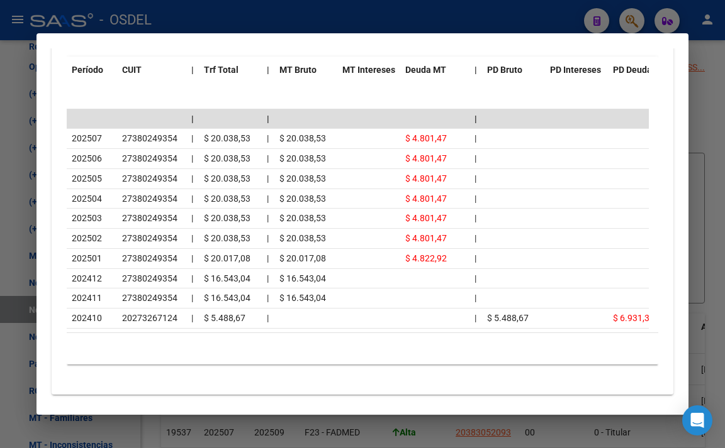
scroll to position [1262, 0]
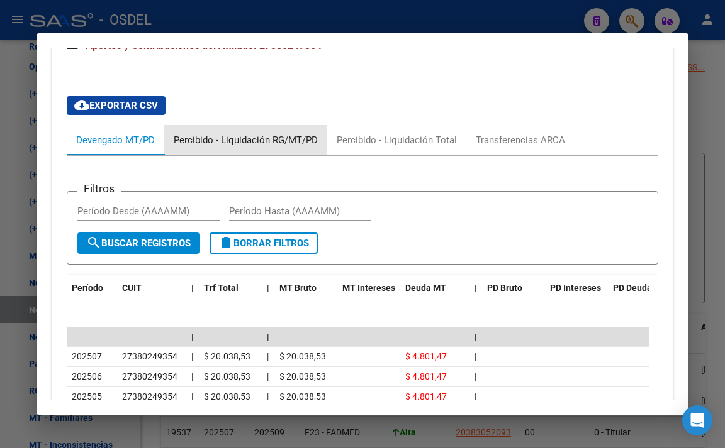
click at [250, 142] on div "Percibido - Liquidación RG/MT/PD" at bounding box center [246, 140] width 144 height 14
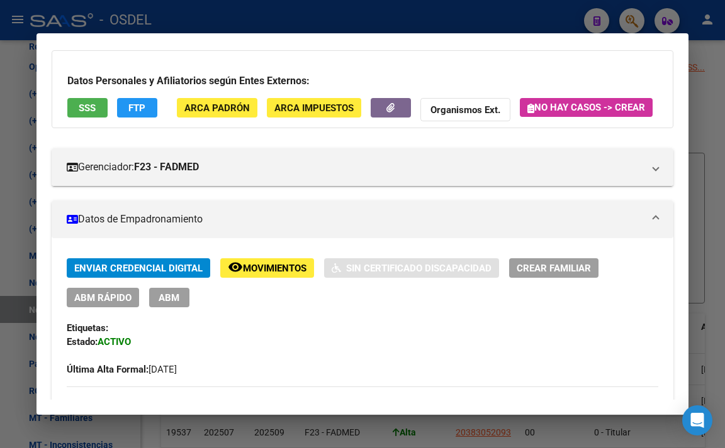
scroll to position [0, 0]
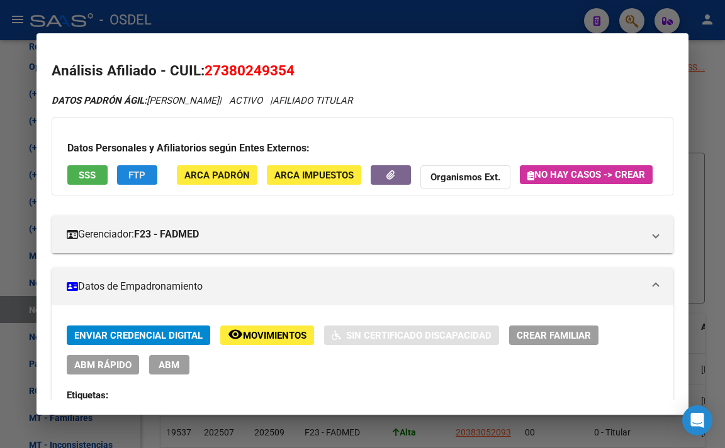
click at [146, 184] on button "FTP" at bounding box center [137, 174] width 40 height 19
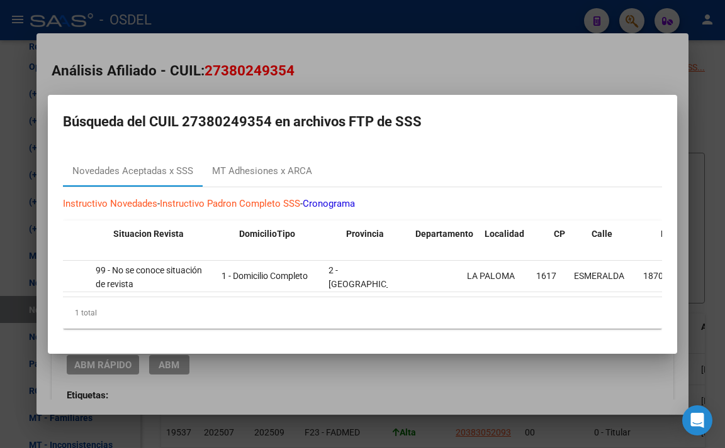
scroll to position [0, 741]
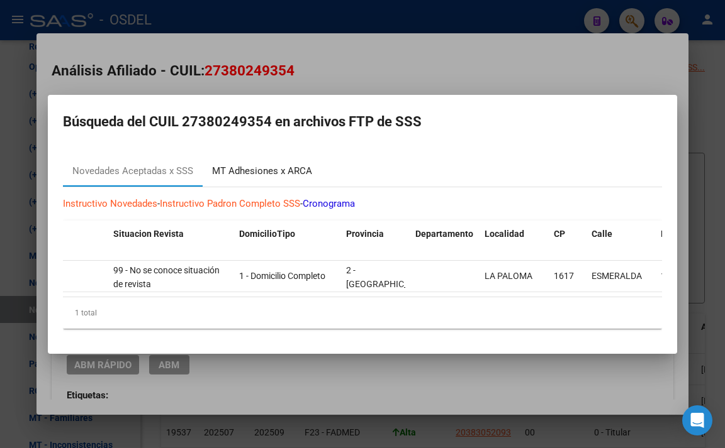
click at [278, 172] on div "MT Adhesiones x ARCA" at bounding box center [262, 171] width 100 height 14
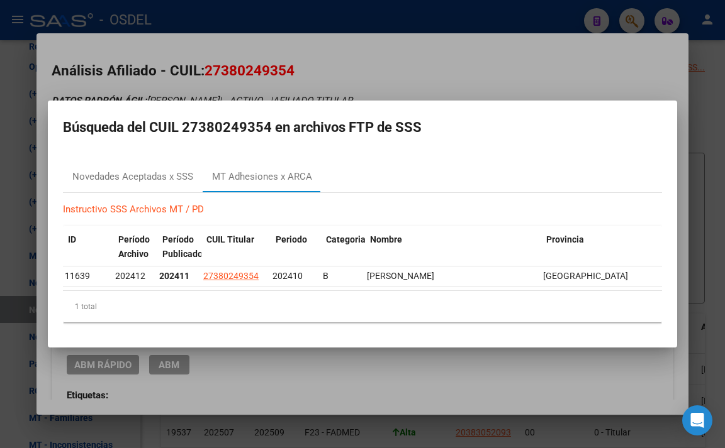
scroll to position [0, 0]
click at [151, 175] on div "Novedades Aceptadas x SSS" at bounding box center [132, 177] width 121 height 14
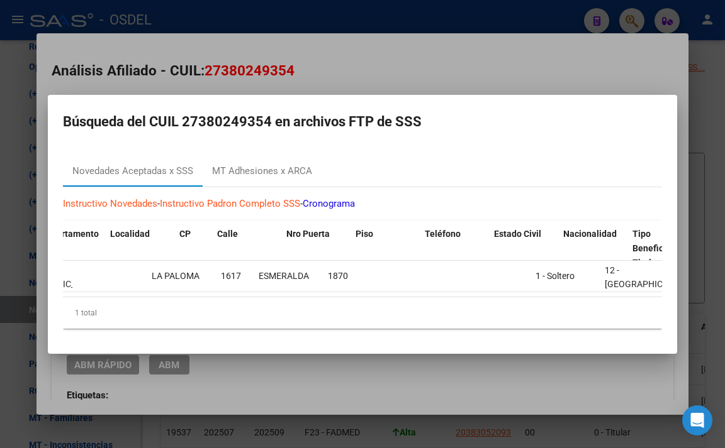
scroll to position [0, 1150]
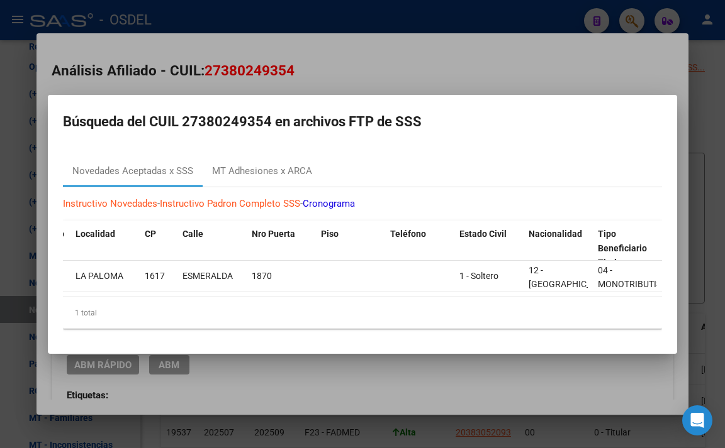
click at [506, 70] on div at bounding box center [362, 224] width 725 height 448
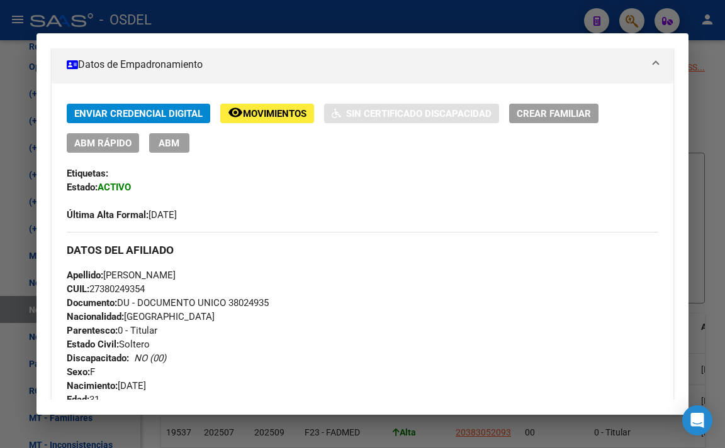
scroll to position [252, 0]
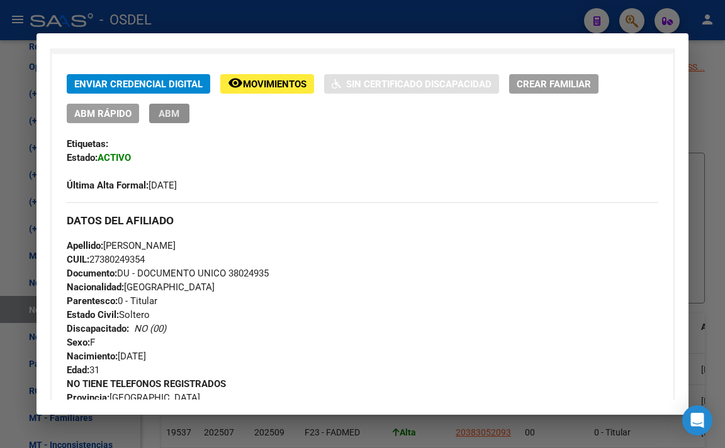
click at [173, 120] on span "ABM" at bounding box center [168, 113] width 21 height 11
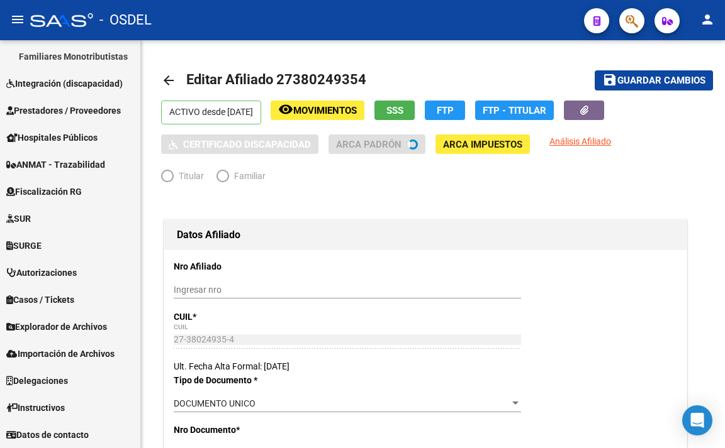
scroll to position [408, 0]
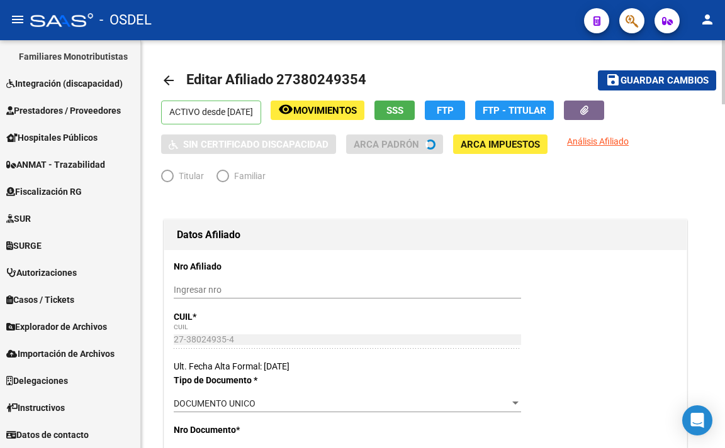
radio input "true"
type input "27-38024935-4"
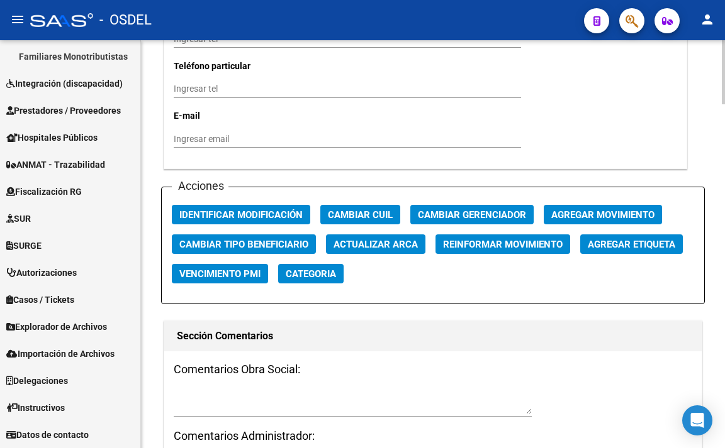
scroll to position [1384, 0]
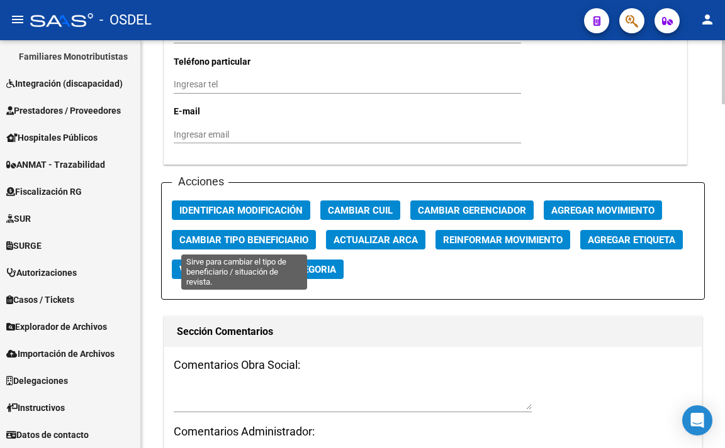
click at [288, 236] on span "Cambiar Tipo Beneficiario" at bounding box center [243, 240] width 129 height 11
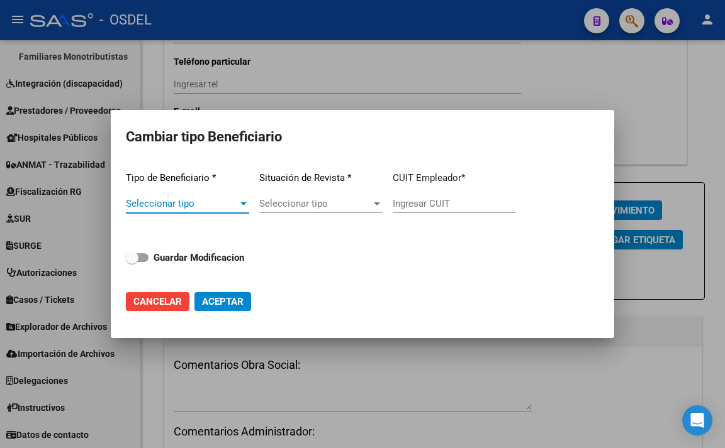
click at [240, 206] on div at bounding box center [243, 204] width 11 height 10
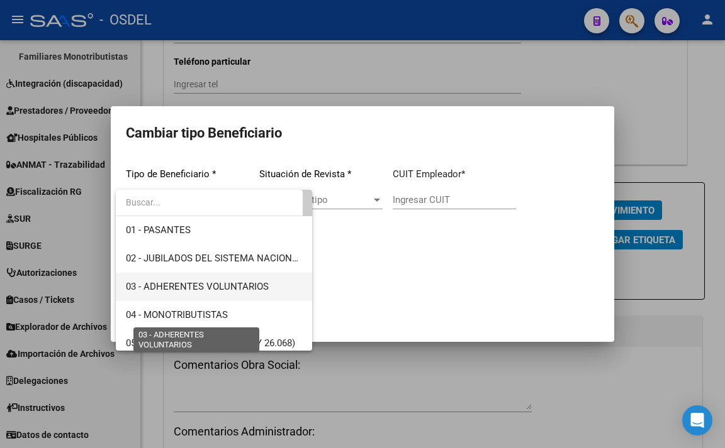
scroll to position [63, 0]
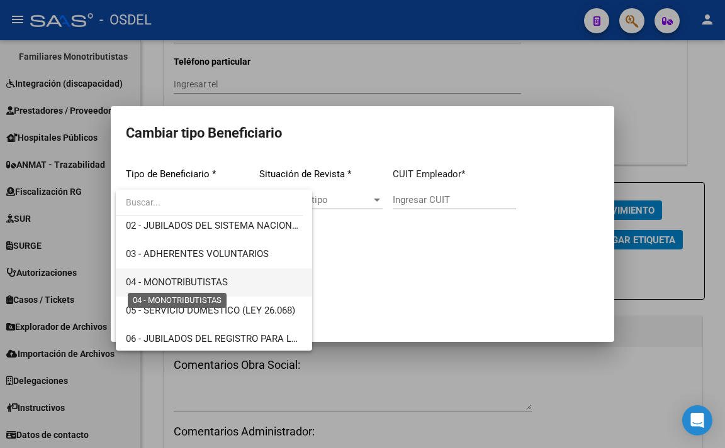
click at [211, 277] on span "04 - MONOTRIBUTISTAS" at bounding box center [177, 282] width 102 height 11
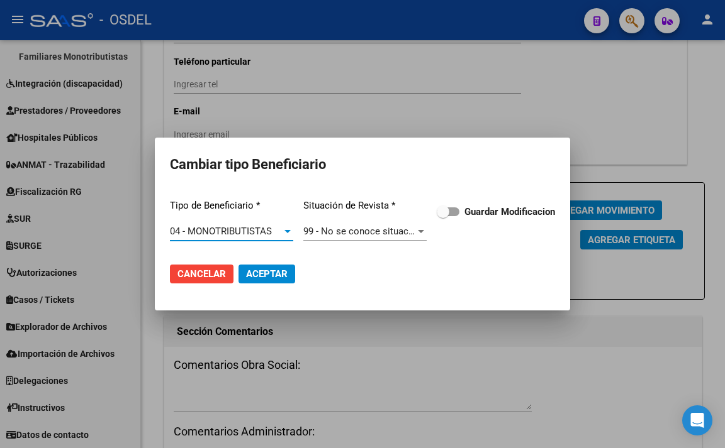
click at [456, 213] on span at bounding box center [447, 212] width 23 height 9
click at [443, 216] on input "Guardar Modificacion" at bounding box center [442, 216] width 1 height 1
click at [276, 270] on span "Aceptar" at bounding box center [267, 274] width 42 height 11
checkbox input "false"
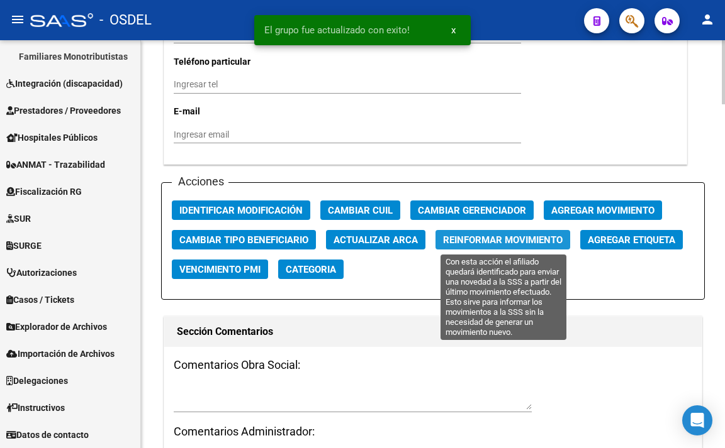
click at [469, 239] on span "Reinformar Movimiento" at bounding box center [503, 240] width 120 height 11
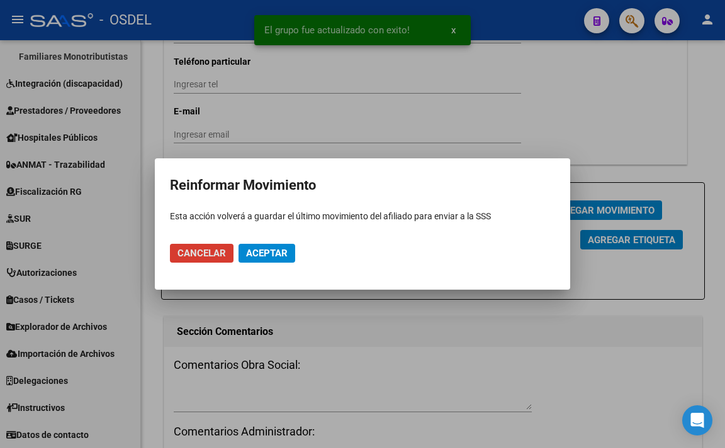
click at [277, 252] on span "Aceptar" at bounding box center [267, 253] width 42 height 11
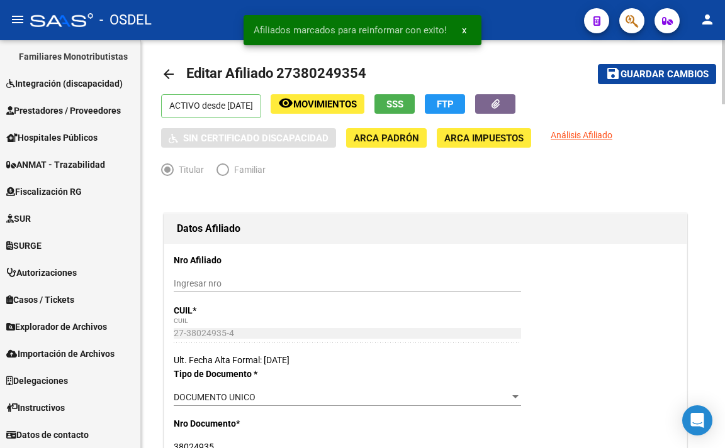
scroll to position [0, 0]
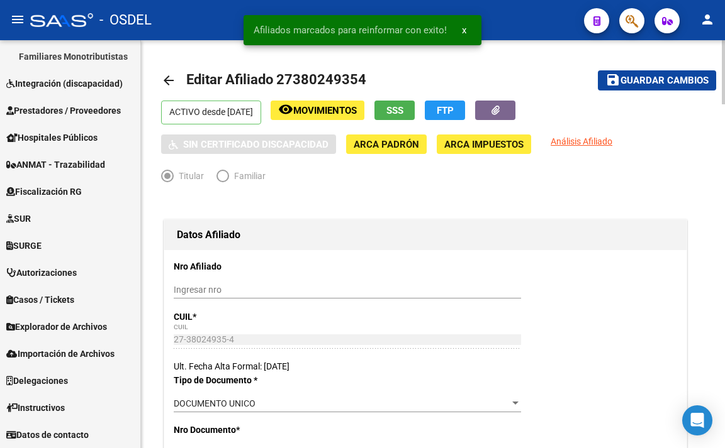
click at [626, 87] on button "save Guardar cambios" at bounding box center [657, 79] width 118 height 19
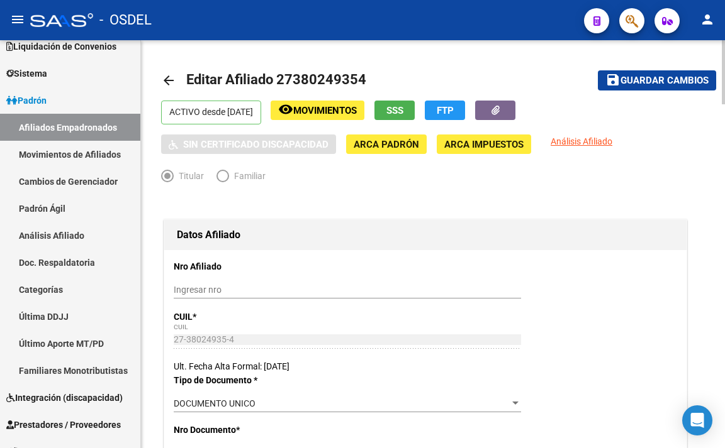
click at [642, 84] on span "Guardar cambios" at bounding box center [664, 80] width 88 height 11
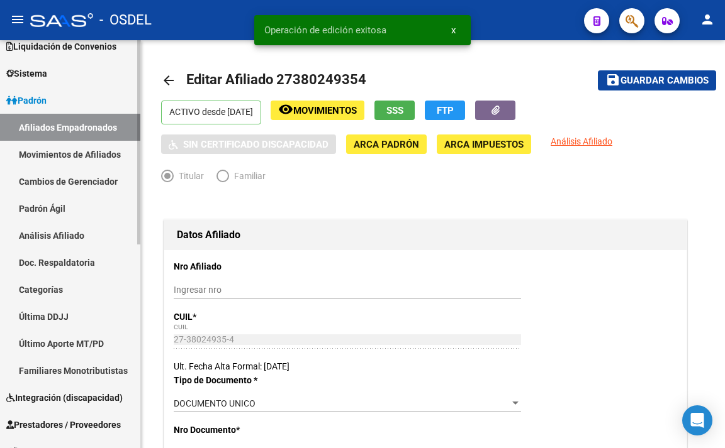
click at [81, 99] on link "Padrón" at bounding box center [70, 100] width 140 height 27
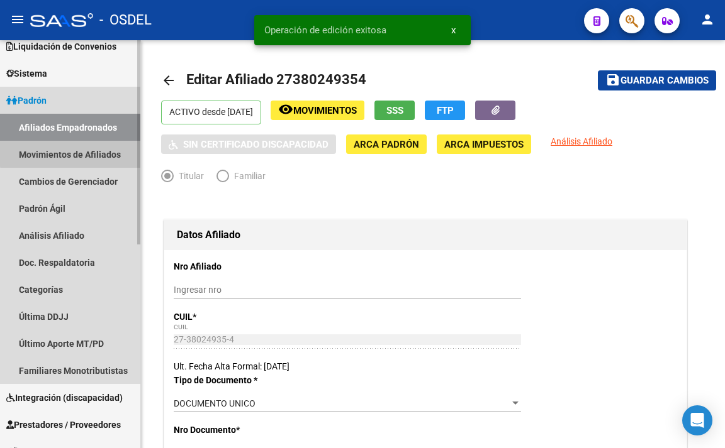
click at [79, 153] on link "Movimientos de Afiliados" at bounding box center [70, 154] width 140 height 27
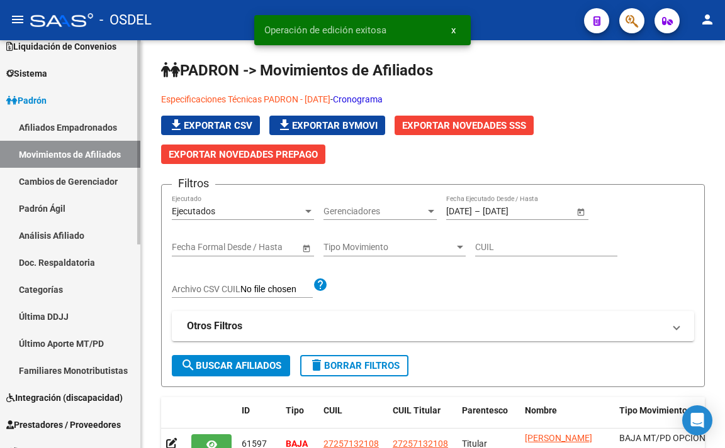
click at [79, 181] on link "Cambios de Gerenciador" at bounding box center [70, 181] width 140 height 27
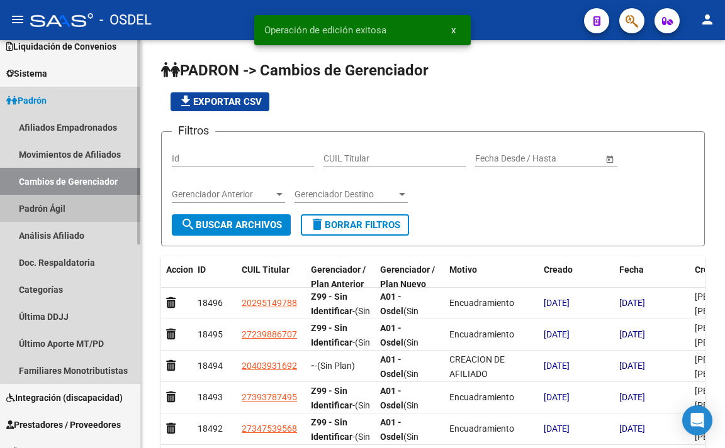
click at [65, 206] on link "Padrón Ágil" at bounding box center [70, 208] width 140 height 27
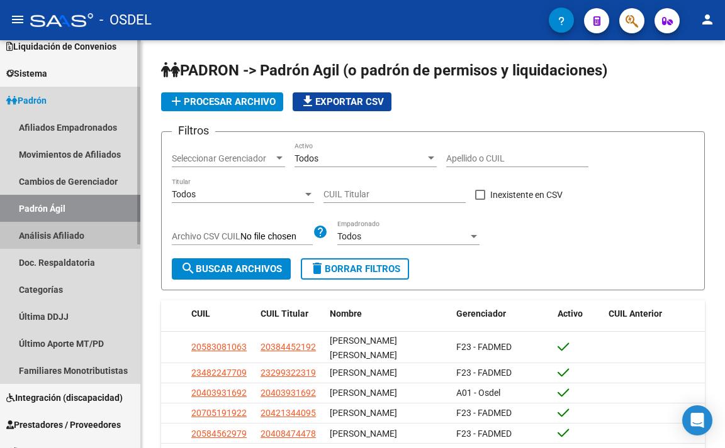
click at [77, 238] on link "Análisis Afiliado" at bounding box center [70, 235] width 140 height 27
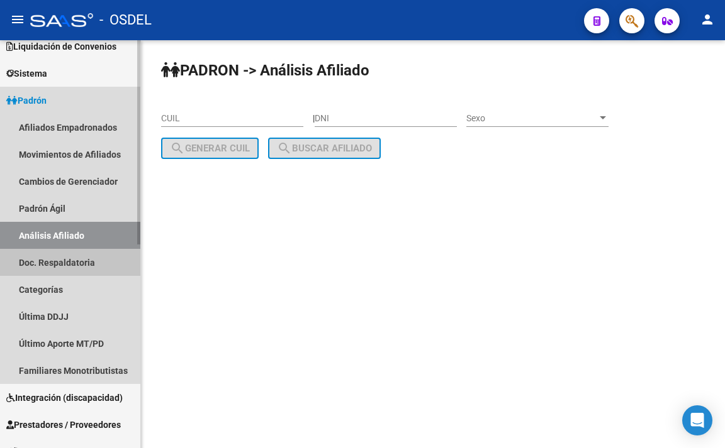
click at [79, 268] on link "Doc. Respaldatoria" at bounding box center [70, 262] width 140 height 27
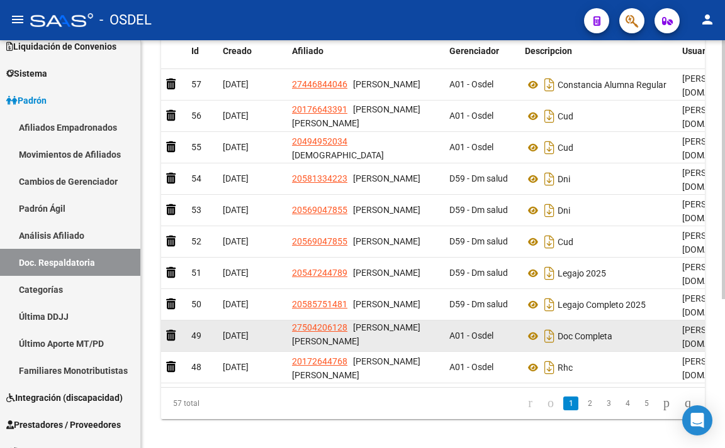
scroll to position [235, 0]
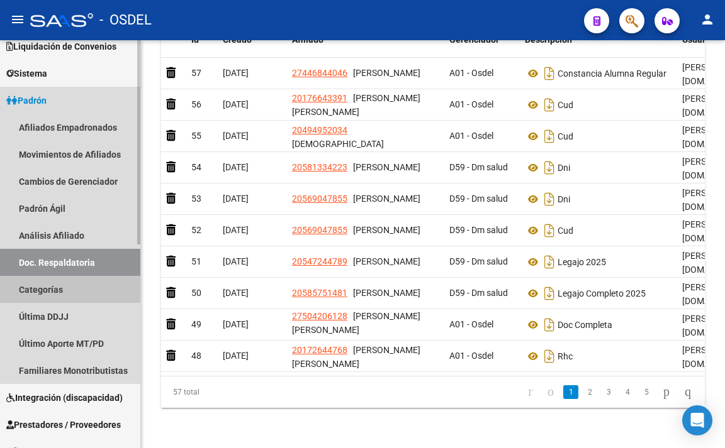
click at [64, 286] on link "Categorías" at bounding box center [70, 289] width 140 height 27
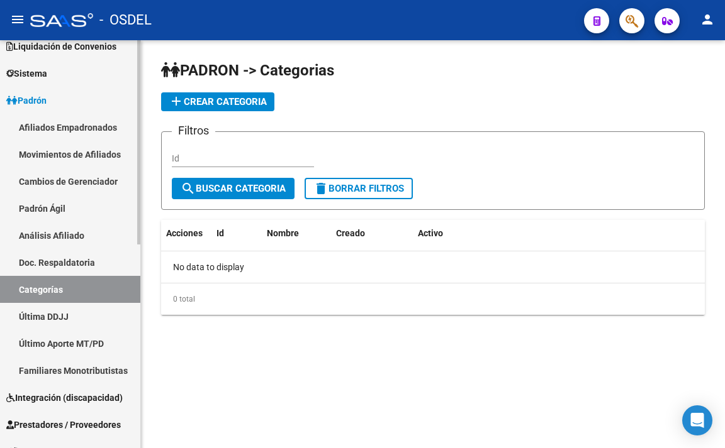
click at [77, 306] on link "Última DDJJ" at bounding box center [70, 316] width 140 height 27
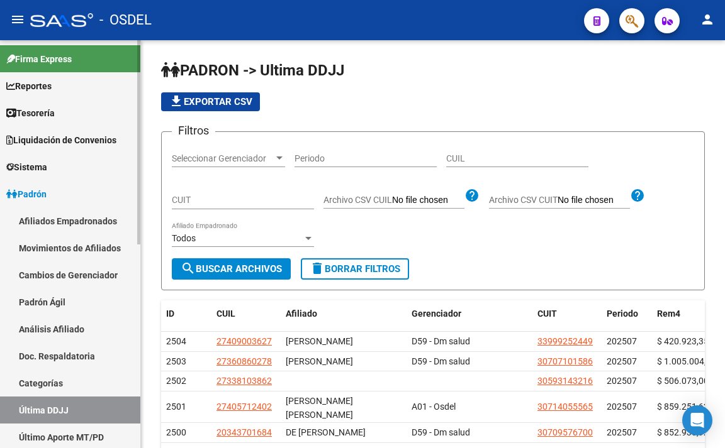
click at [48, 136] on span "Liquidación de Convenios" at bounding box center [61, 140] width 110 height 14
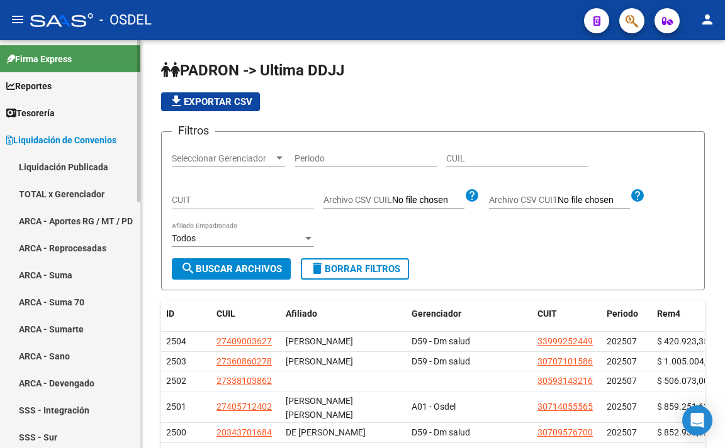
click at [60, 161] on link "Liquidación Publicada" at bounding box center [70, 166] width 140 height 27
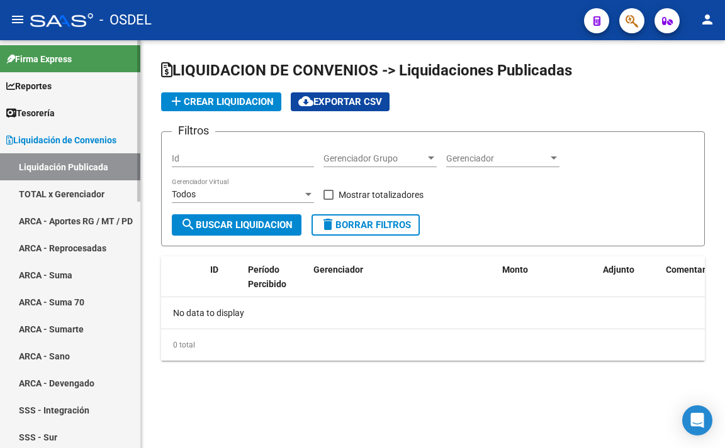
checkbox input "true"
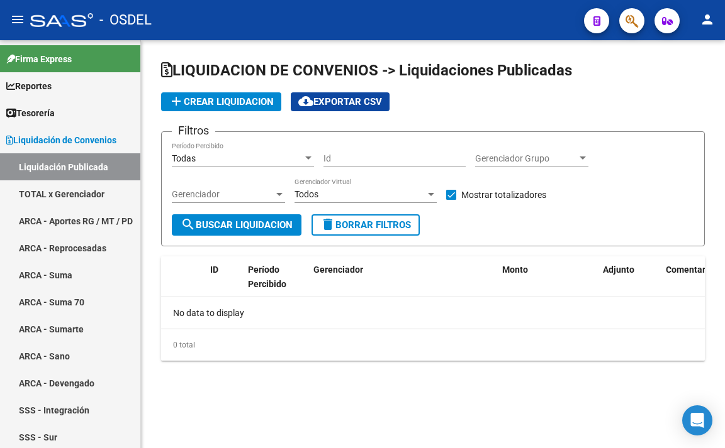
click at [625, 30] on button "button" at bounding box center [631, 20] width 25 height 25
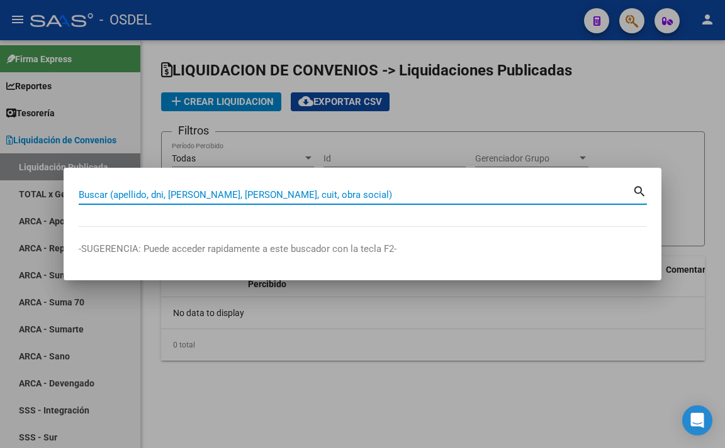
click at [323, 197] on input "Buscar (apellido, dni, [PERSON_NAME], [PERSON_NAME], cuit, obra social)" at bounding box center [355, 194] width 553 height 11
paste input "23087670"
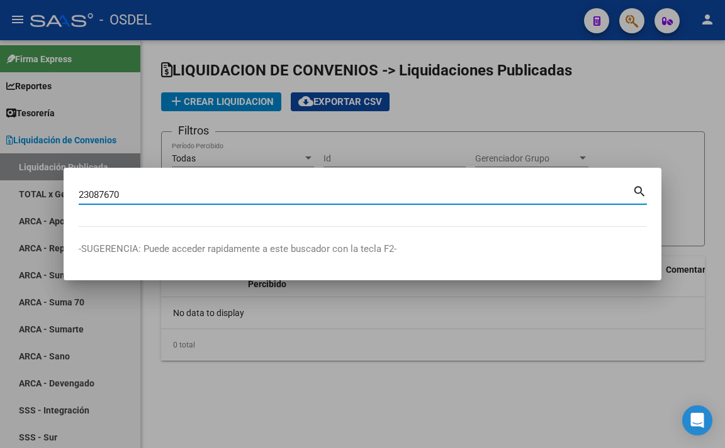
type input "23087670"
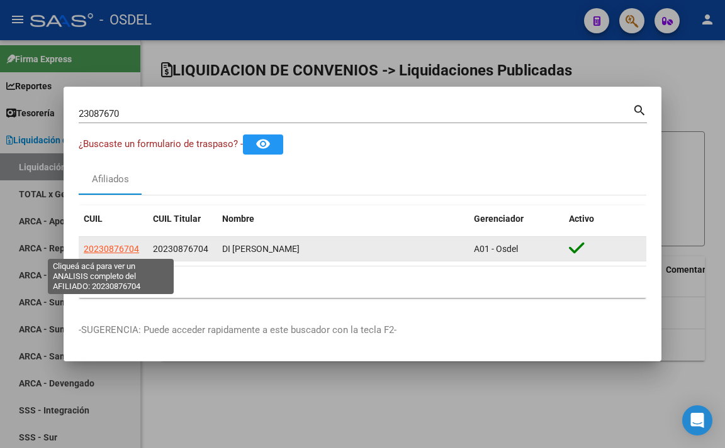
click at [117, 252] on span "20230876704" at bounding box center [111, 249] width 55 height 10
type textarea "20230876704"
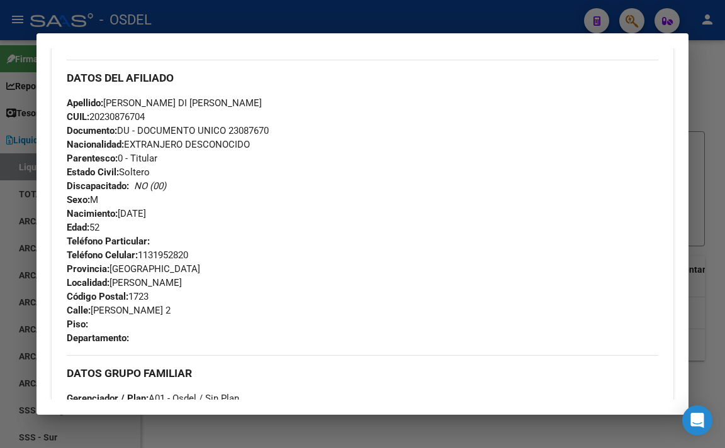
scroll to position [414, 0]
